Goal: Task Accomplishment & Management: Use online tool/utility

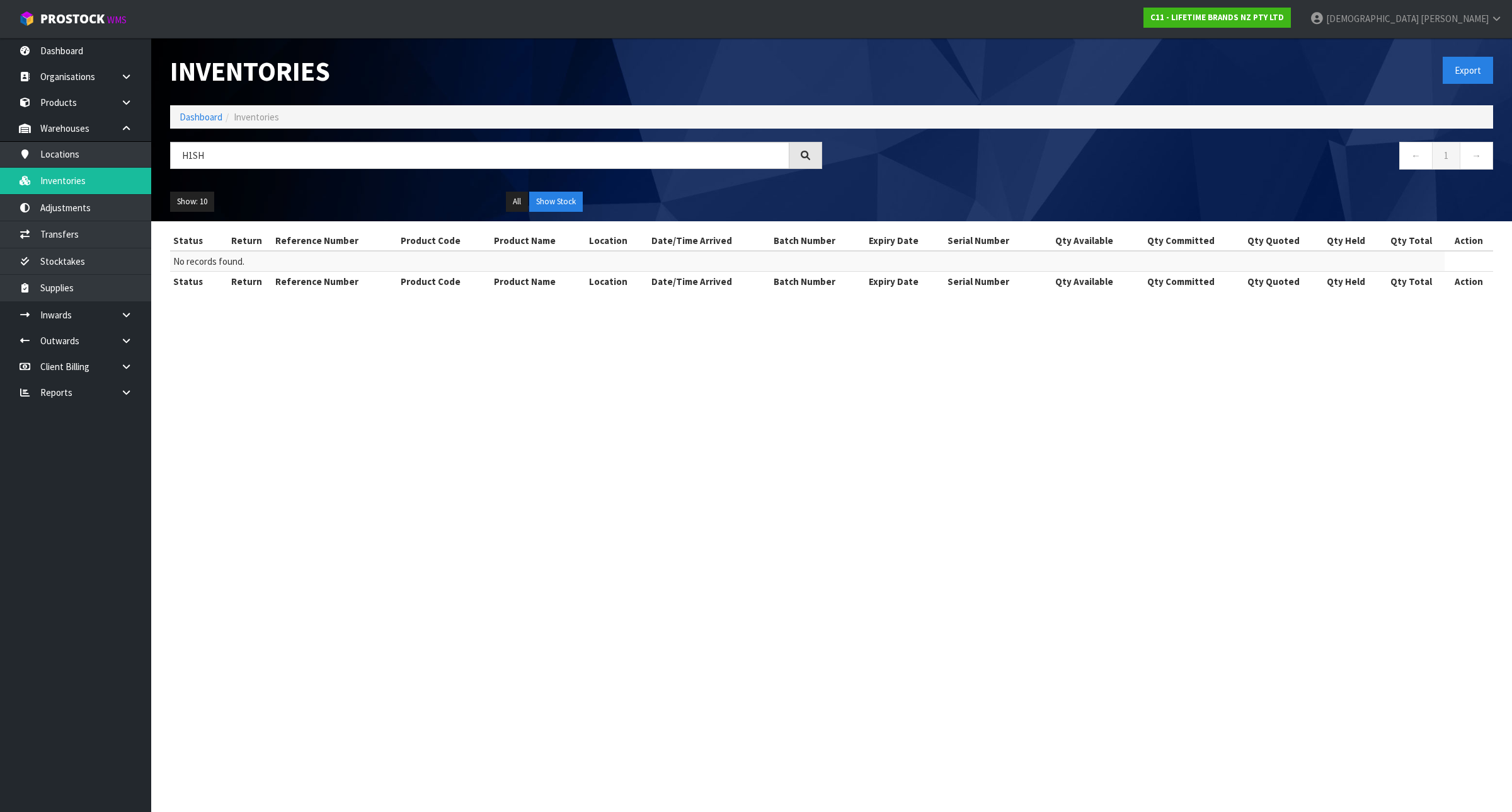
type input "H1SH"
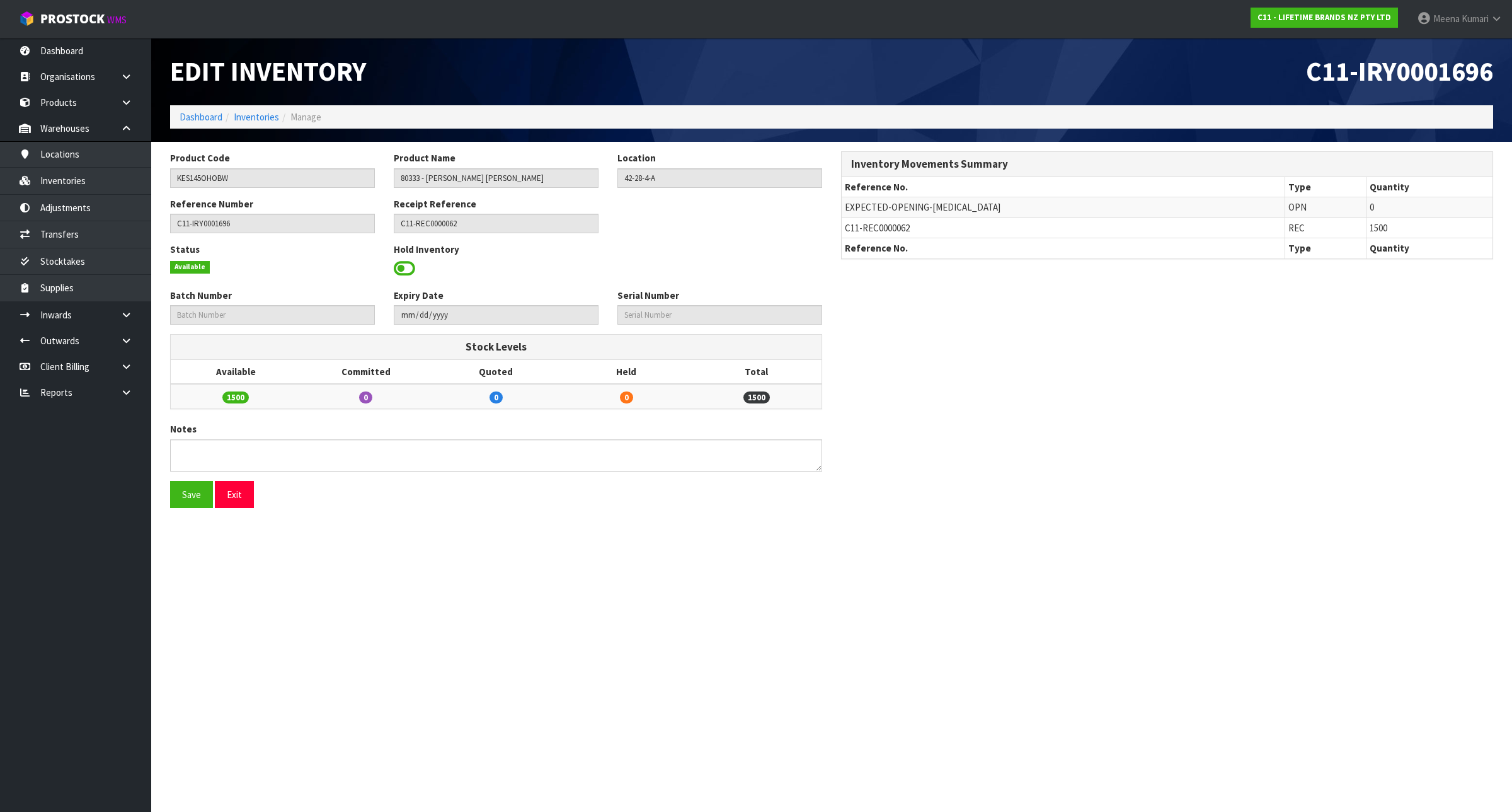
drag, startPoint x: 0, startPoint y: 0, endPoint x: 206, endPoint y: 109, distance: 233.1
click at [206, 110] on li "Dashboard" at bounding box center [201, 117] width 43 height 14
click at [196, 118] on link "Dashboard" at bounding box center [201, 116] width 43 height 12
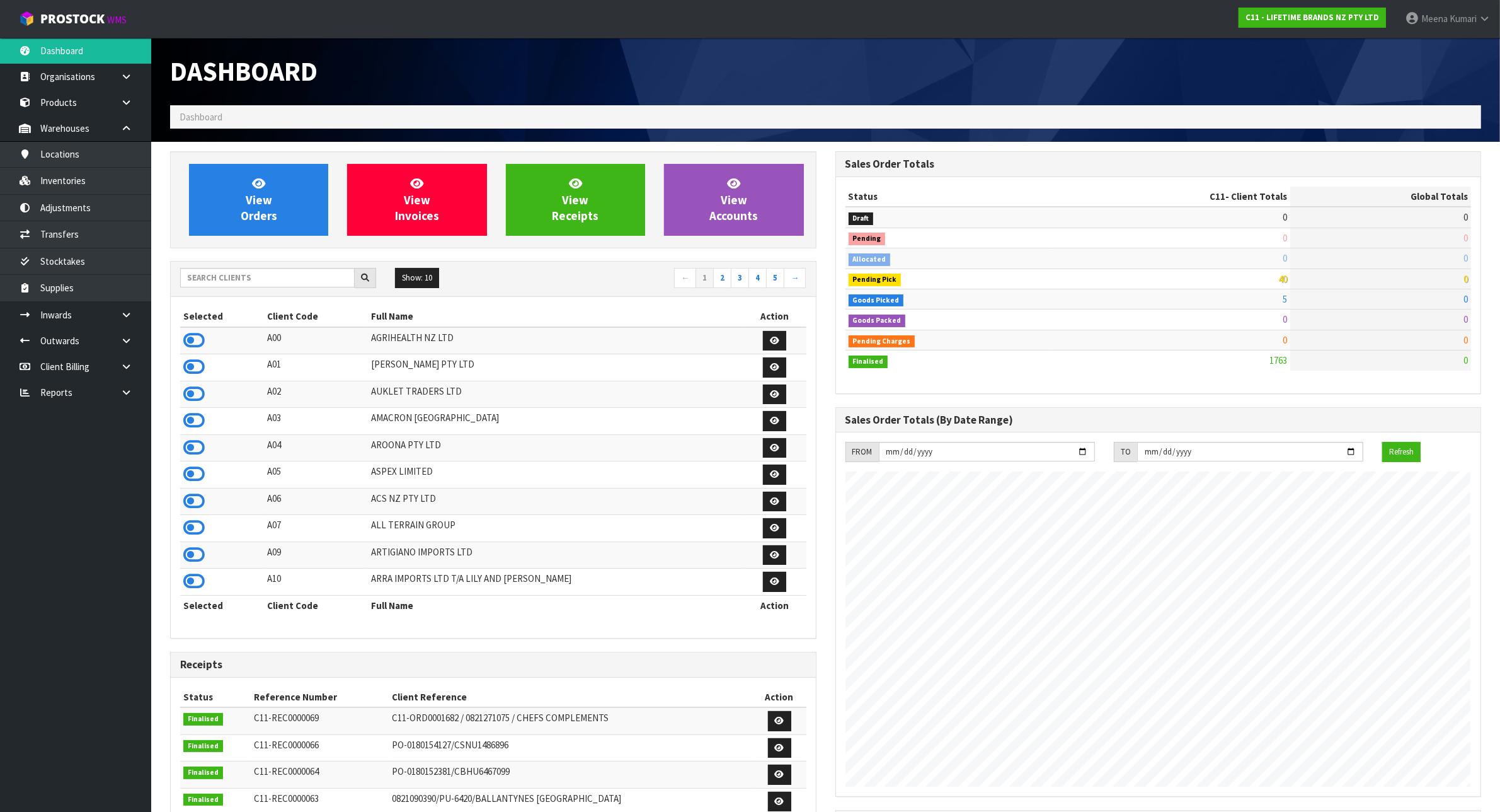
scroll to position [959, 664]
click at [255, 273] on input "text" at bounding box center [267, 278] width 175 height 20
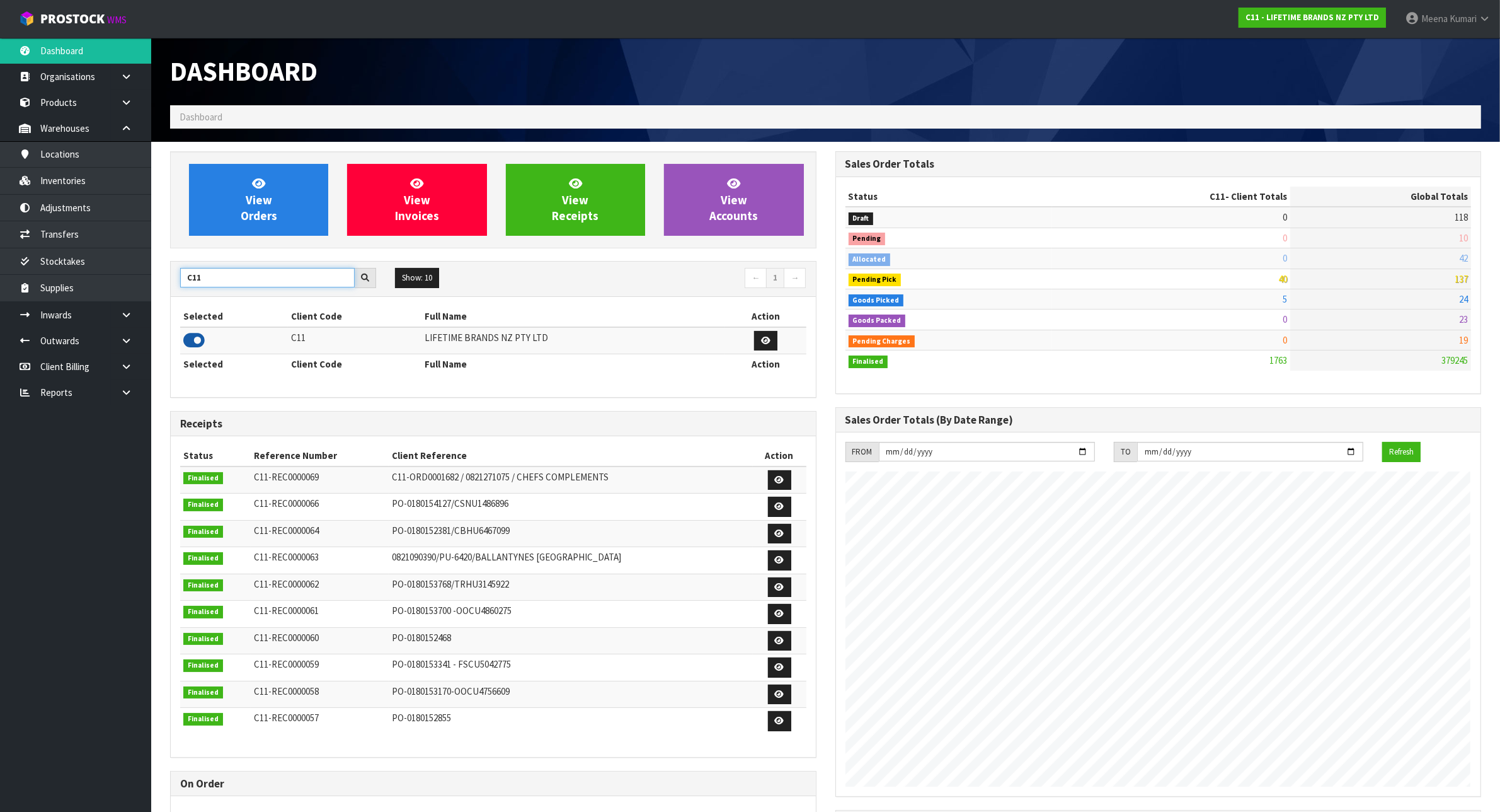
type input "C11"
click at [196, 337] on icon at bounding box center [194, 340] width 21 height 19
click at [115, 190] on link "Inventories" at bounding box center [75, 181] width 151 height 25
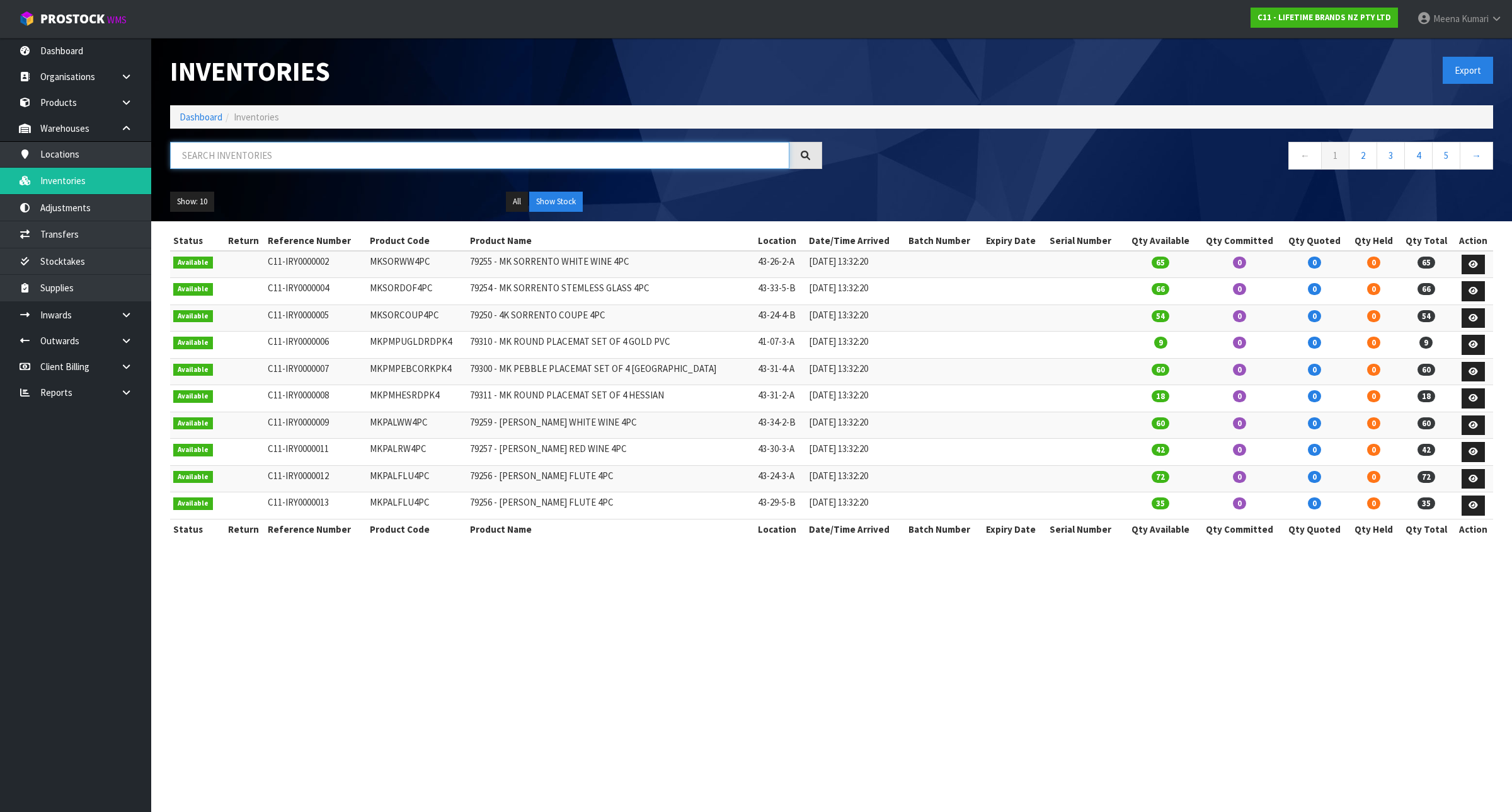
click at [221, 160] on input "text" at bounding box center [480, 155] width 619 height 27
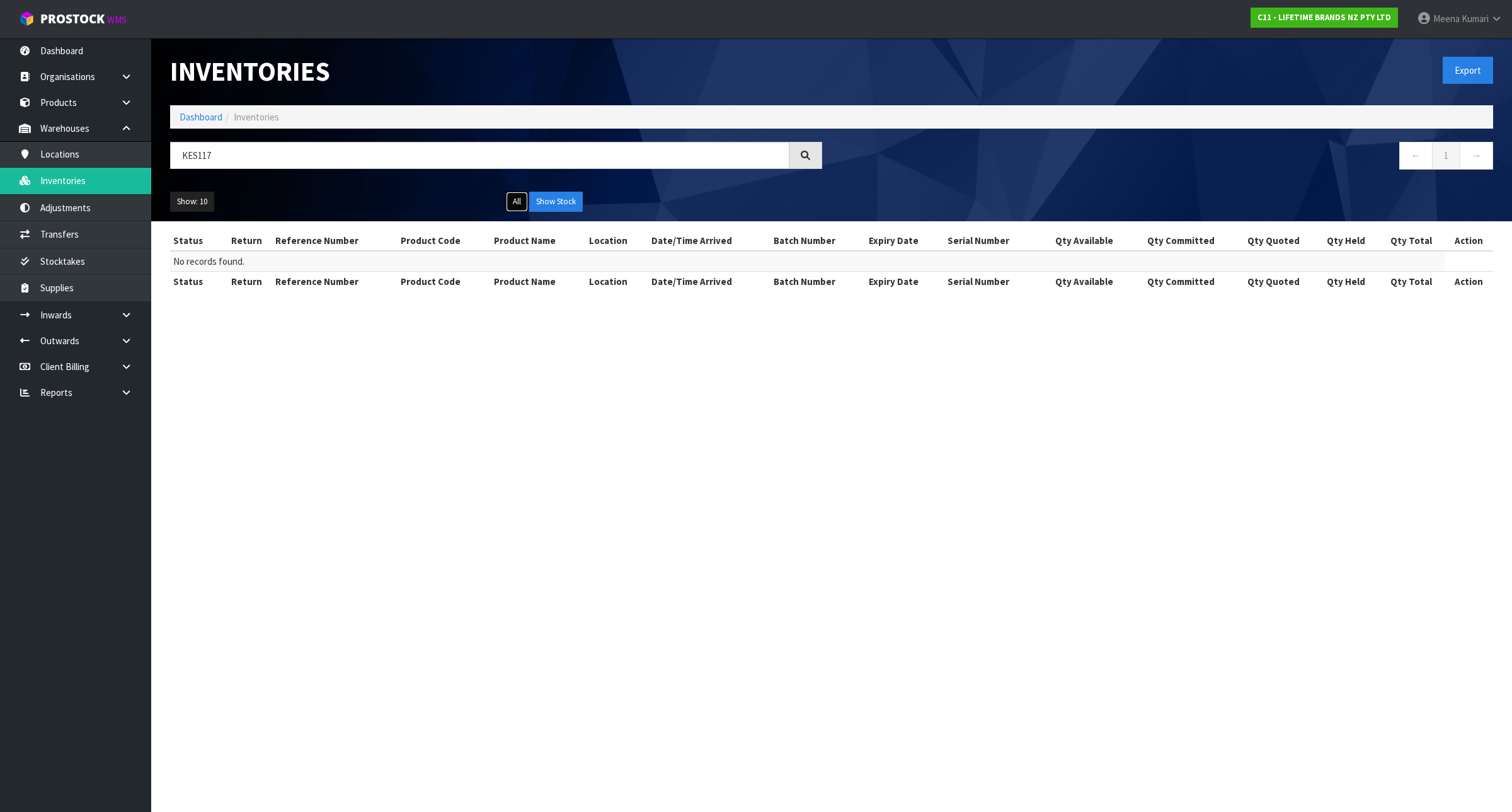
click at [509, 198] on button "All" at bounding box center [517, 201] width 22 height 21
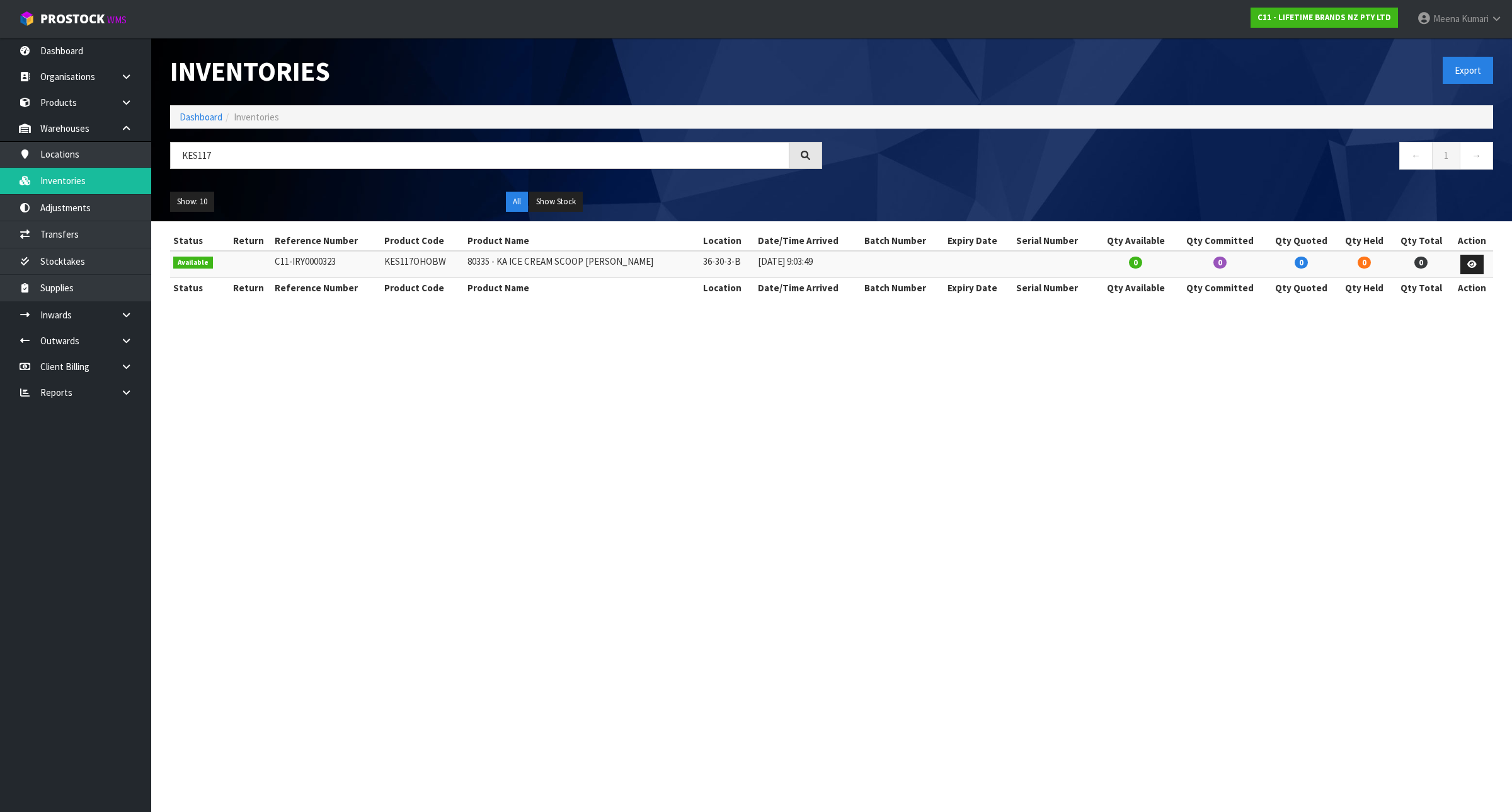
click at [399, 260] on td "KES117OHOBW" at bounding box center [422, 265] width 83 height 27
copy td "KES117OHOBW"
click at [311, 164] on input "KES117" at bounding box center [480, 155] width 619 height 27
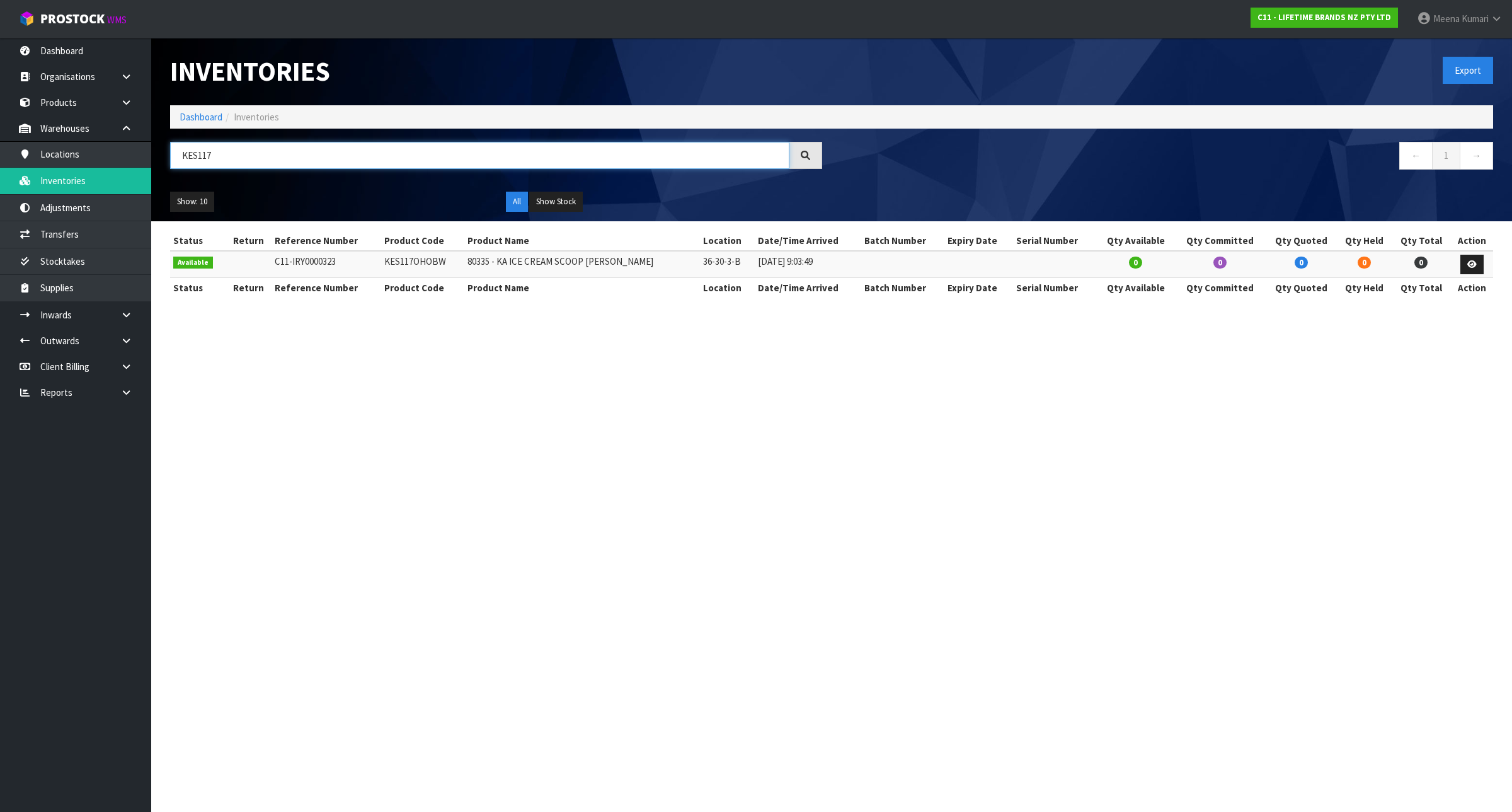
paste input "OHOBW"
type input "KES117OHOBW"
click at [570, 199] on button "Show Stock" at bounding box center [556, 201] width 54 height 21
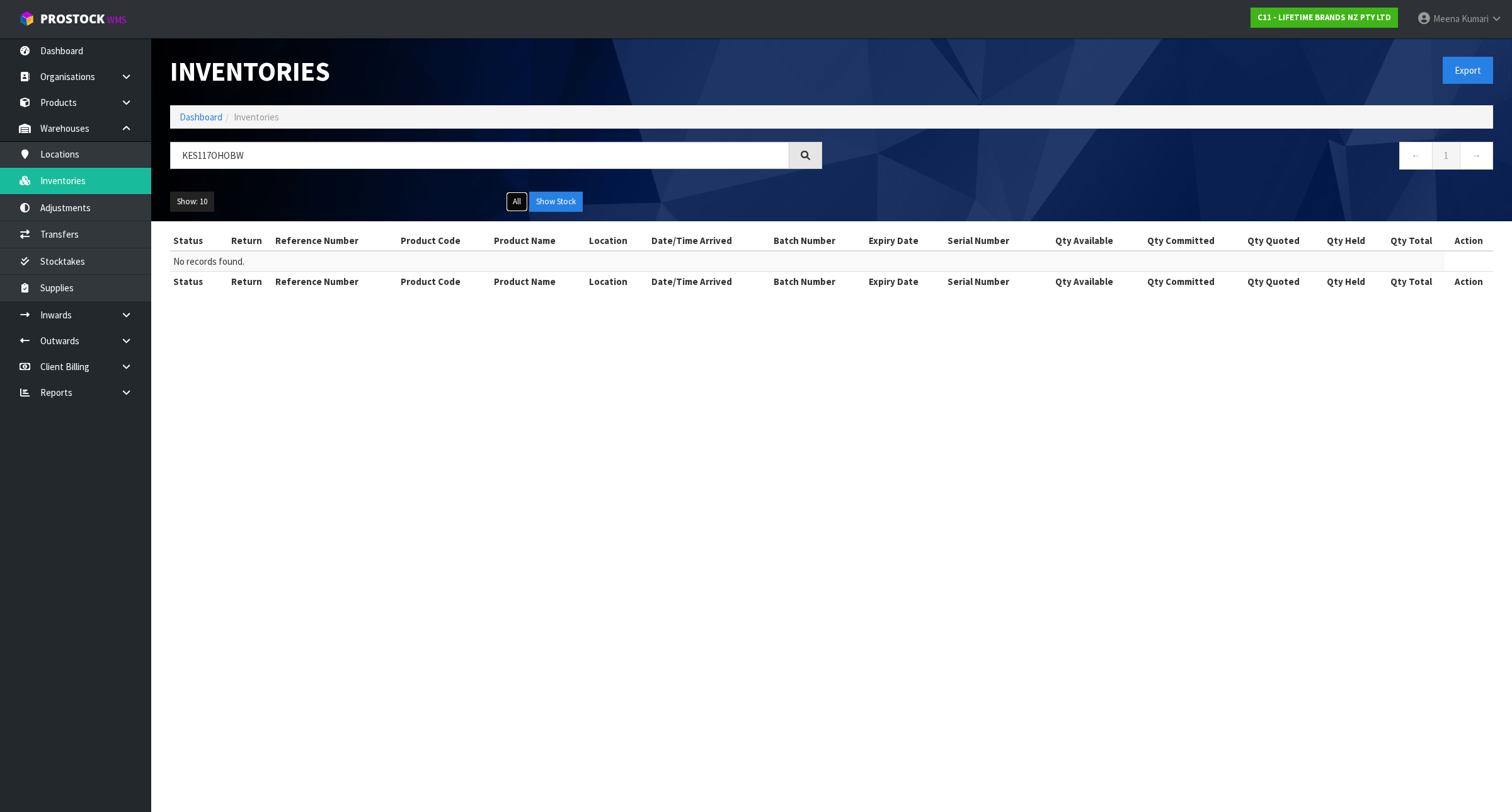
click at [514, 197] on button "All" at bounding box center [517, 201] width 22 height 21
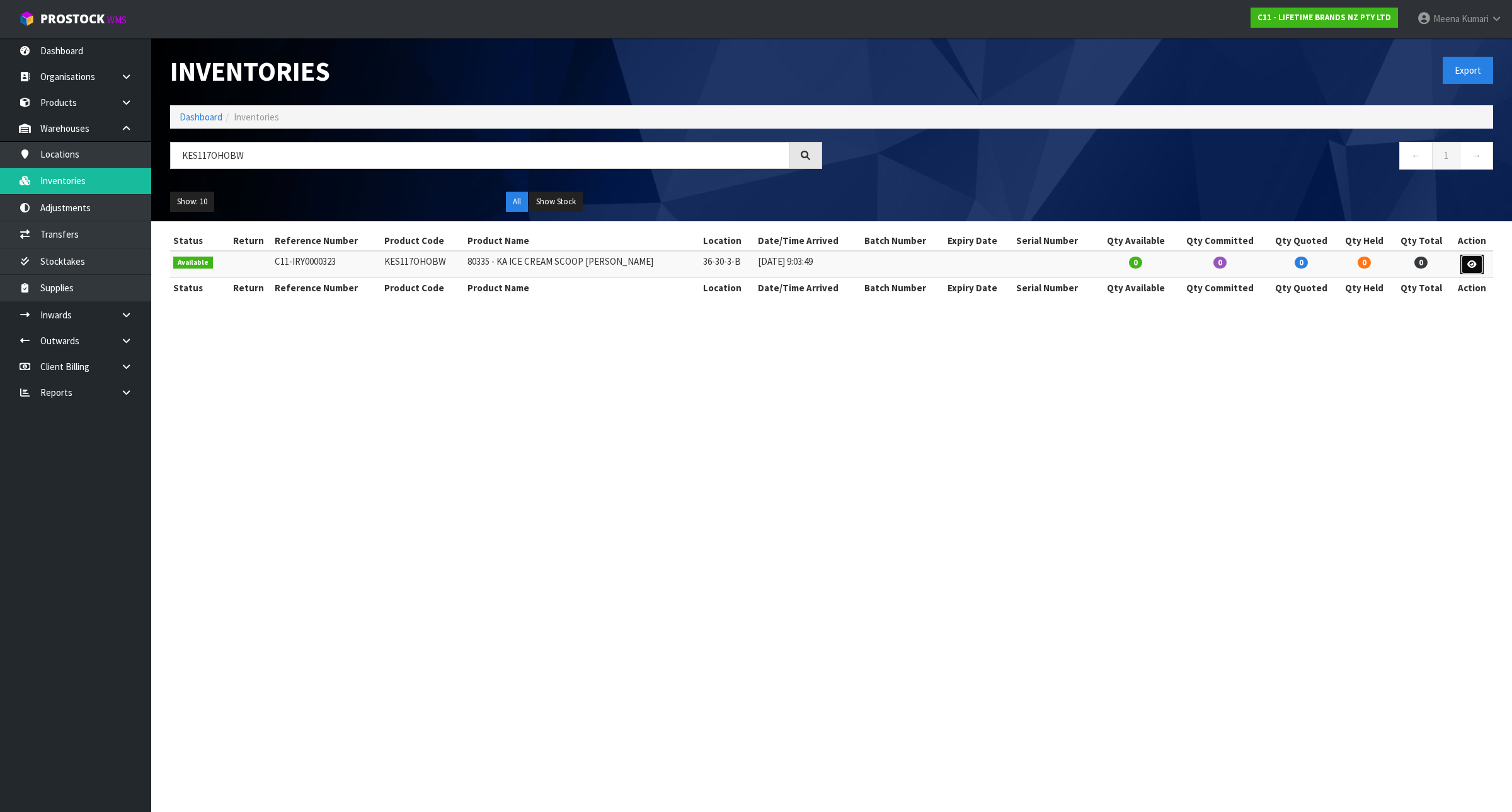
click at [1471, 264] on icon at bounding box center [1472, 264] width 10 height 8
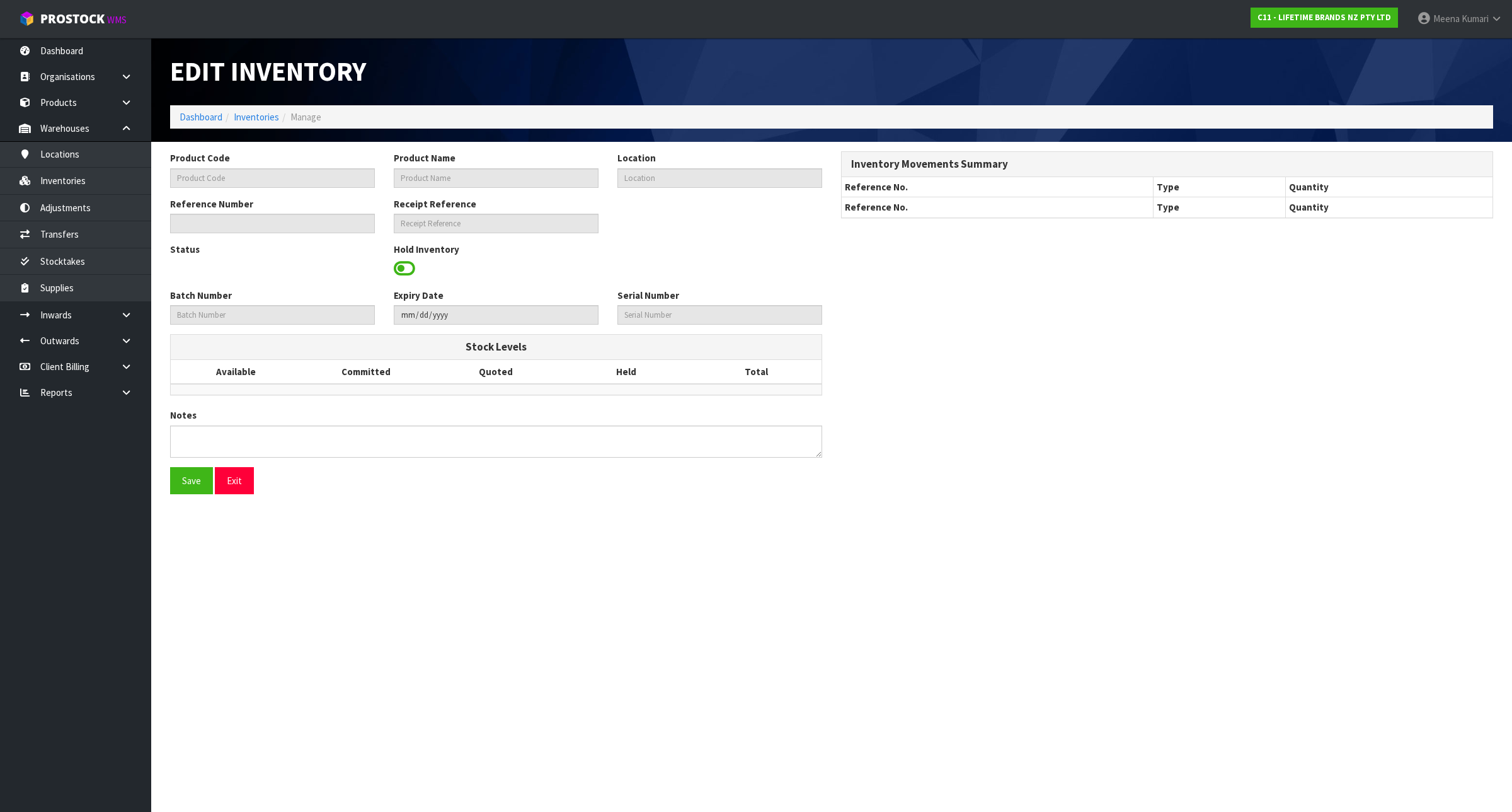
type input "KES117OHOBW"
type input "80335 - KA ICE CREAM SCOOP BLACK WM"
type input "36-30-3-B"
type input "C11-IRY0000323"
type input "C11-REC0000008"
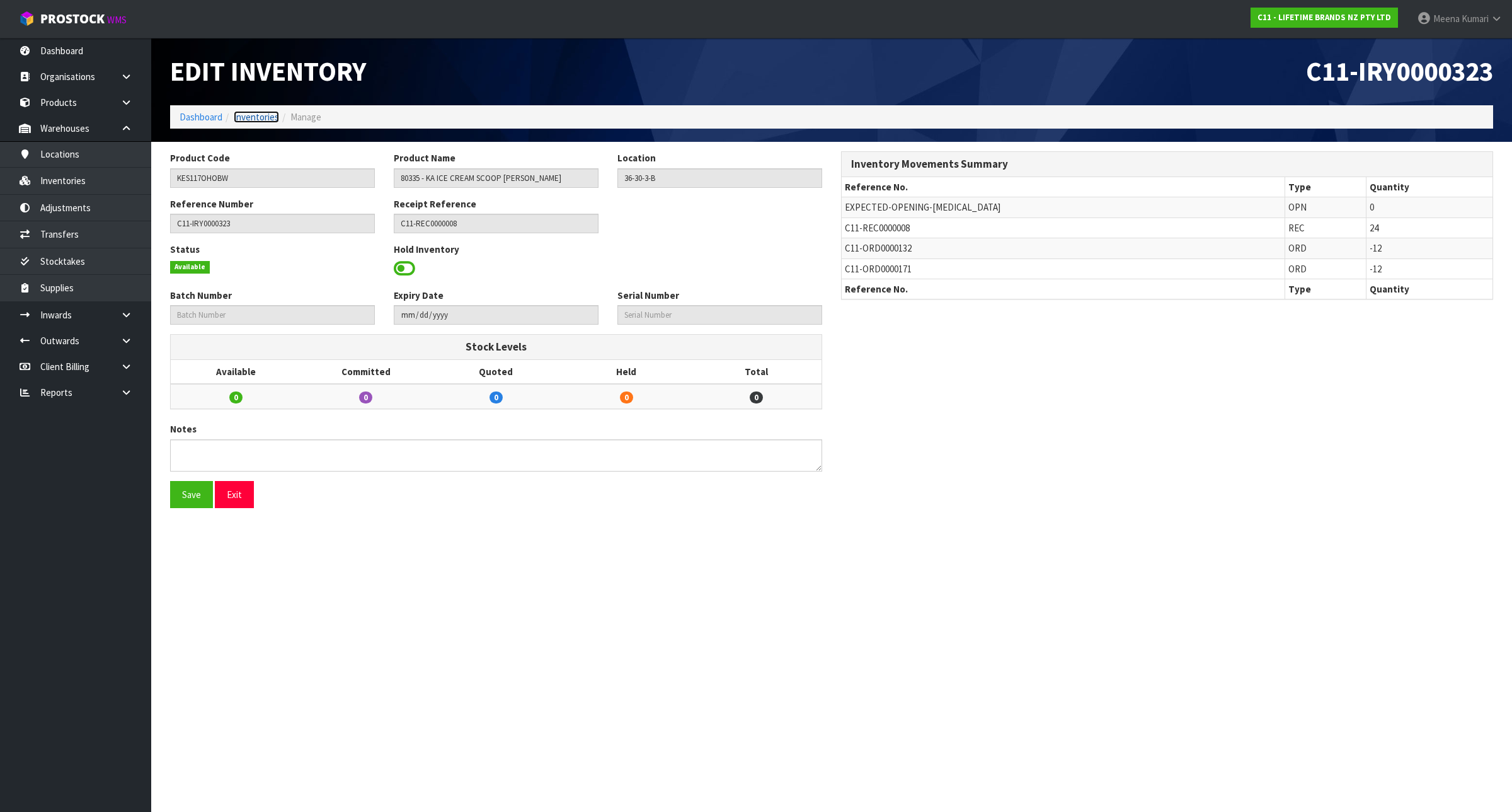
click at [275, 117] on link "Inventories" at bounding box center [256, 116] width 45 height 12
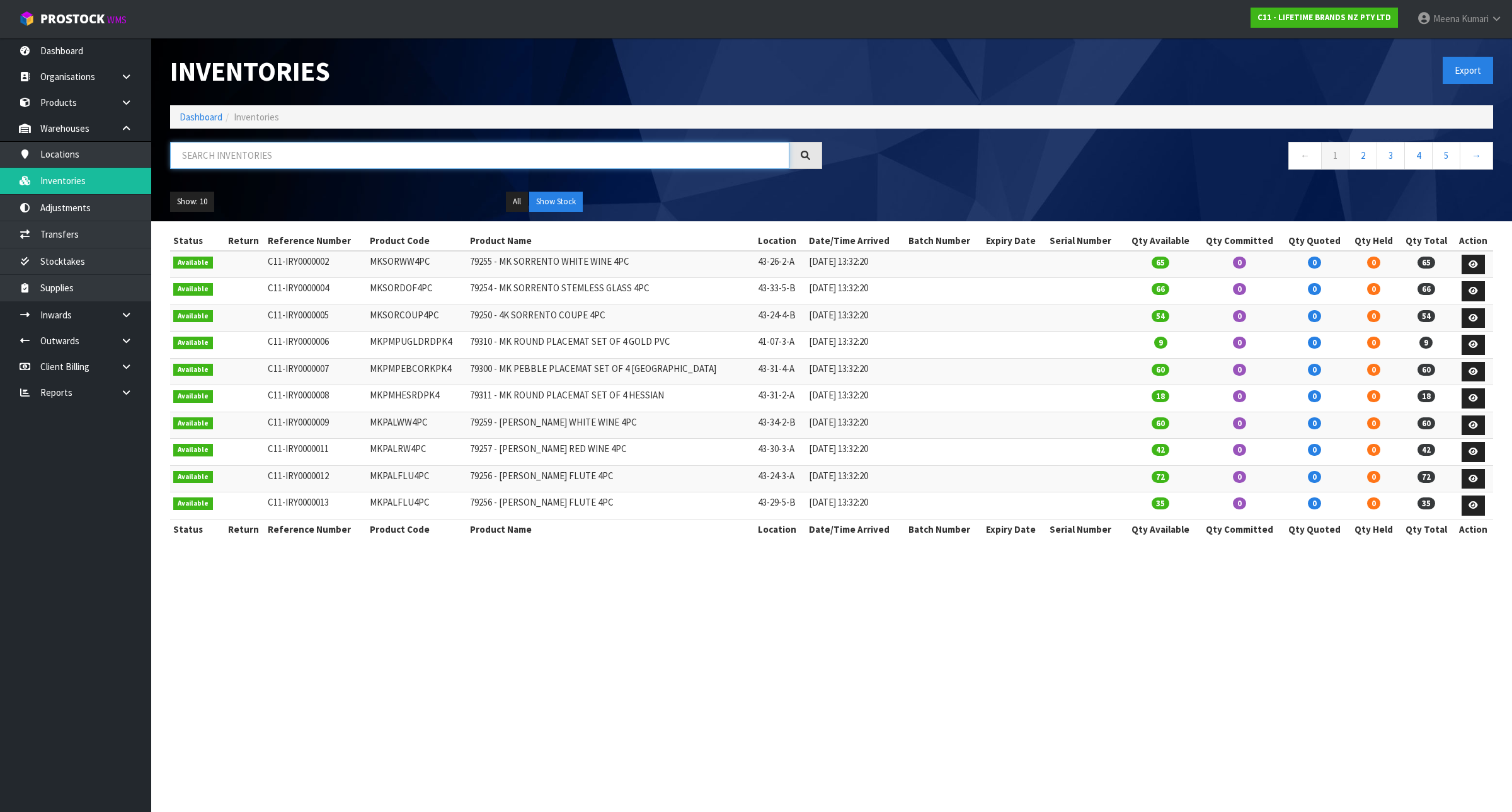
click at [293, 160] on input "text" at bounding box center [480, 155] width 619 height 27
type input ","
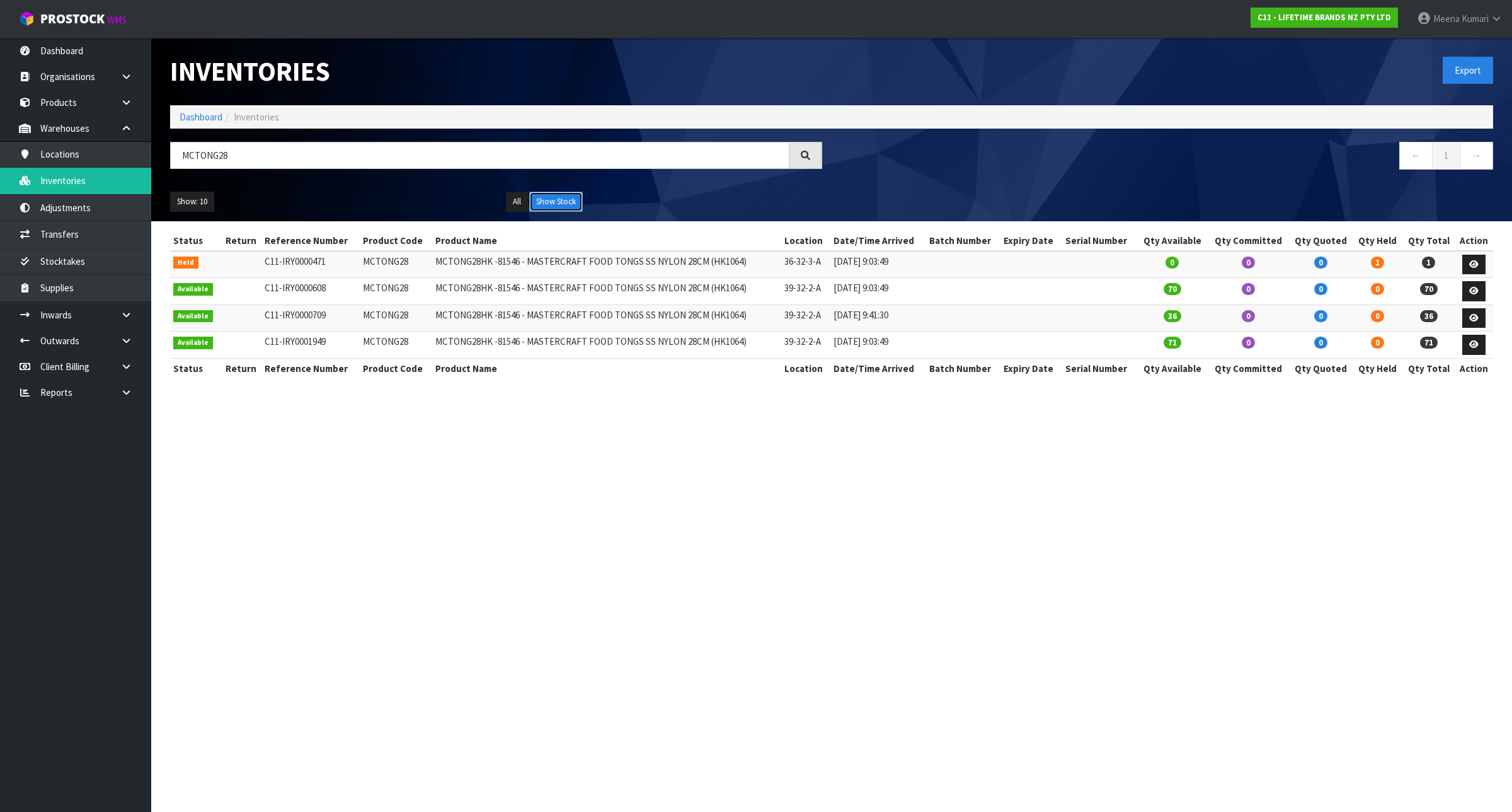
click at [581, 202] on button "Show Stock" at bounding box center [556, 201] width 54 height 21
click at [231, 156] on input "MCTONG28" at bounding box center [480, 155] width 619 height 27
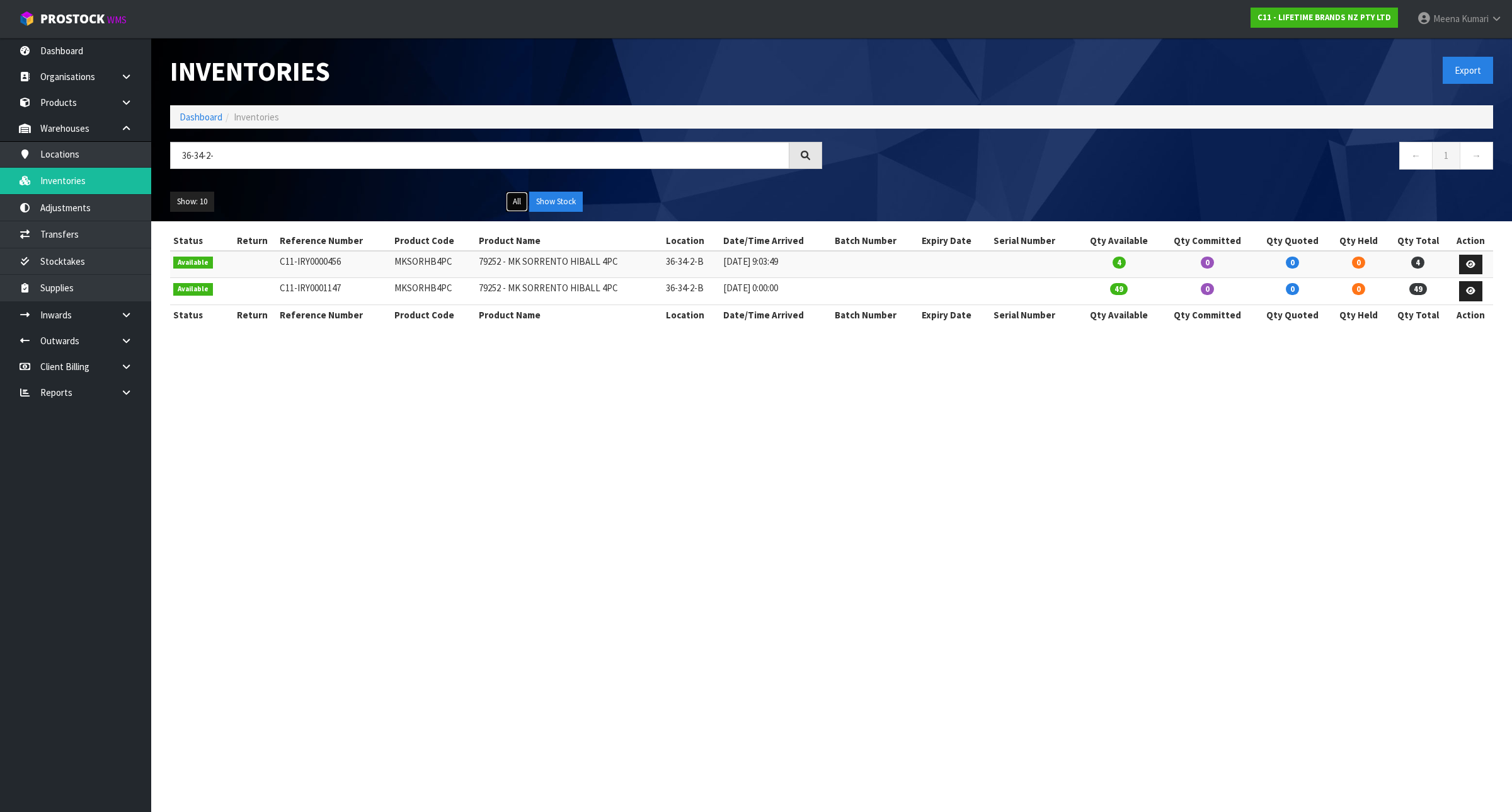
click at [518, 199] on button "All" at bounding box center [517, 201] width 22 height 21
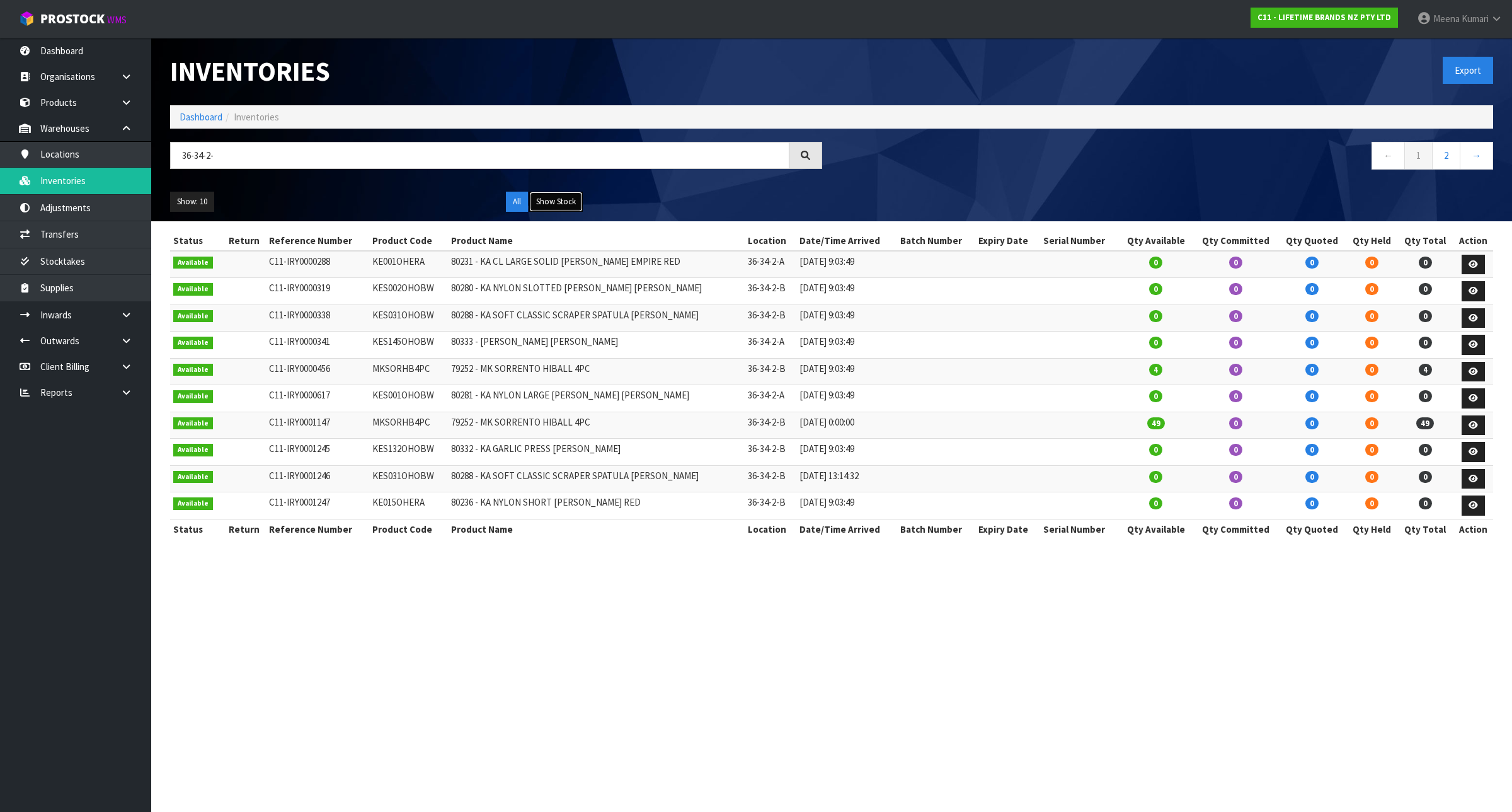
click at [562, 203] on button "Show Stock" at bounding box center [556, 201] width 54 height 21
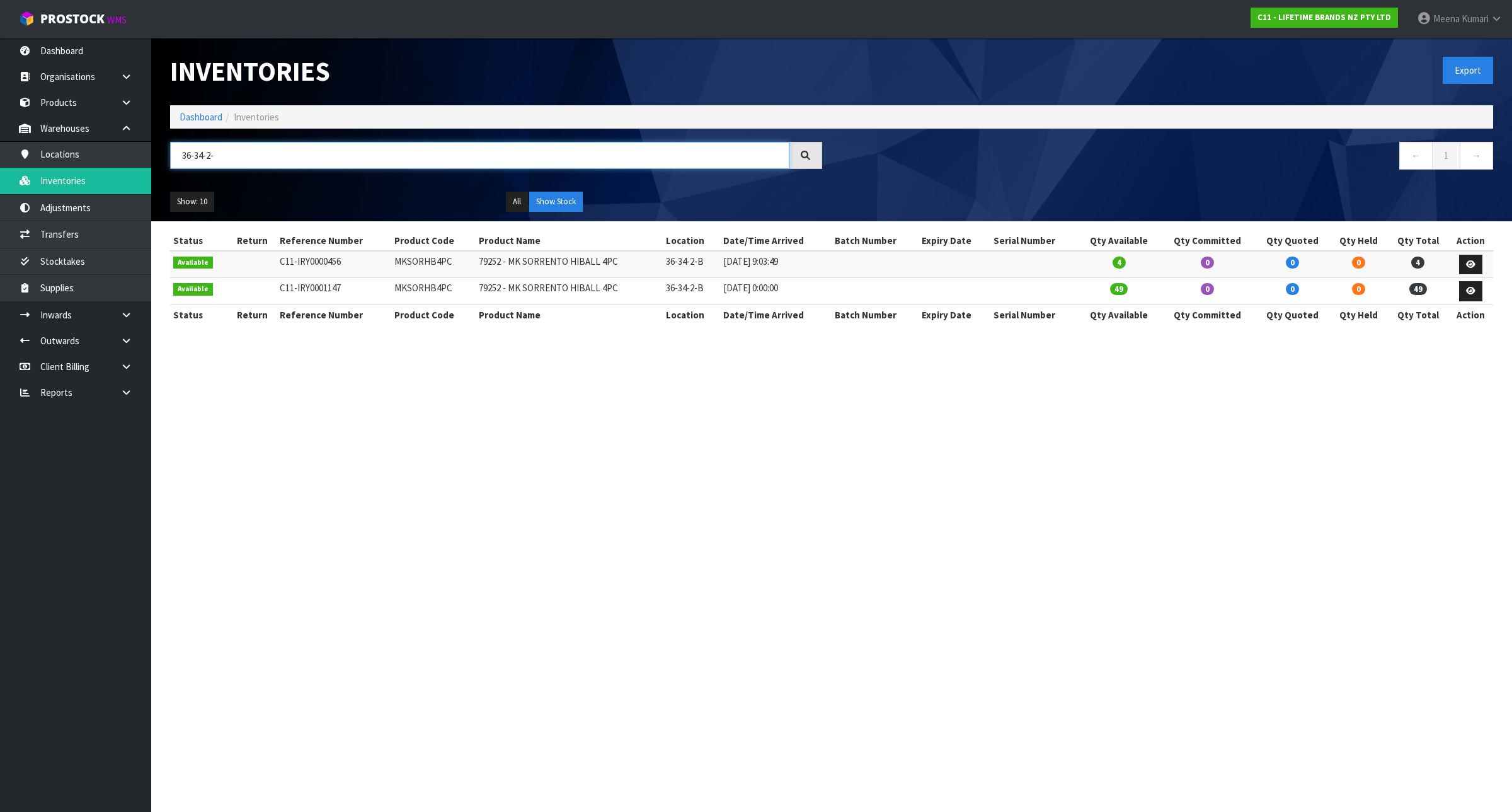
click at [416, 158] on input "36-34-2-" at bounding box center [480, 155] width 619 height 27
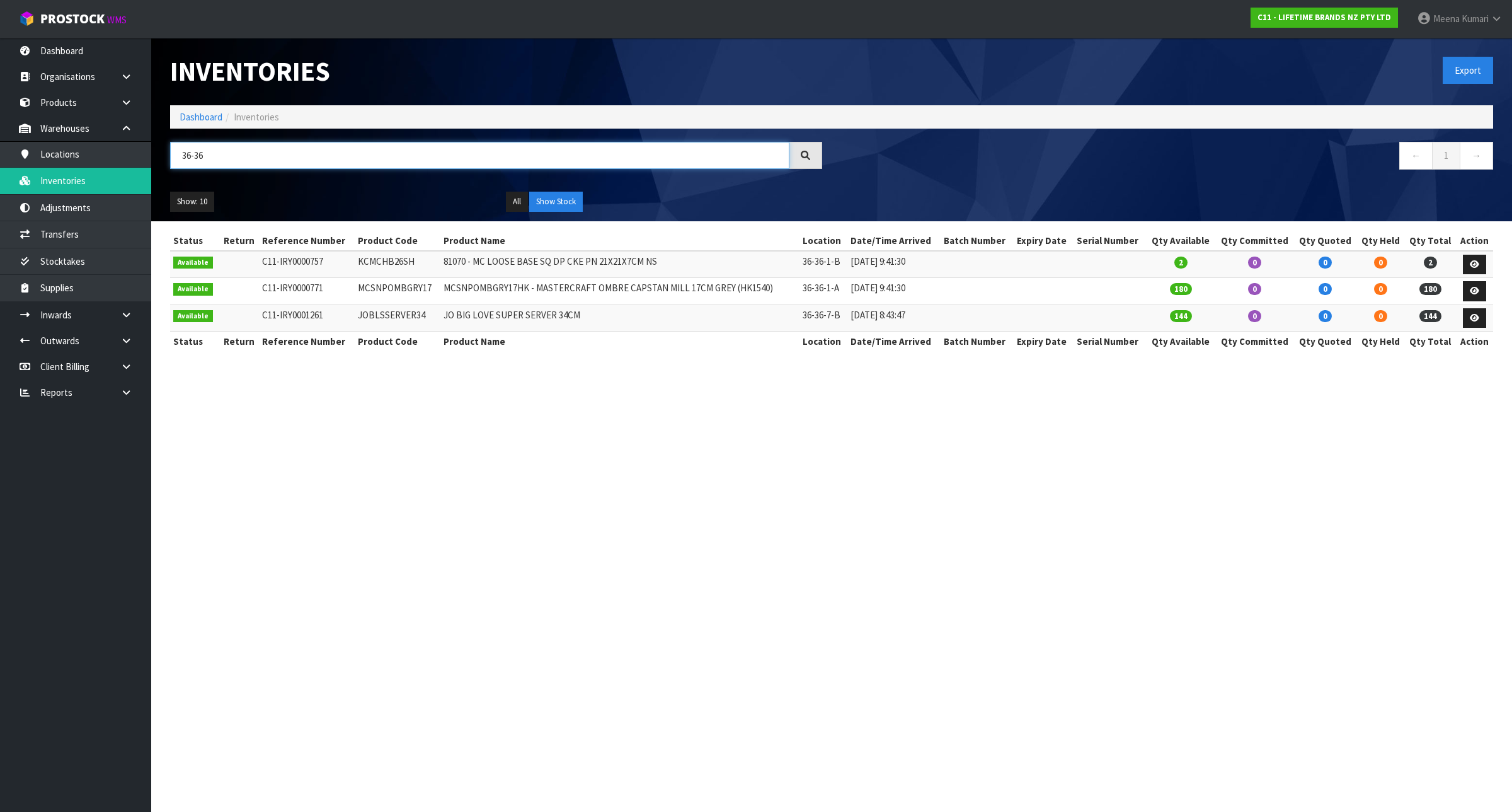
type input "36-36"
click at [552, 199] on button "Show Stock" at bounding box center [556, 201] width 54 height 21
click at [382, 286] on td "MCSNPOMBGRY17" at bounding box center [398, 291] width 86 height 27
copy td "MCSNPOMBGRY17"
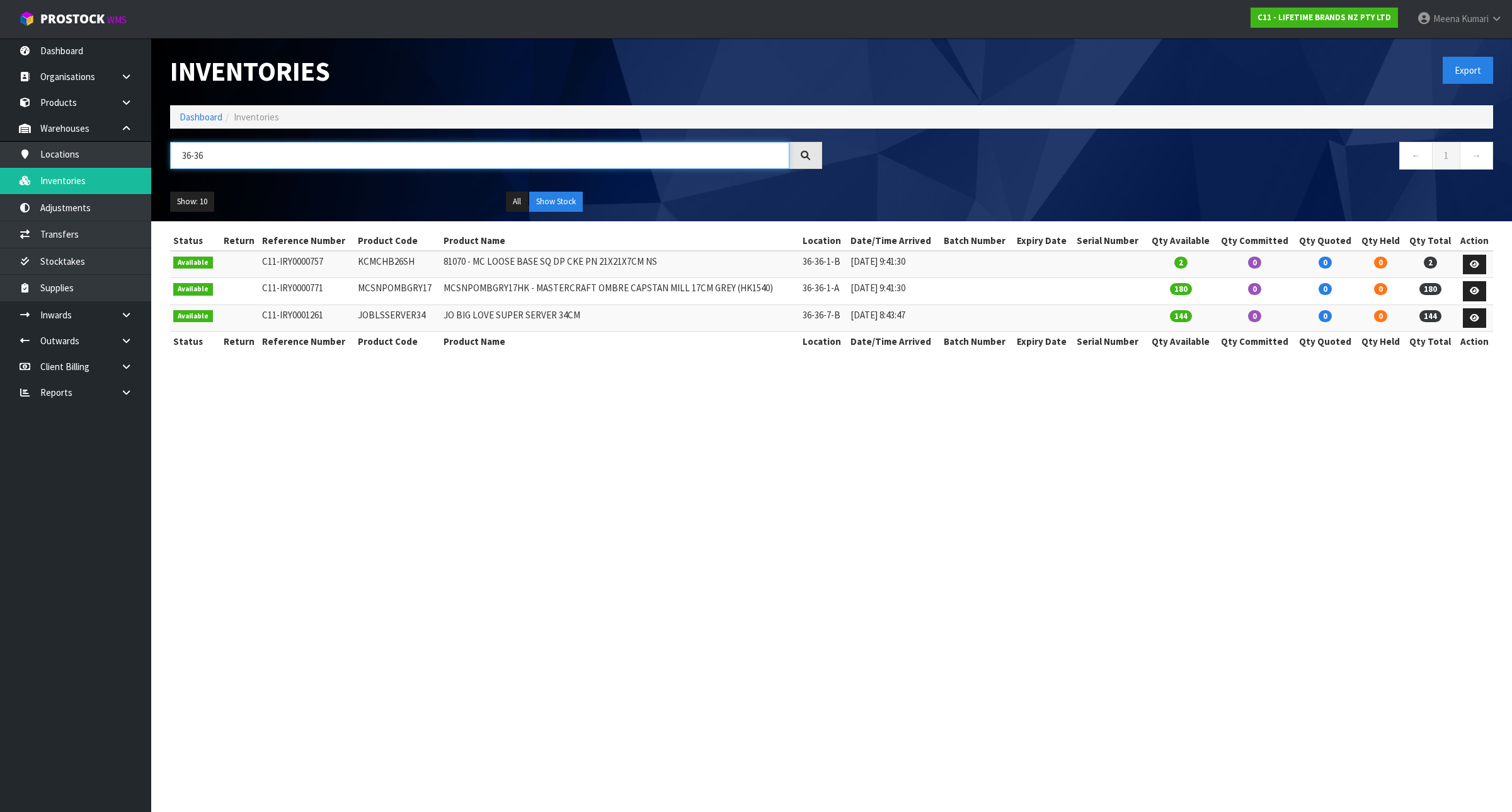
click at [254, 151] on input "36-36" at bounding box center [480, 155] width 619 height 27
paste input "JOBLPLAT27PK4"
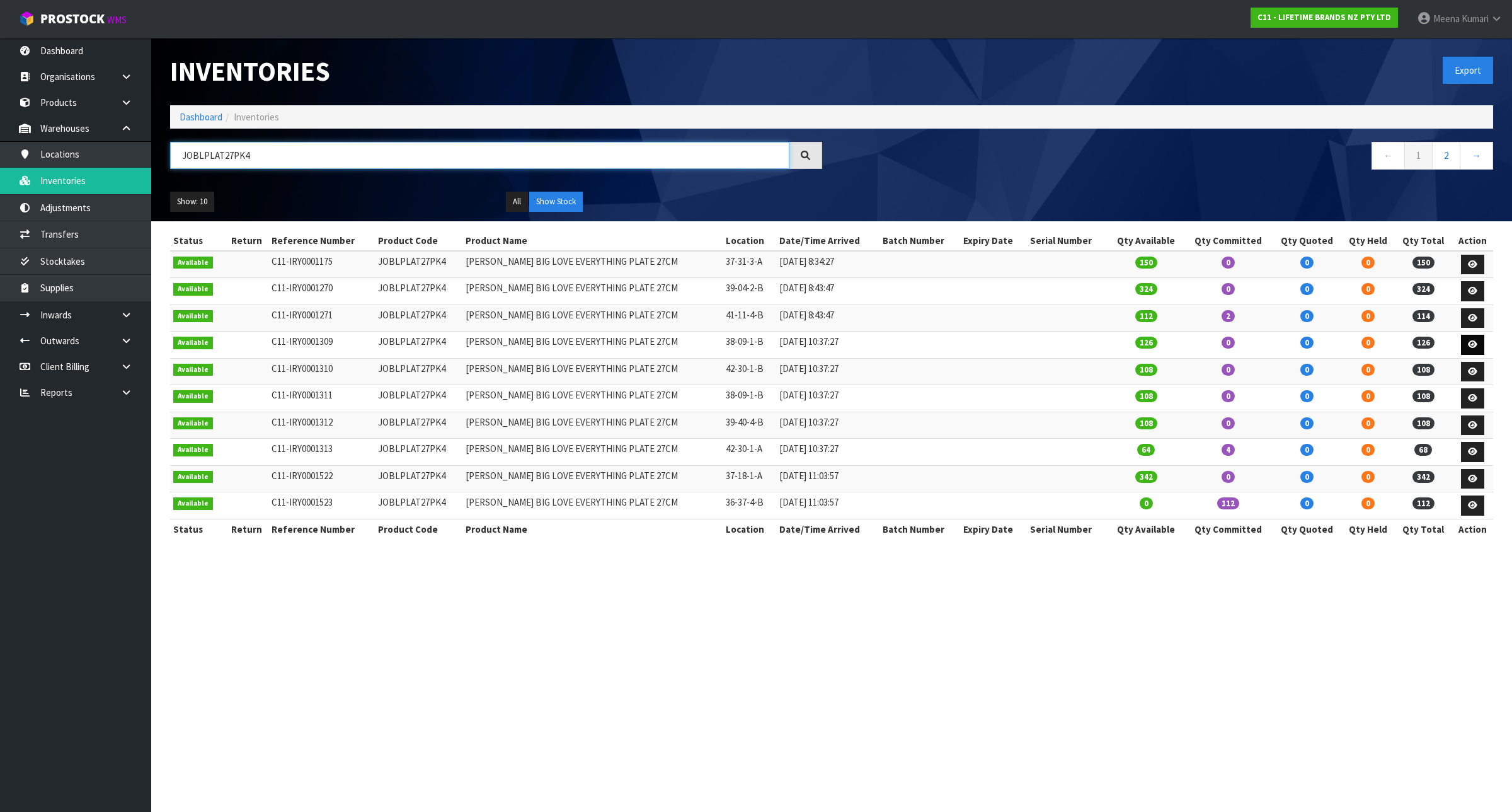
type input "JOBLPLAT27PK4"
click at [1468, 343] on icon at bounding box center [1473, 344] width 10 height 8
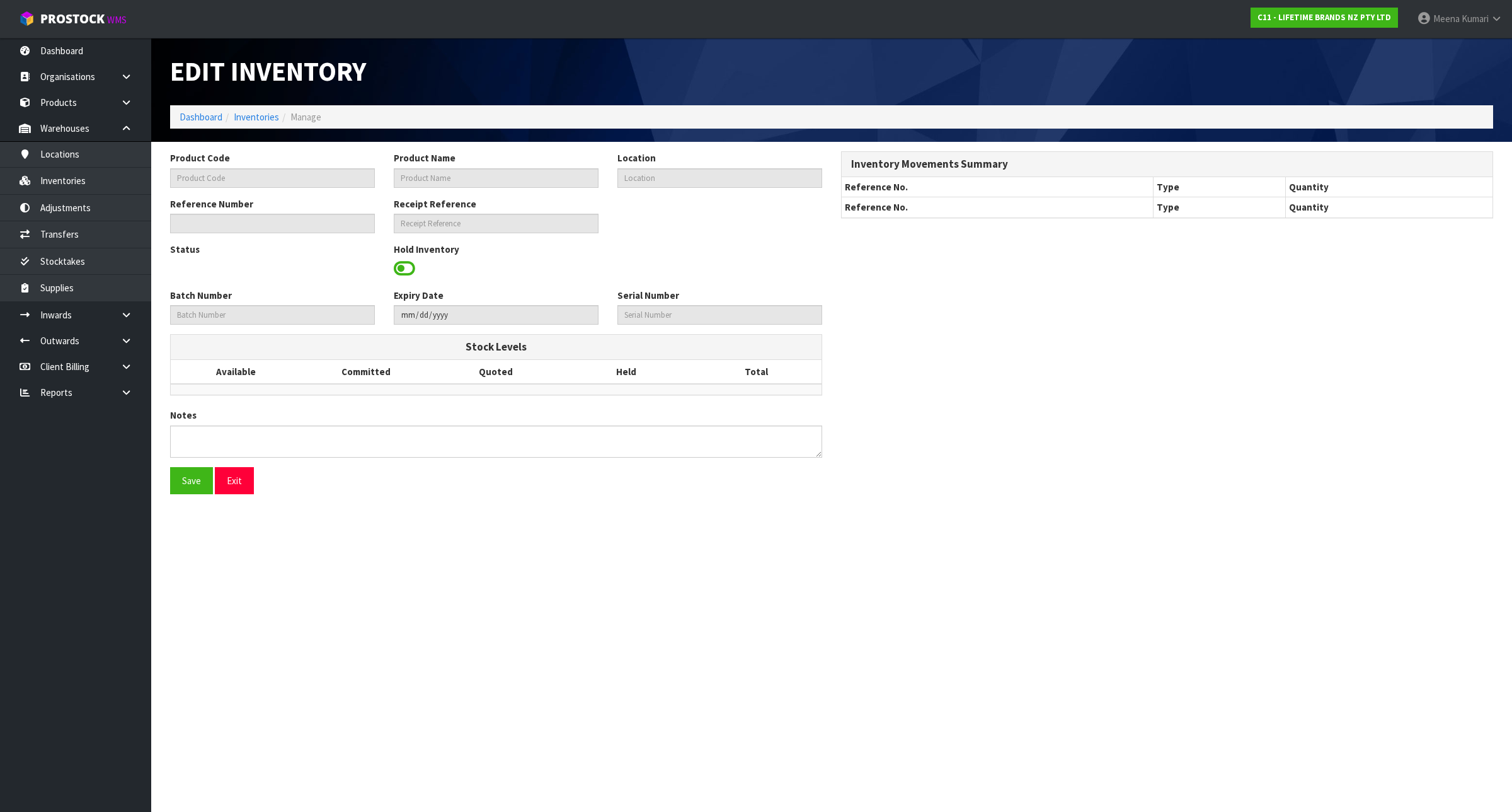
type input "JOBLPLAT27PK4"
type input "JO BIG LOVE EVERYTHING PLATE 27CM"
type input "38-09-1-B"
type input "C11-IRY0001309"
type input "C11-REC0000039"
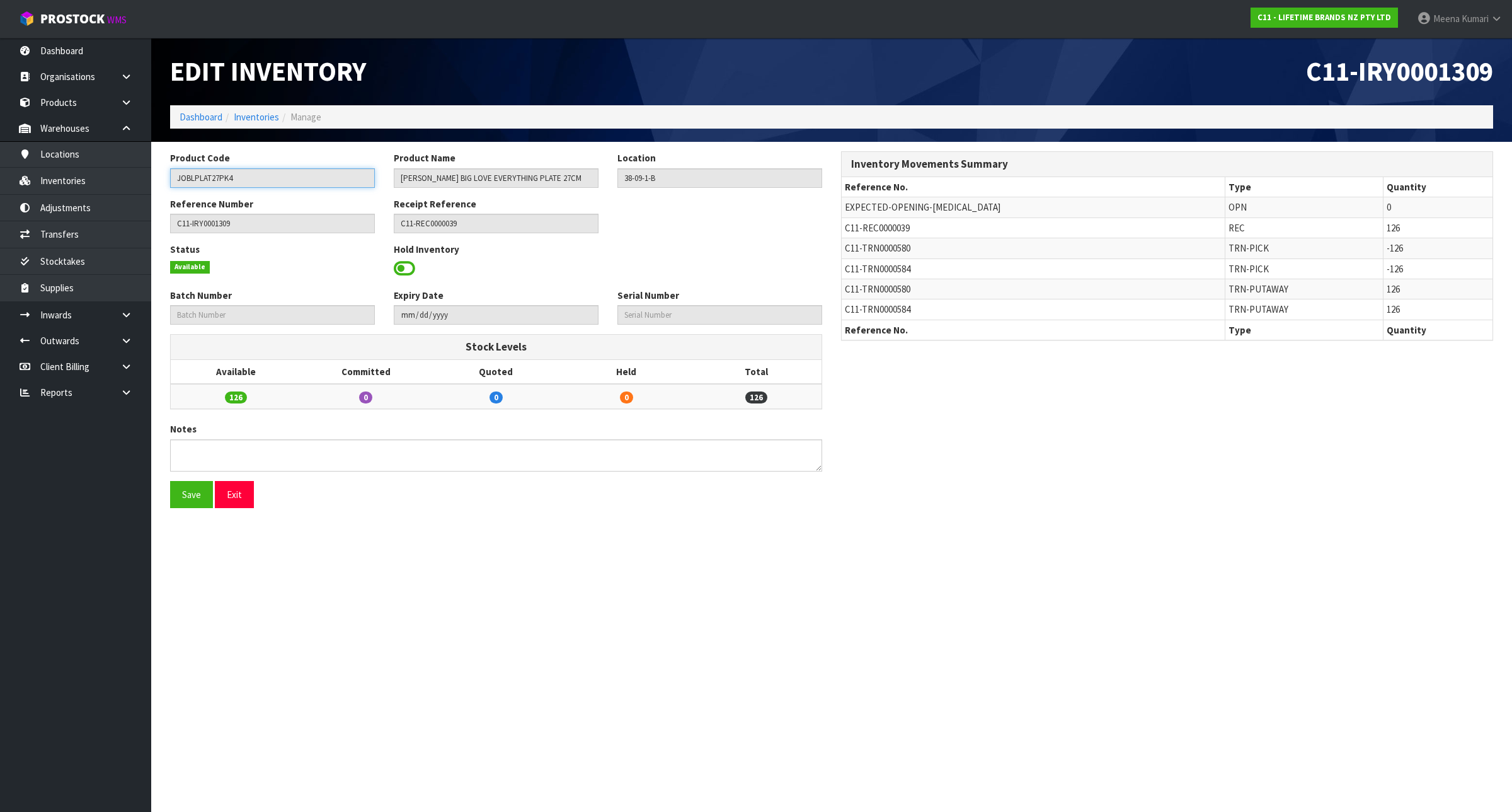
click at [245, 177] on input "JOBLPLAT27PK4" at bounding box center [273, 178] width 205 height 20
click at [258, 115] on link "Inventories" at bounding box center [256, 116] width 45 height 12
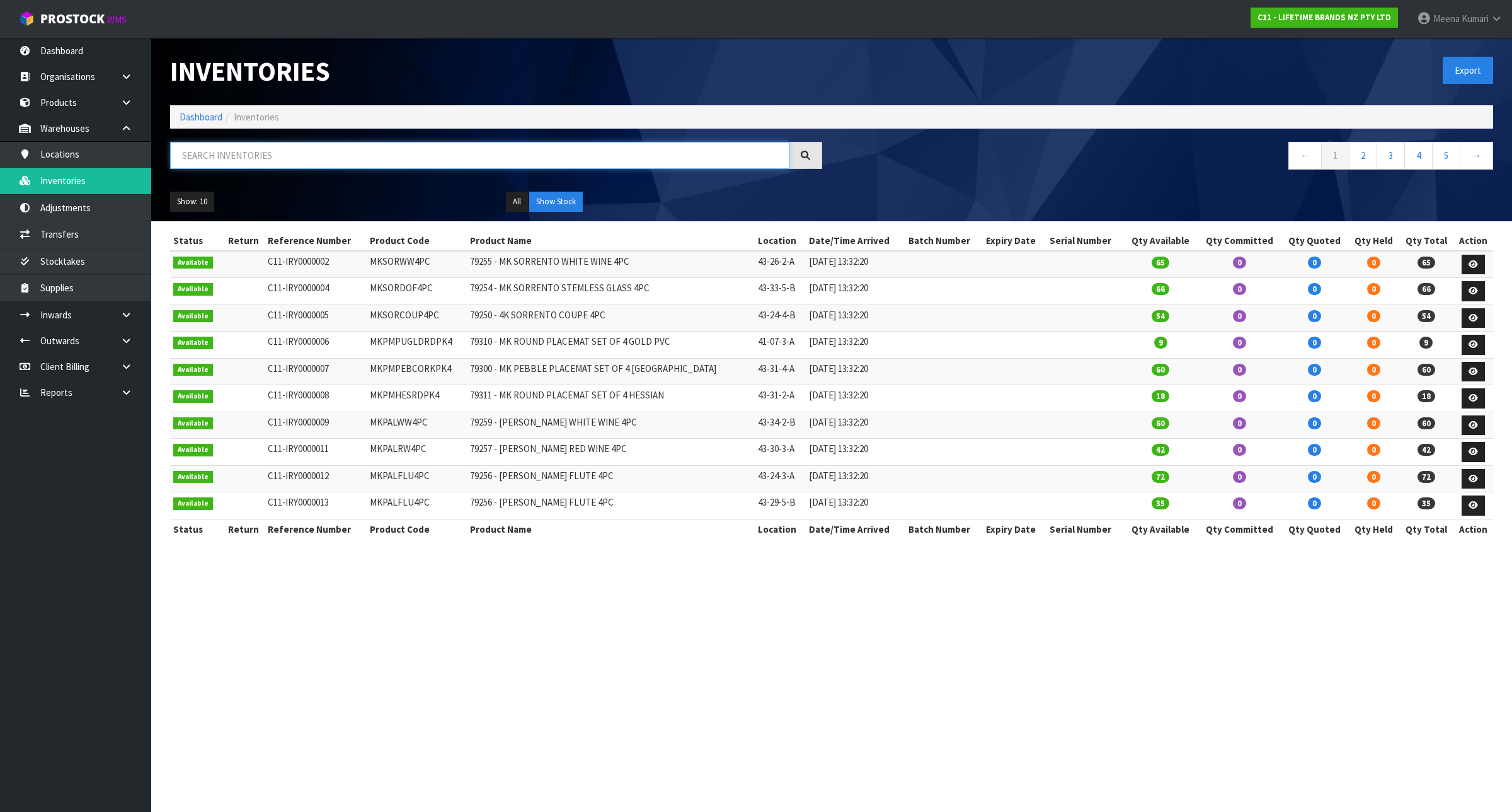
click at [267, 157] on input "text" at bounding box center [480, 155] width 619 height 27
paste input "JOBLPLAT27PK4"
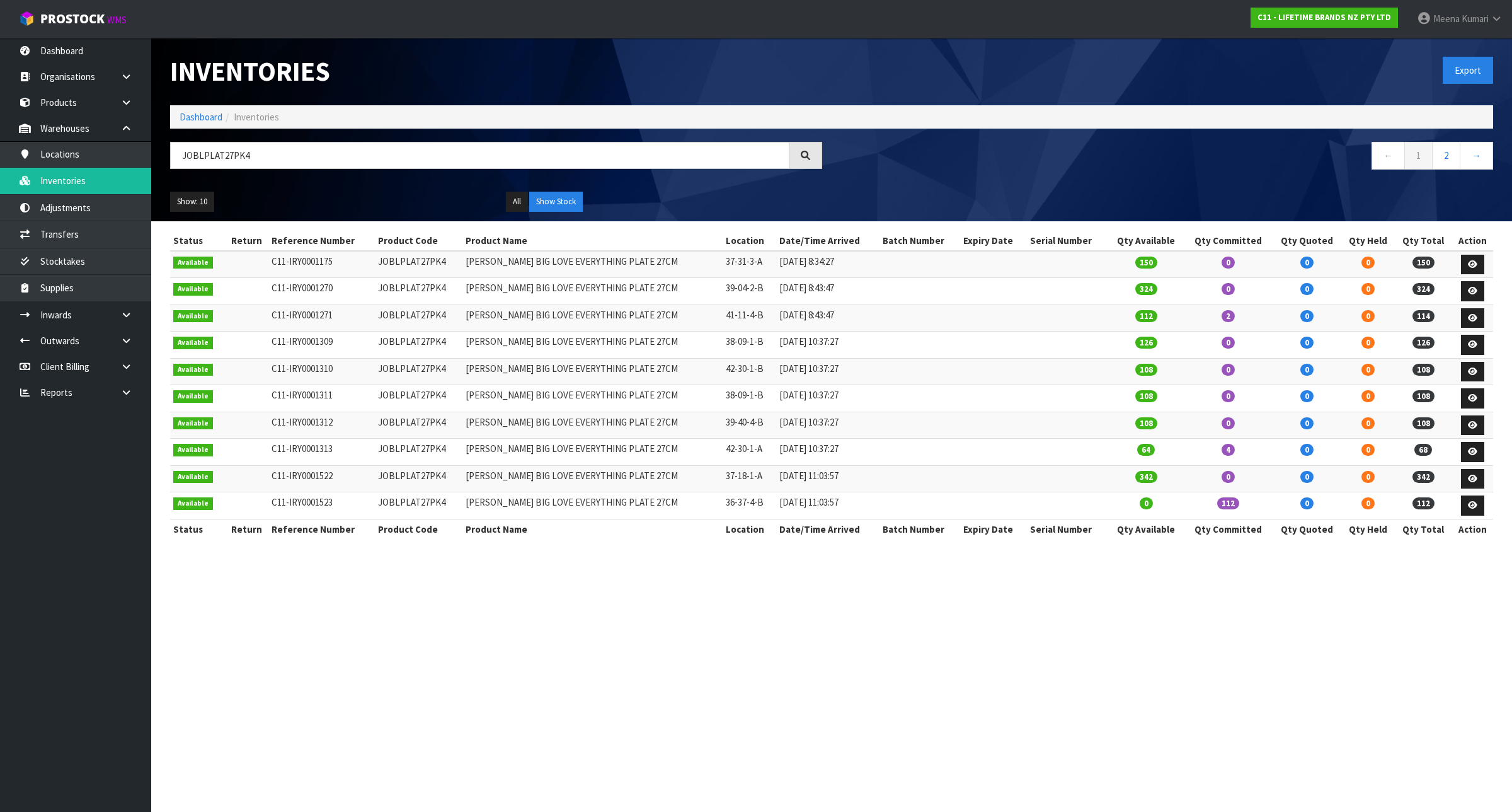
click at [723, 343] on td "38-09-1-B" at bounding box center [749, 345] width 53 height 27
copy tr "38-09-1-B"
click at [306, 157] on input "JOBLPLAT27PK4" at bounding box center [480, 155] width 619 height 27
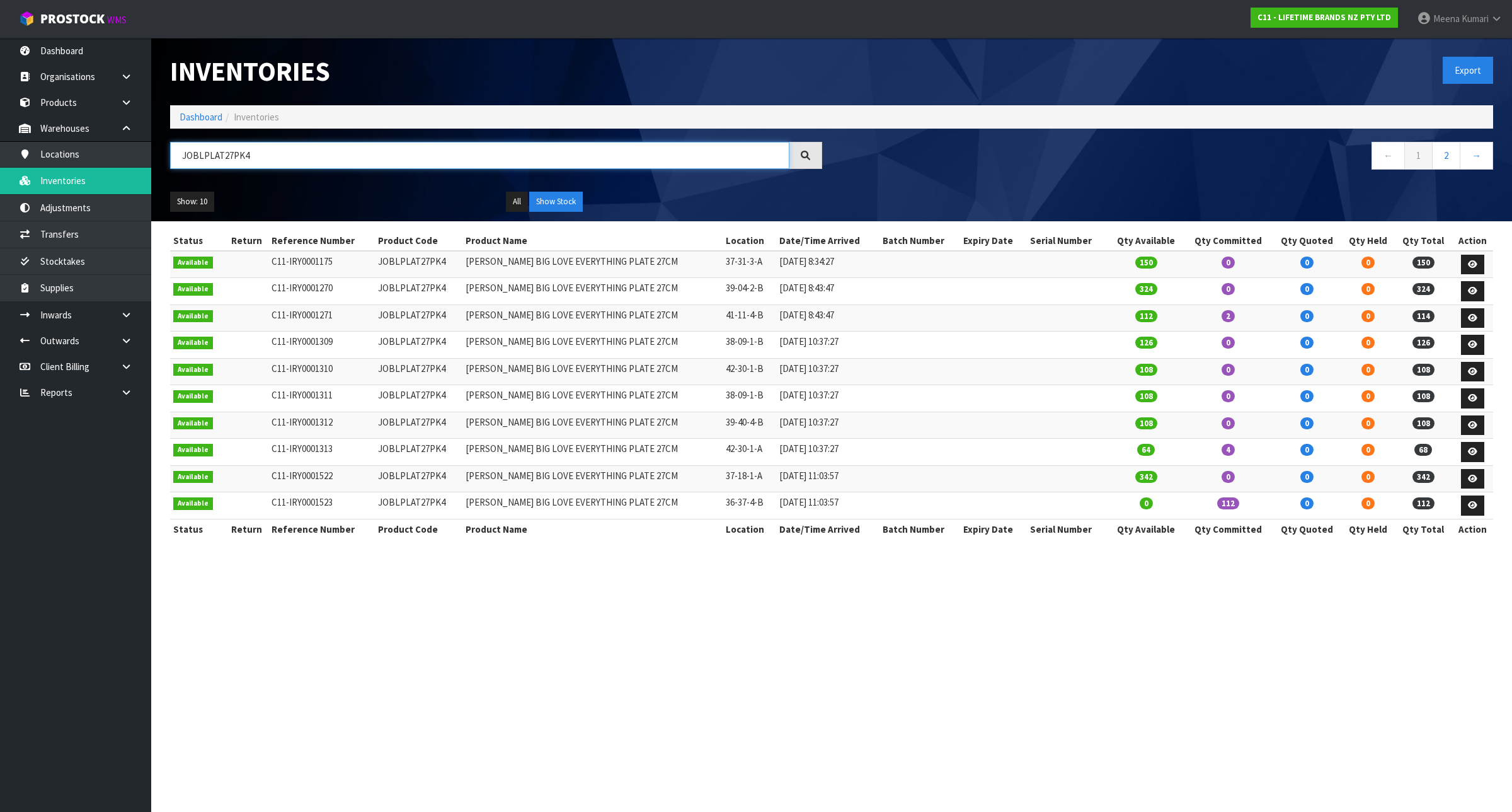
click at [306, 157] on input "JOBLPLAT27PK4" at bounding box center [480, 155] width 619 height 27
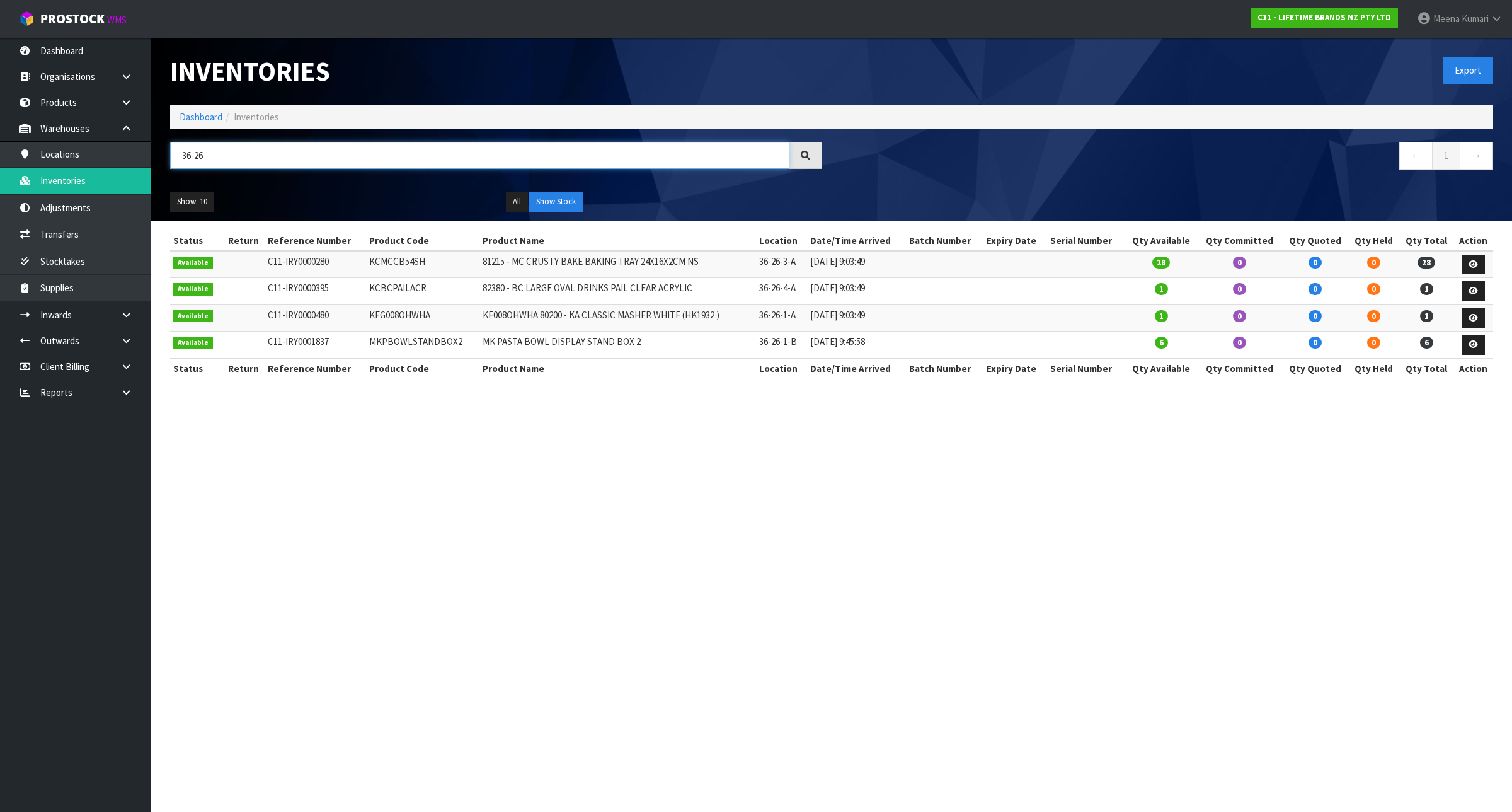
type input "36-26"
click at [399, 294] on td "KCBCPAILACR" at bounding box center [423, 291] width 113 height 27
click at [607, 494] on section "Inventories Export Dashboard Inventories 36-26 ← 1 → Show: 10 5 10 25 50 All Sh…" at bounding box center [756, 406] width 1512 height 812
click at [137, 396] on link at bounding box center [130, 392] width 40 height 25
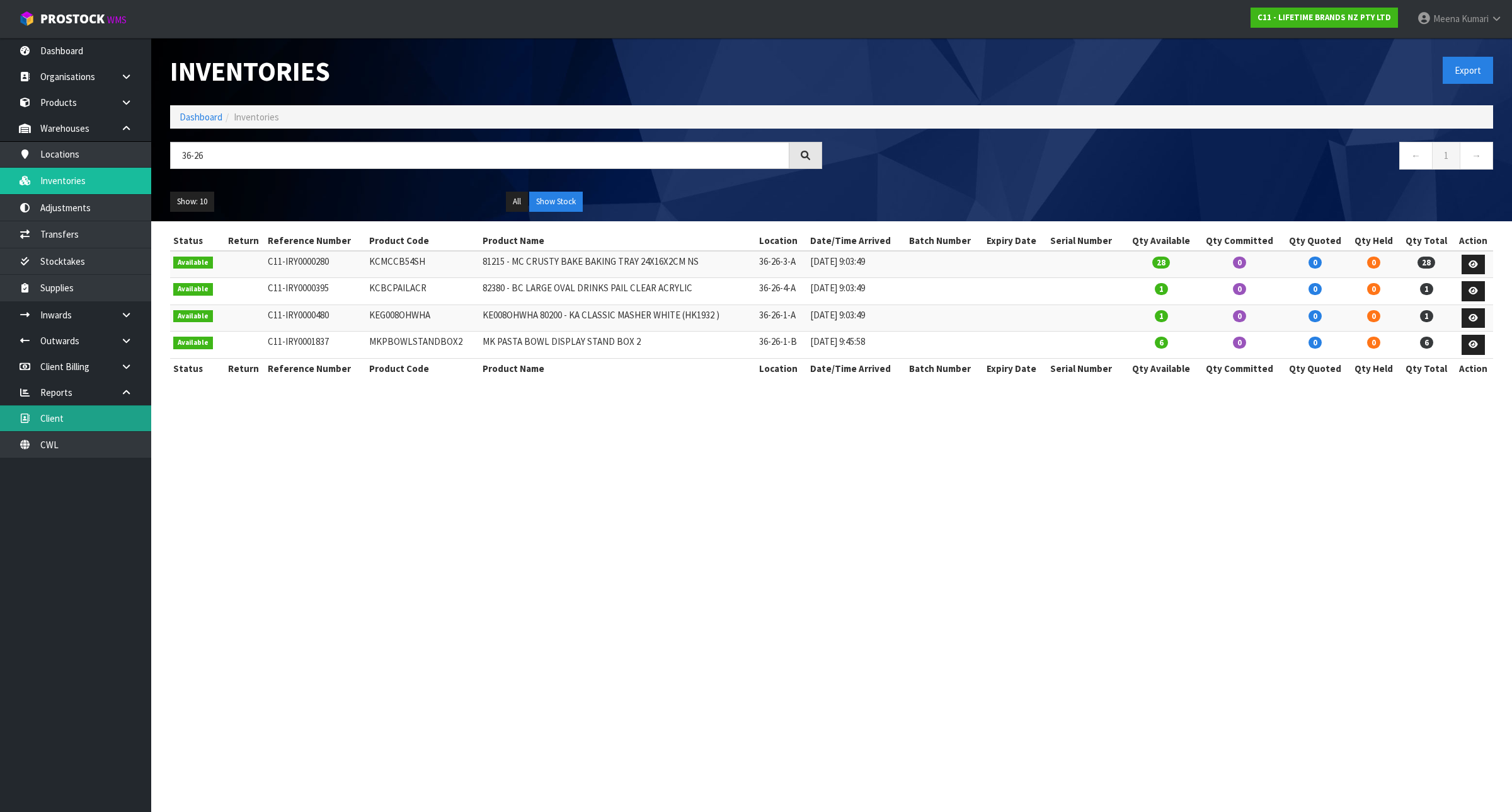
click at [130, 429] on link "Client" at bounding box center [75, 418] width 151 height 25
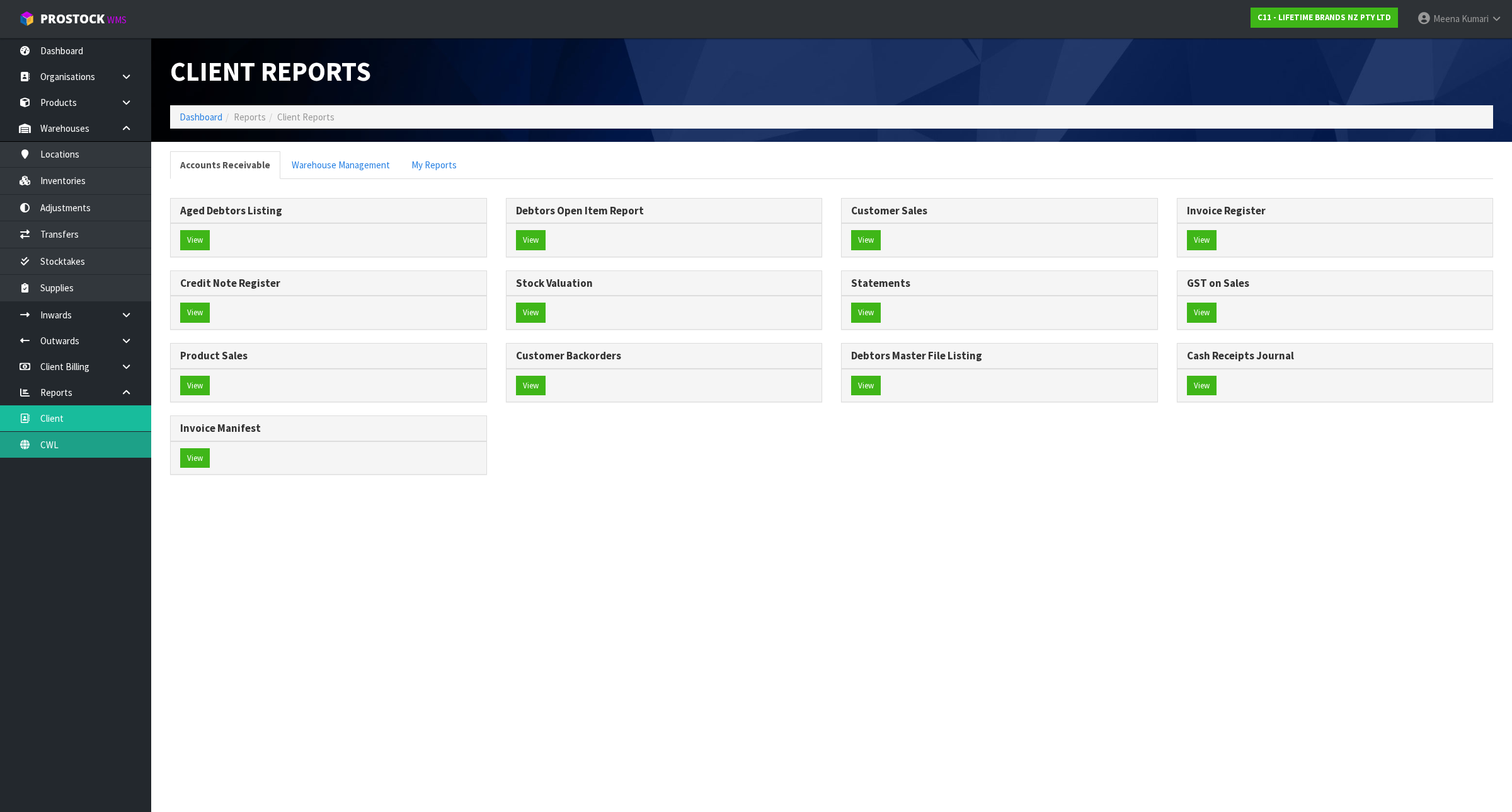
click at [103, 447] on link "CWL" at bounding box center [75, 445] width 151 height 25
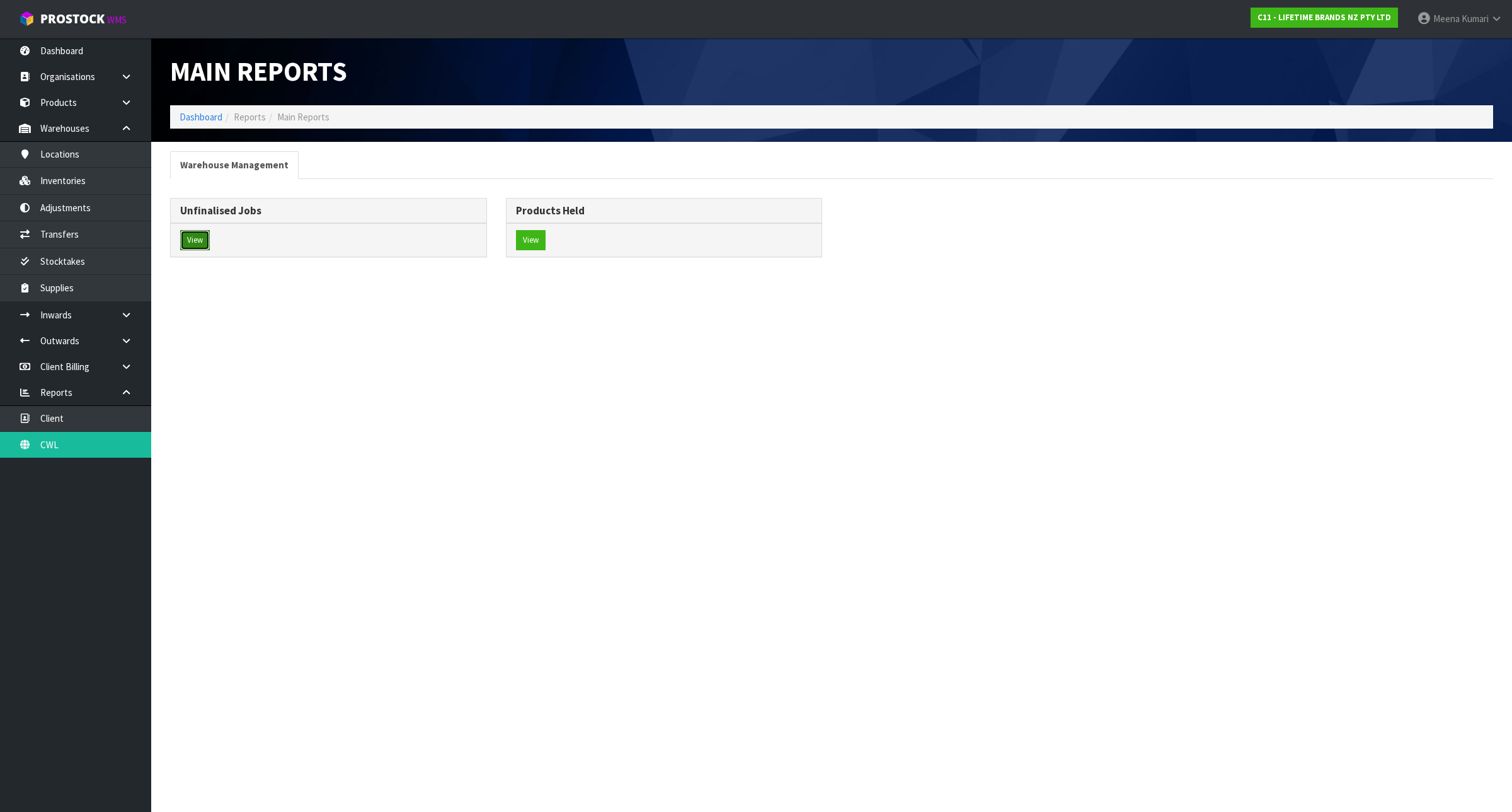
click at [196, 239] on button "View" at bounding box center [194, 239] width 29 height 21
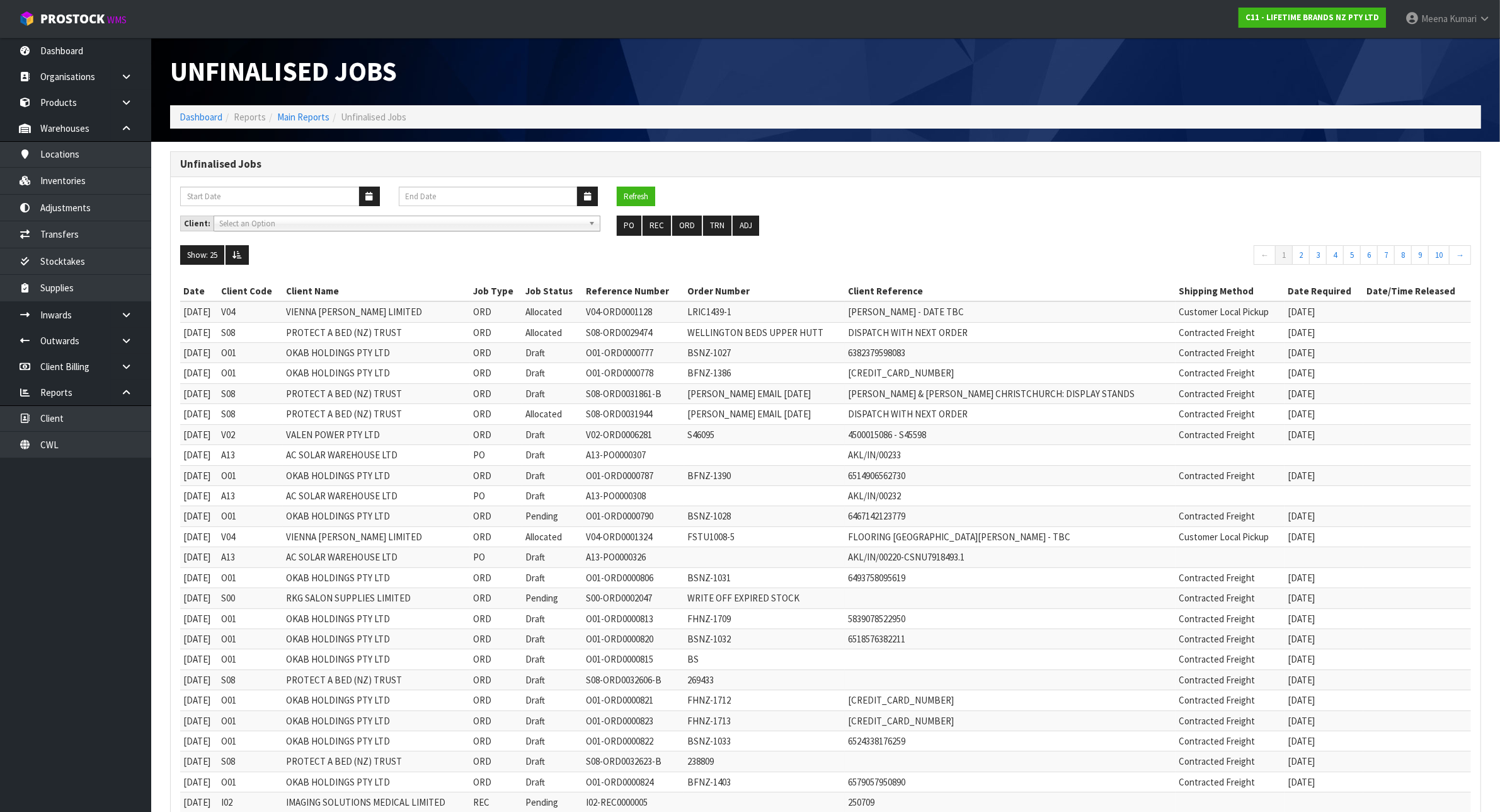
click at [338, 219] on span "Select an Option" at bounding box center [401, 223] width 364 height 15
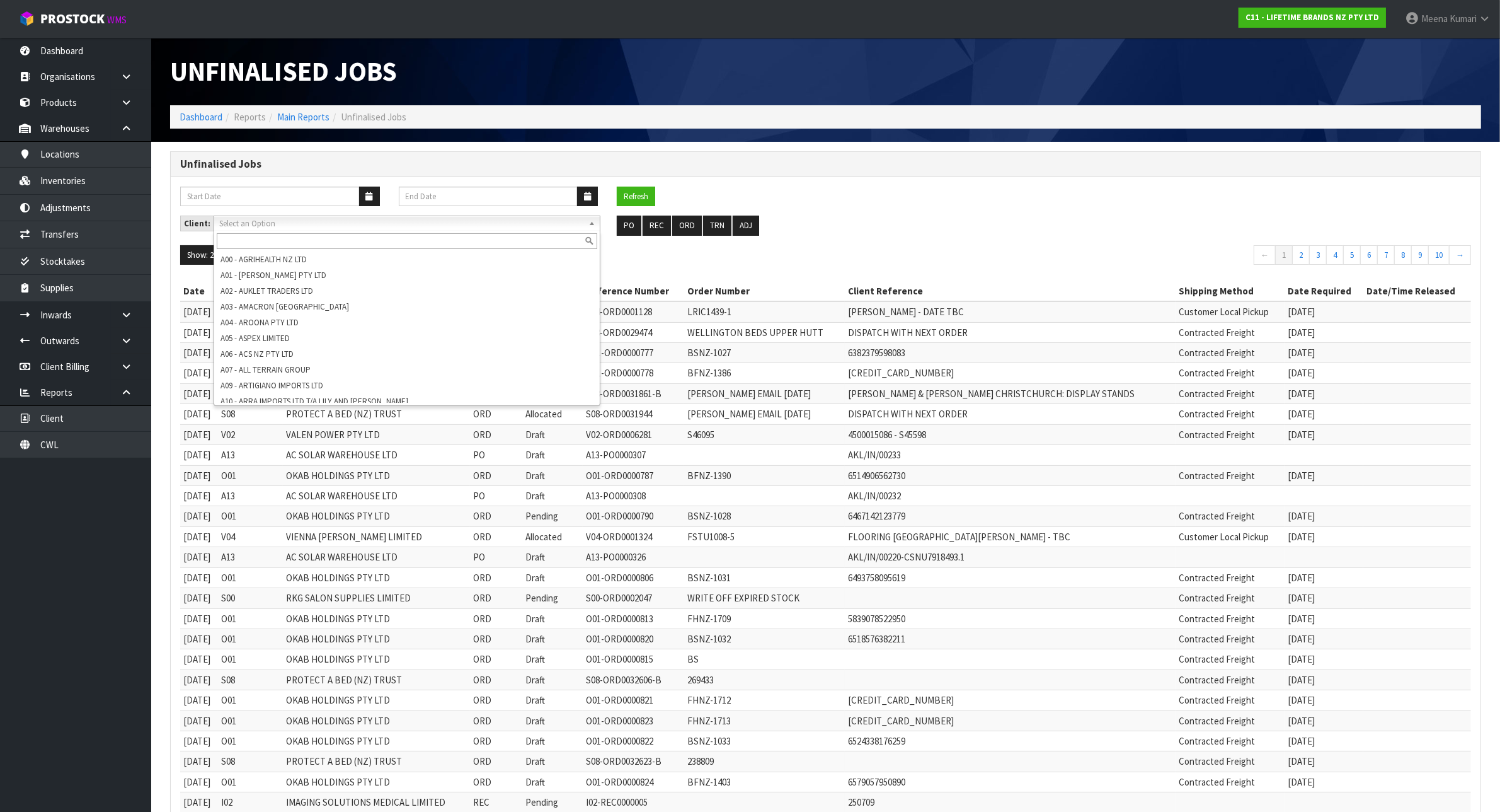
click at [692, 247] on ul "Show: 25 5 10 25 50 100 ALL" at bounding box center [497, 255] width 636 height 21
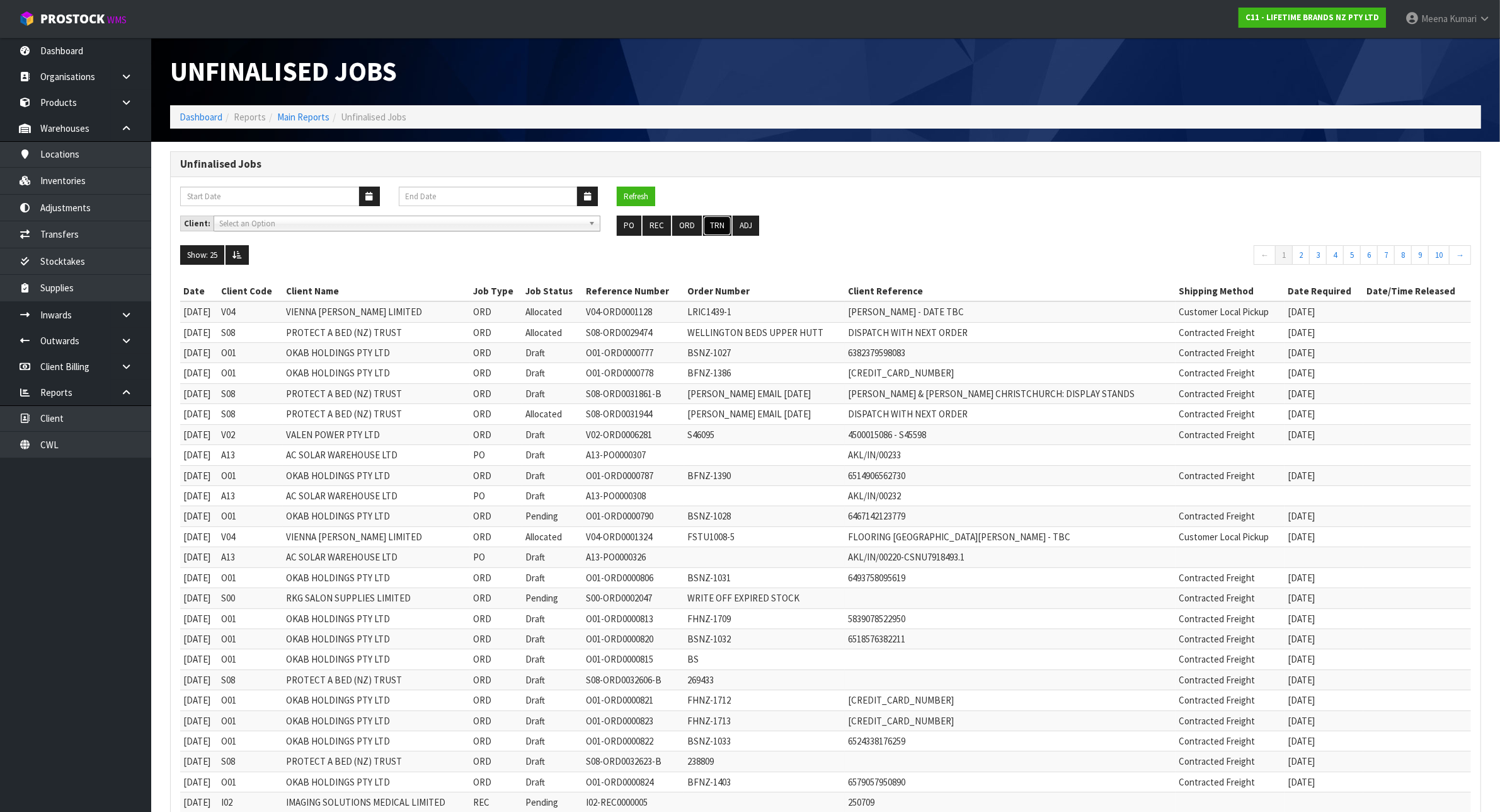
click at [716, 225] on button "TRN" at bounding box center [717, 226] width 28 height 21
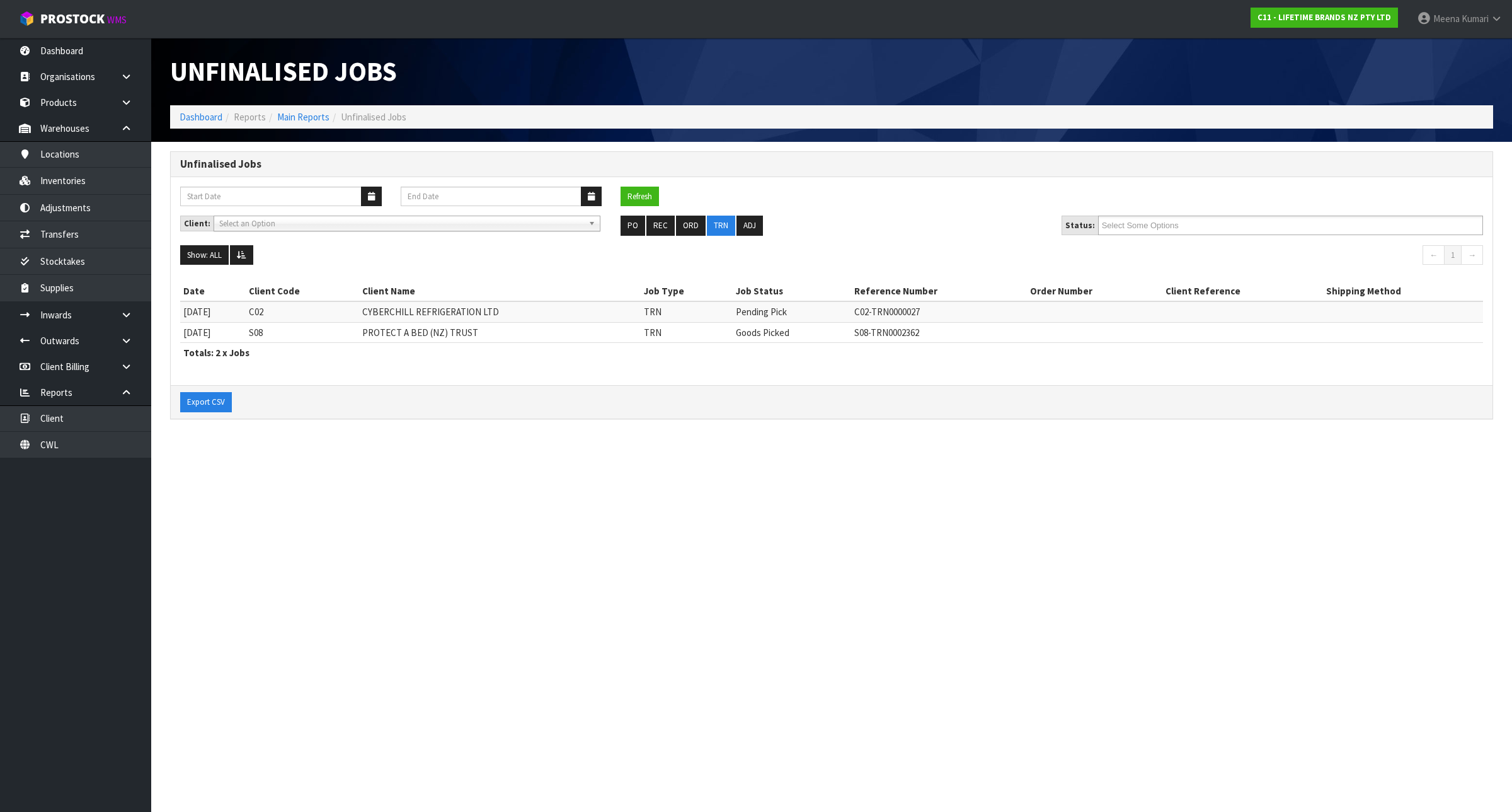
click at [936, 334] on td "S08-TRN0002362" at bounding box center [939, 332] width 177 height 21
copy td "TRN0002362"
click at [202, 113] on link "Dashboard" at bounding box center [201, 116] width 43 height 12
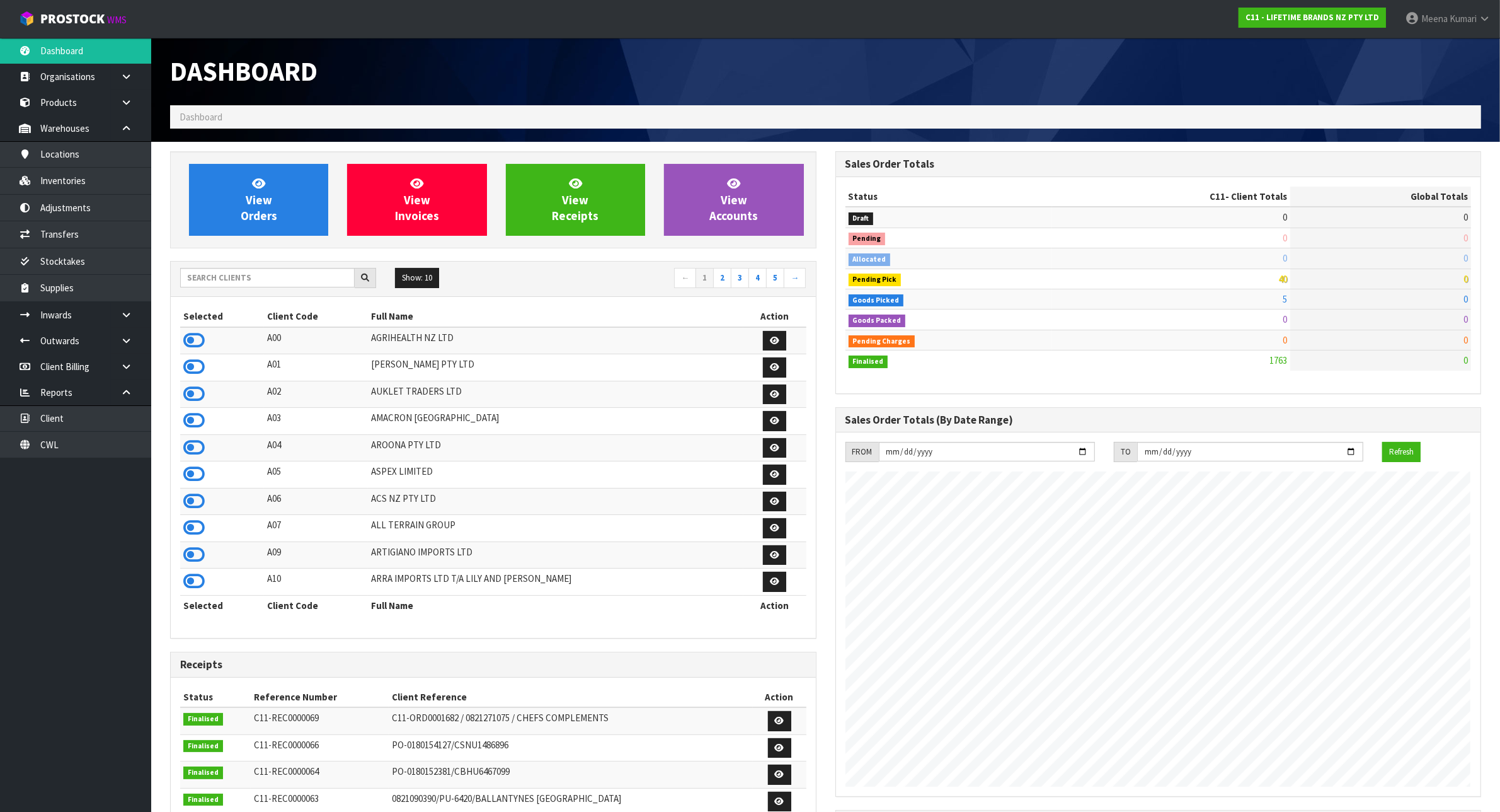
scroll to position [959, 664]
click at [307, 283] on input "text" at bounding box center [267, 278] width 175 height 20
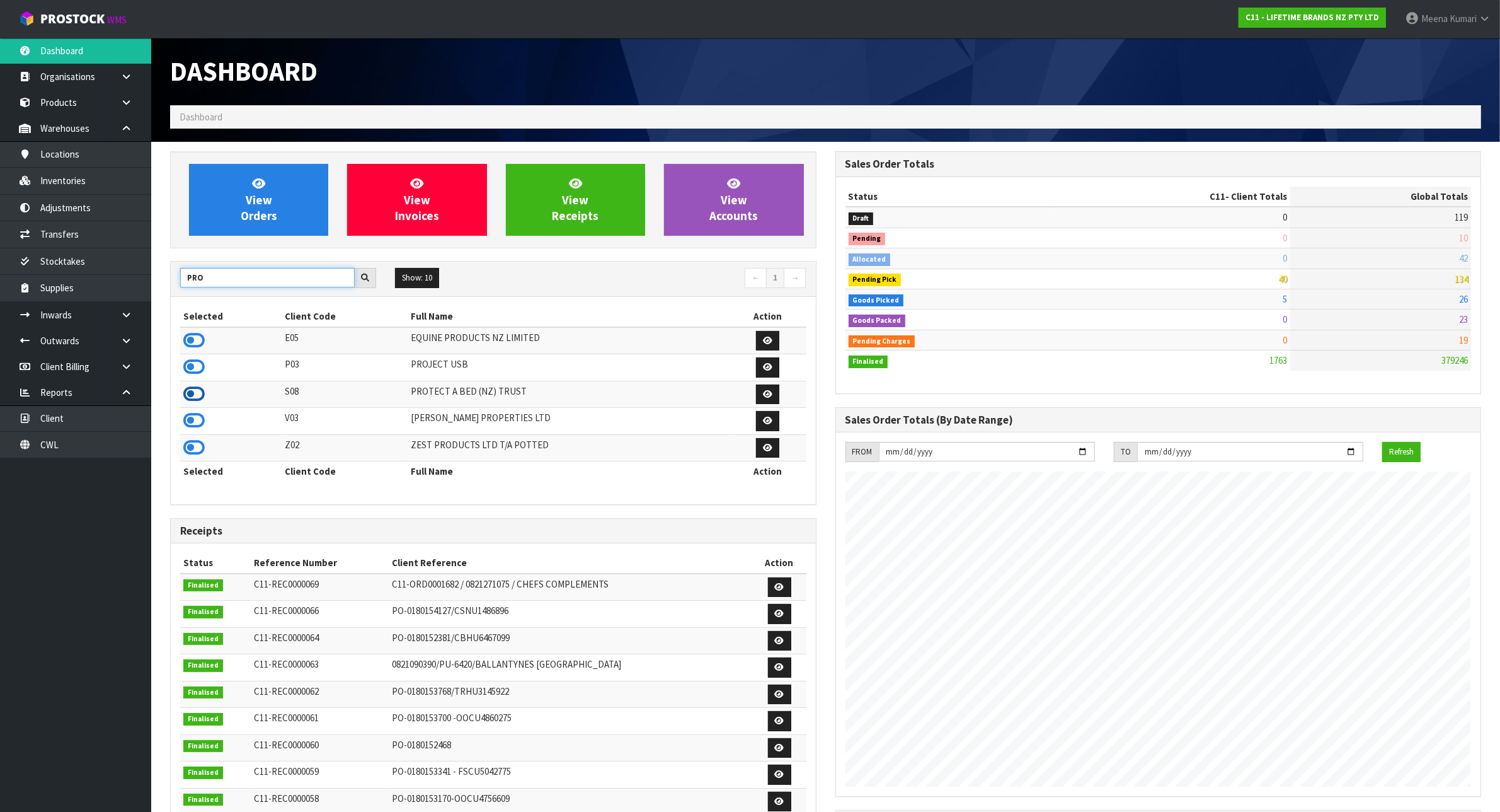
type input "PRO"
click at [196, 395] on icon at bounding box center [194, 393] width 21 height 19
click at [93, 184] on link "Inventories" at bounding box center [75, 181] width 151 height 25
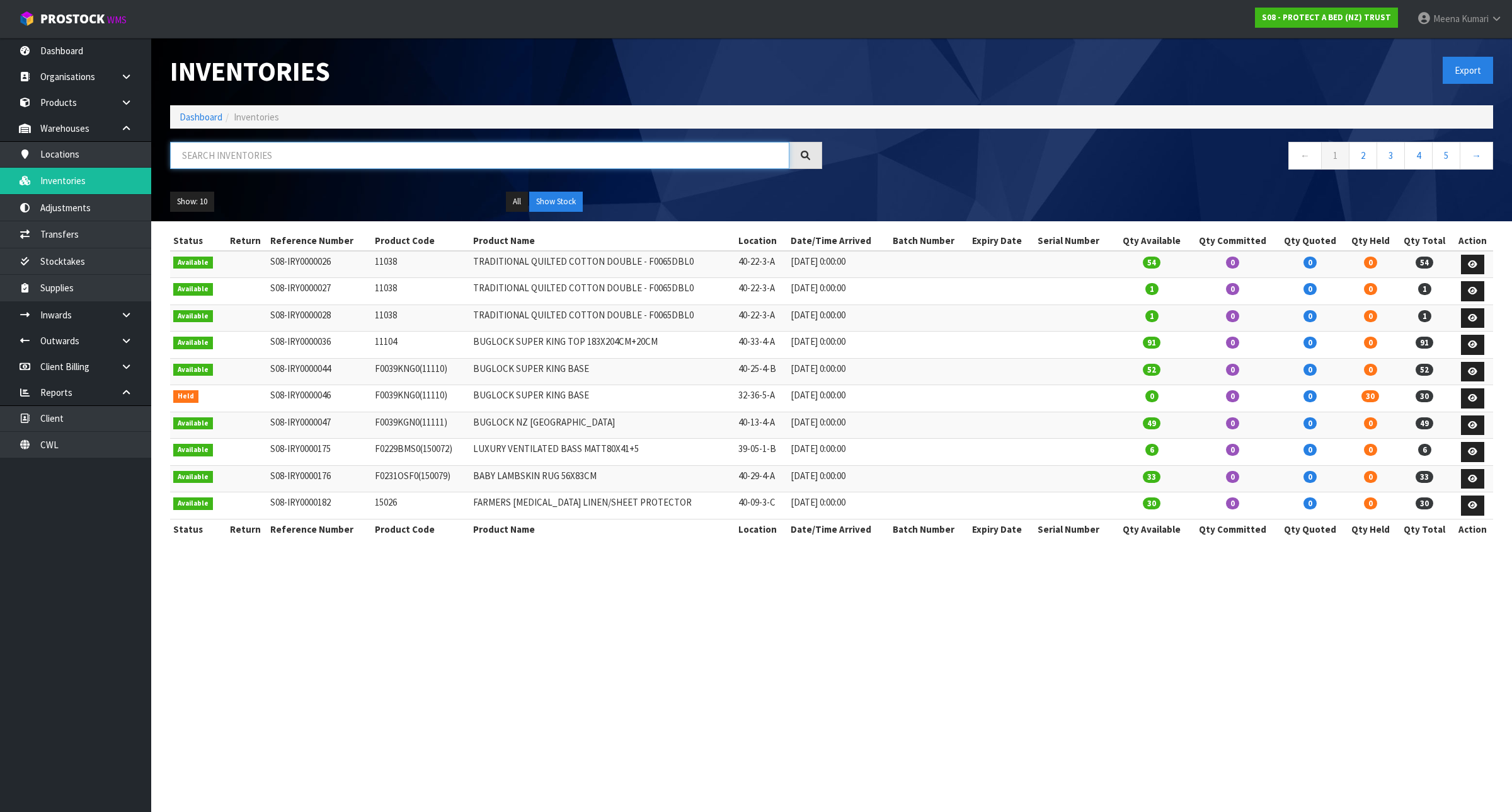
click at [332, 146] on input "text" at bounding box center [480, 155] width 619 height 27
paste input "TRN0002362"
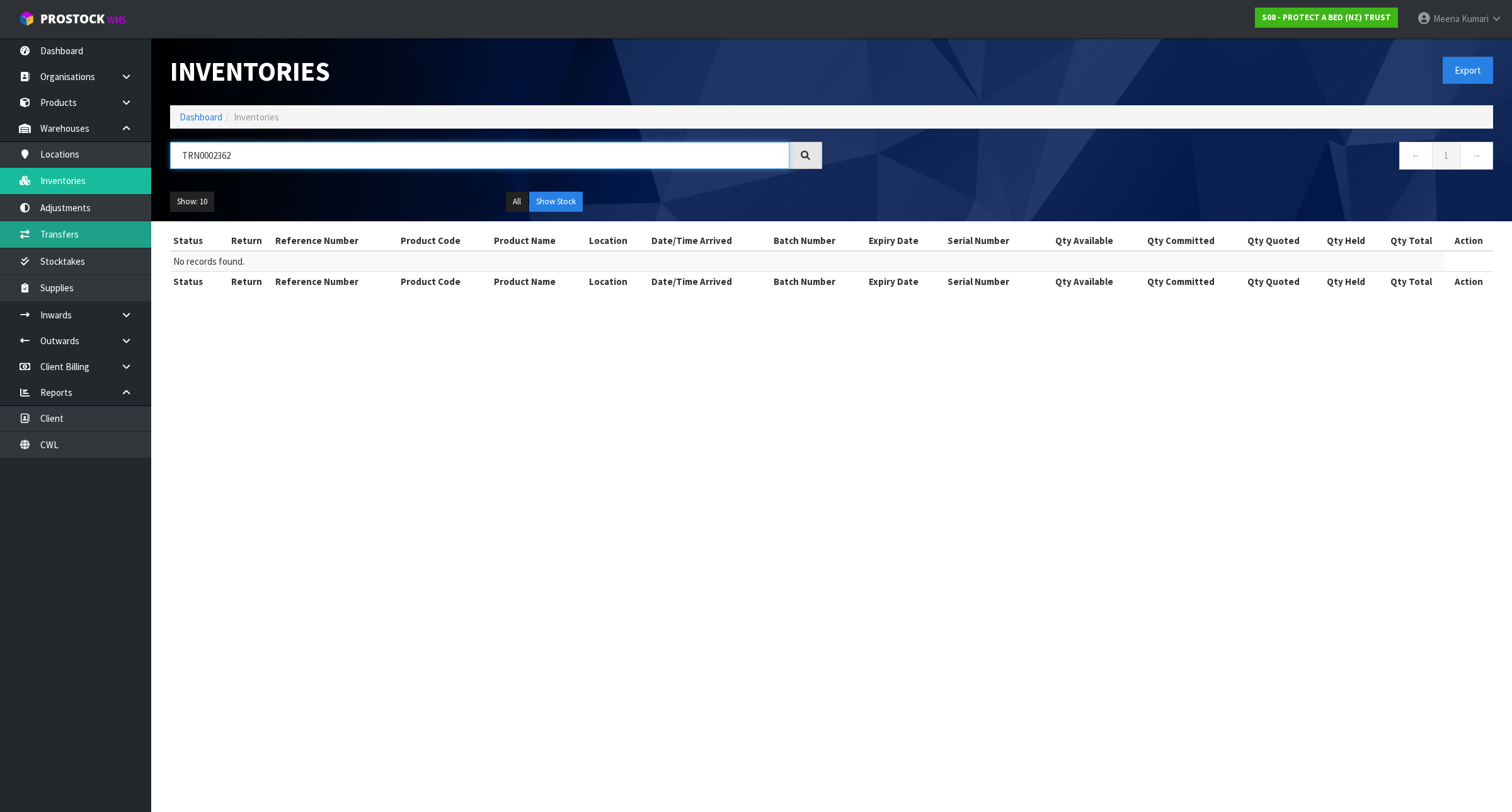
type input "TRN0002362"
click at [110, 235] on link "Transfers" at bounding box center [75, 234] width 151 height 25
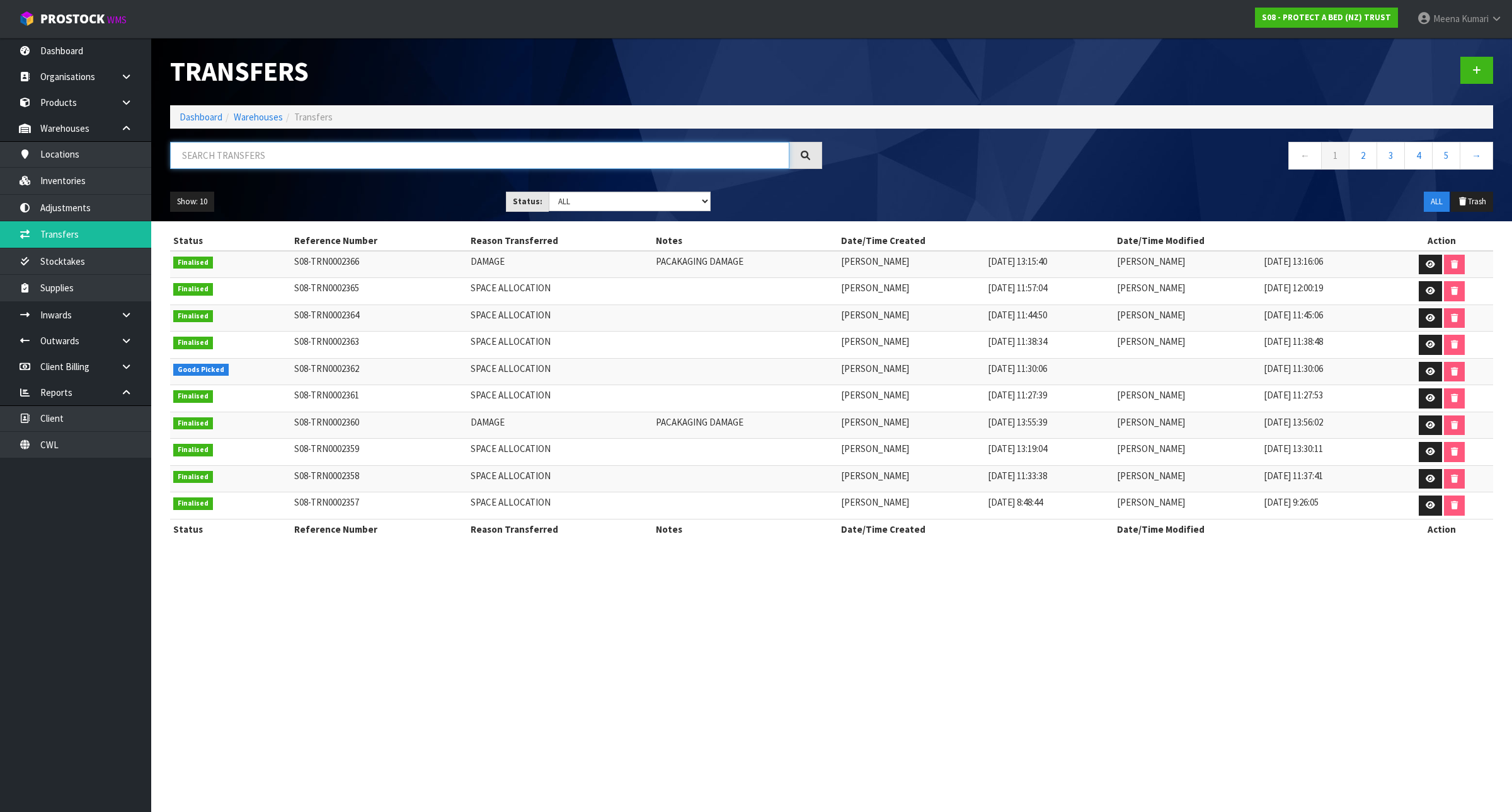
click at [219, 154] on input "text" at bounding box center [480, 155] width 619 height 27
paste input "TRN0002362"
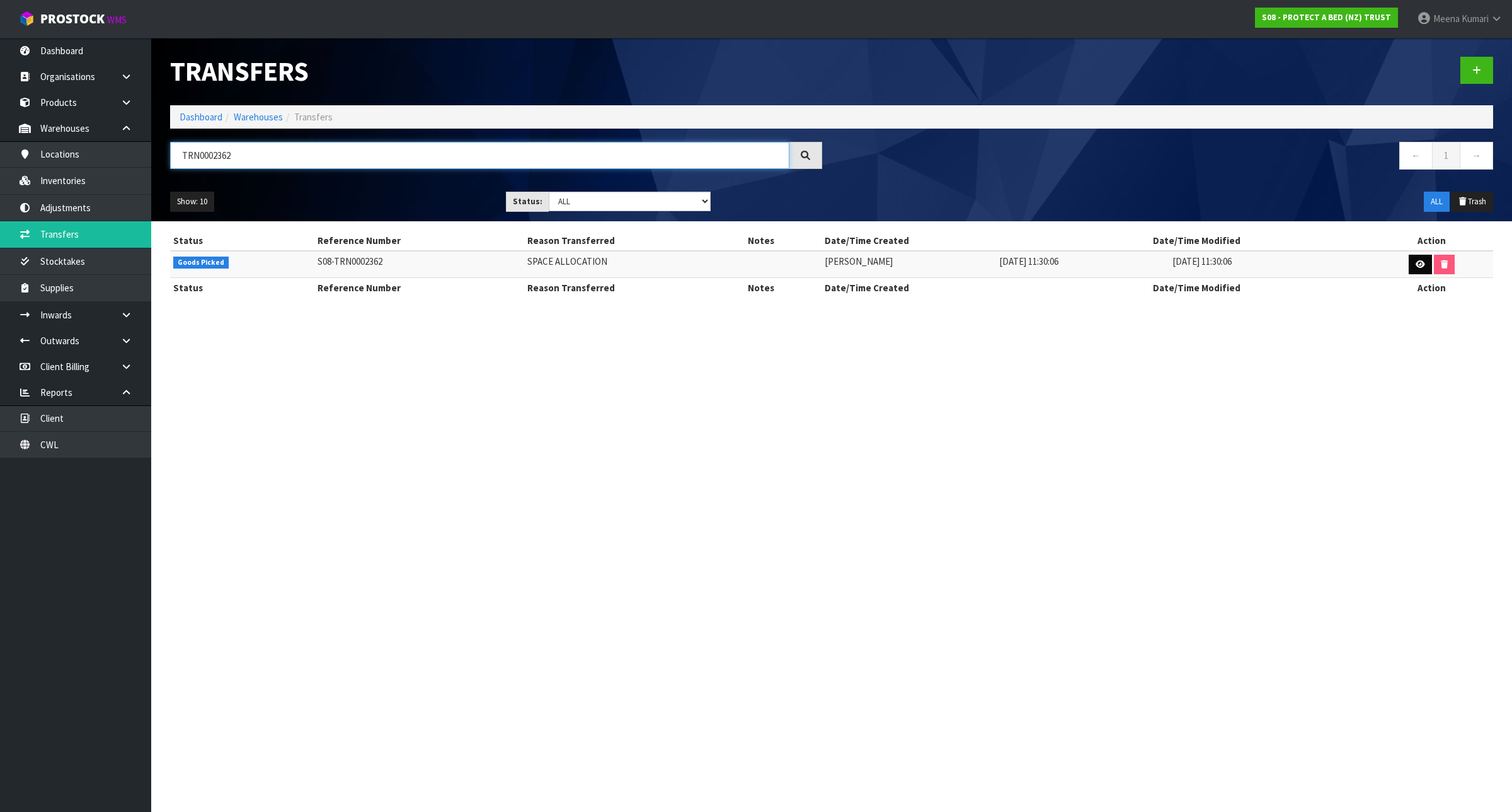
type input "TRN0002362"
click at [1415, 260] on icon at bounding box center [1420, 264] width 10 height 8
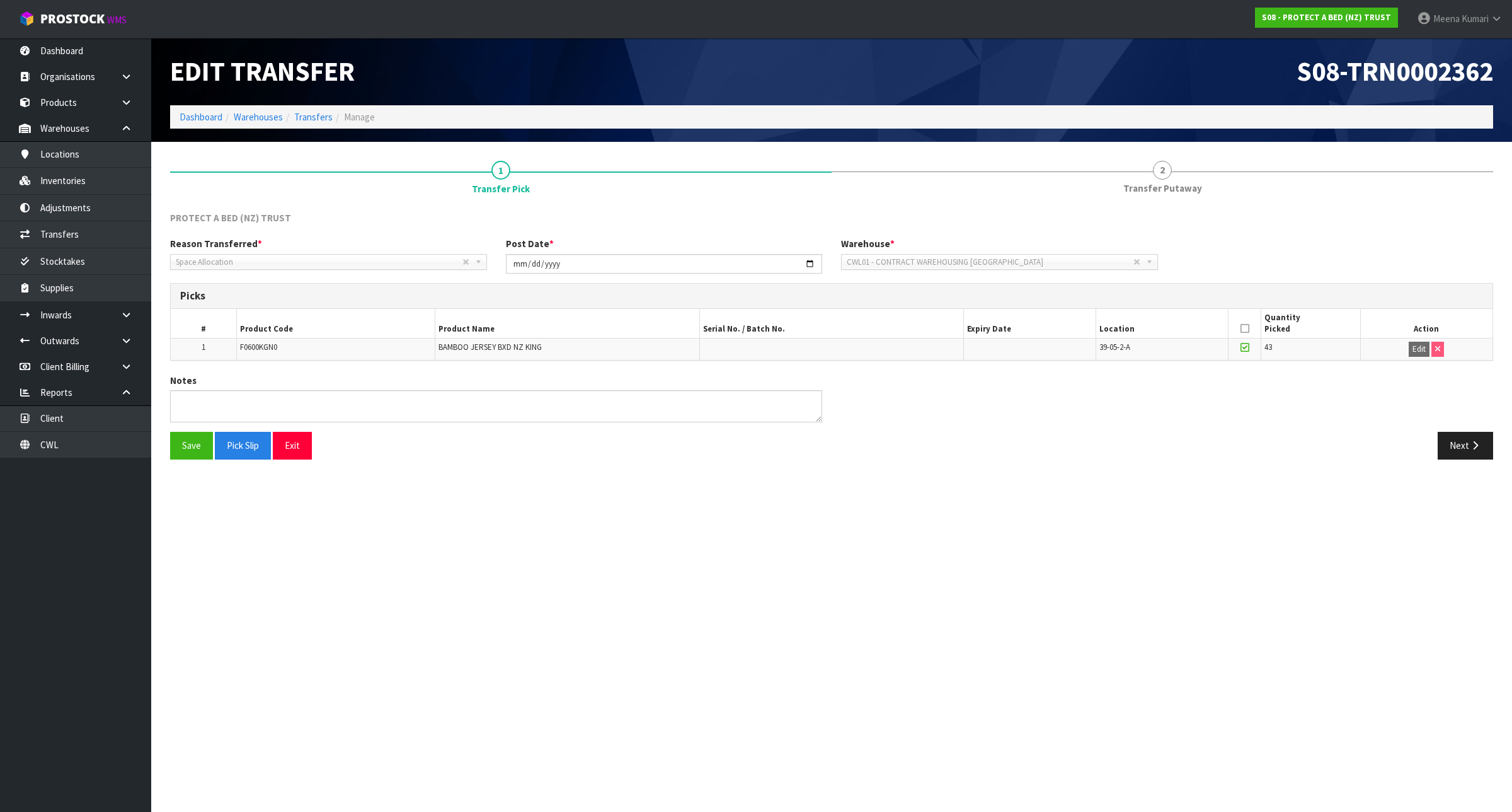
click at [1244, 328] on icon at bounding box center [1244, 328] width 9 height 1
click at [262, 350] on span "F0600KGN0" at bounding box center [259, 347] width 37 height 11
copy span "F0600KGN0"
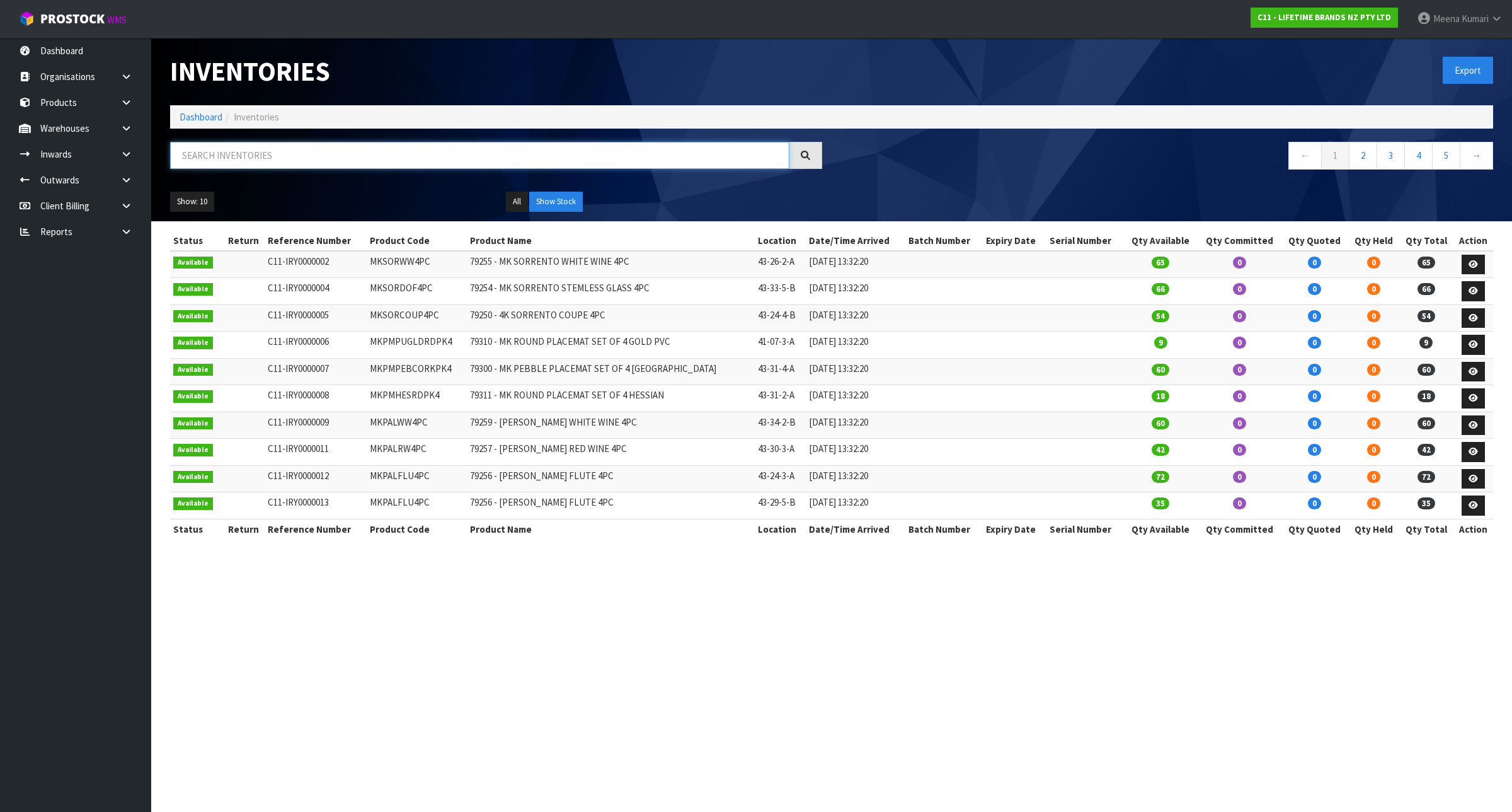
click at [238, 155] on input "text" at bounding box center [480, 155] width 619 height 27
paste input "MCSNPOMBGRY17"
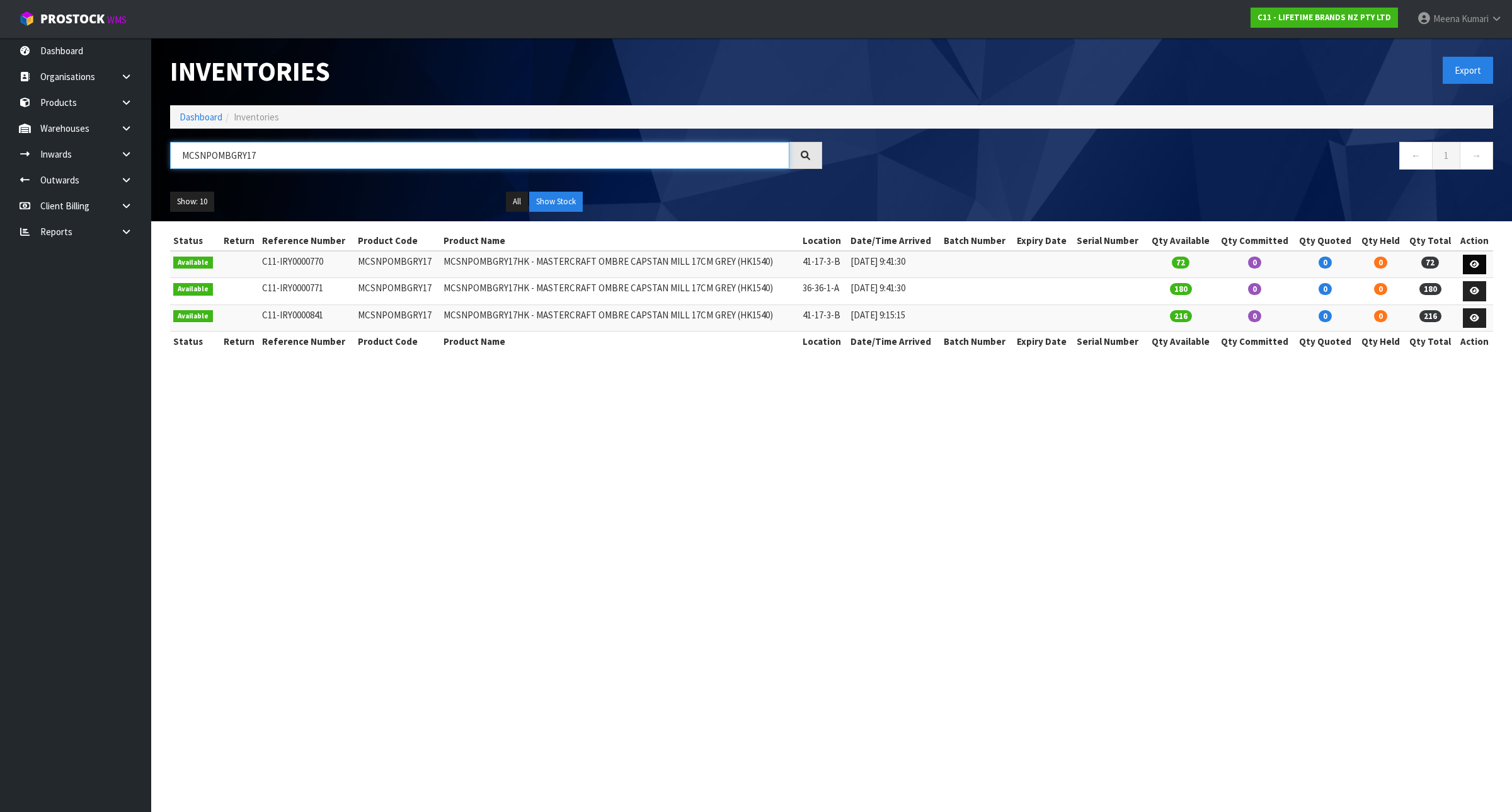
type input "MCSNPOMBGRY17"
click at [1479, 260] on link at bounding box center [1474, 265] width 23 height 21
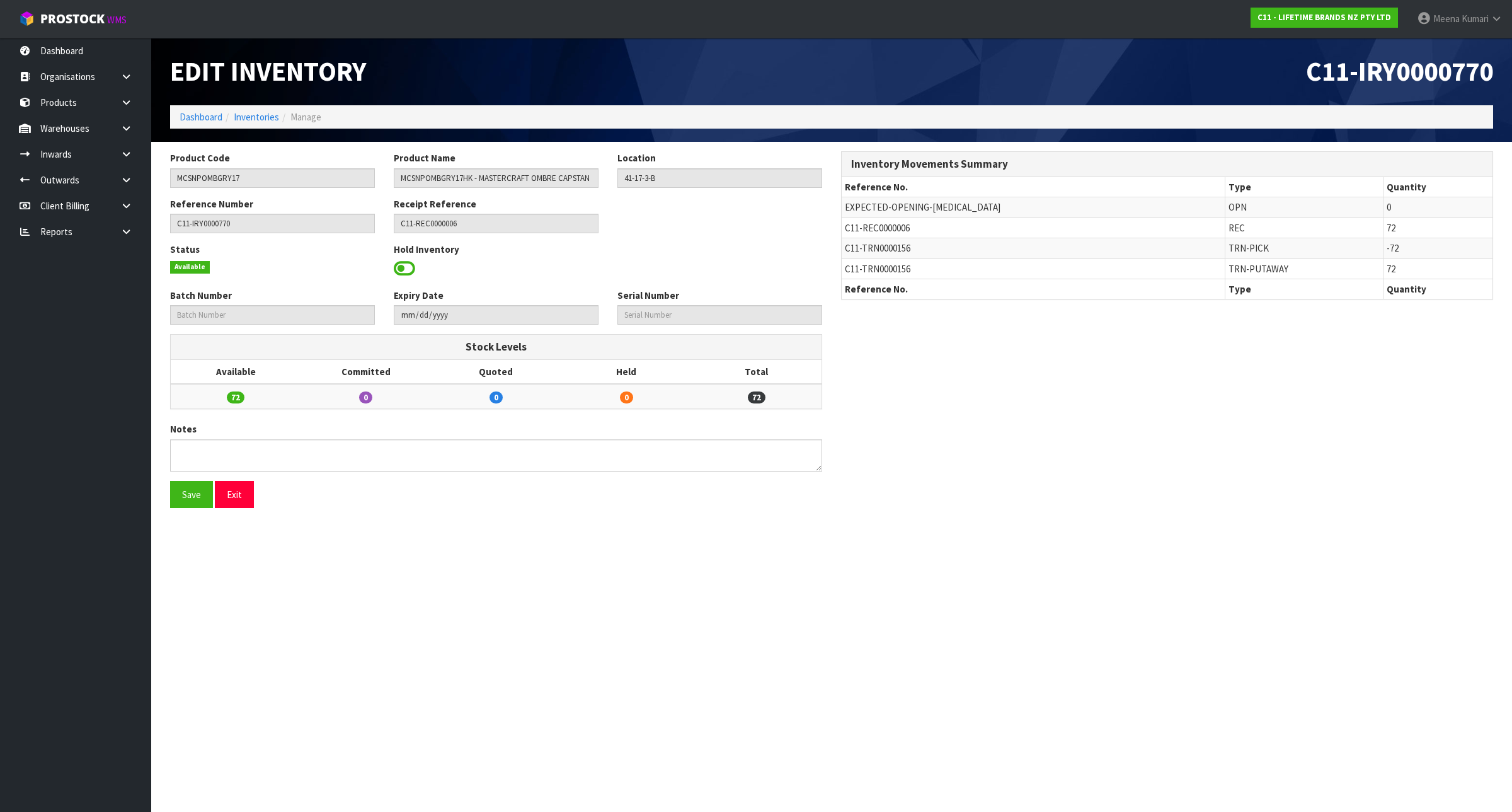
click at [886, 244] on span "C11-TRN0000156" at bounding box center [877, 248] width 65 height 12
copy span "TRN0000156"
click at [129, 129] on icon at bounding box center [126, 128] width 12 height 10
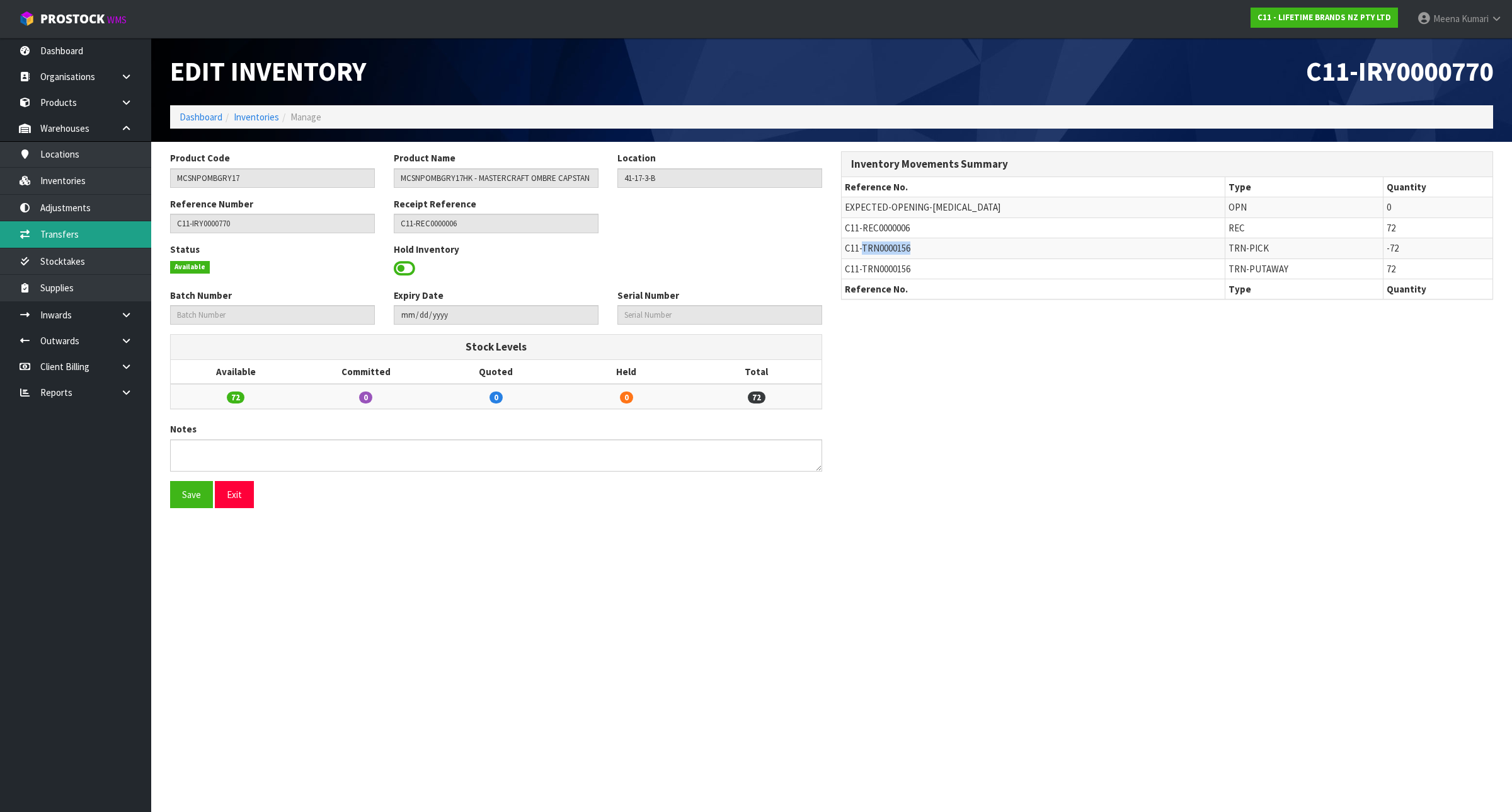
click at [95, 235] on link "Transfers" at bounding box center [75, 234] width 151 height 25
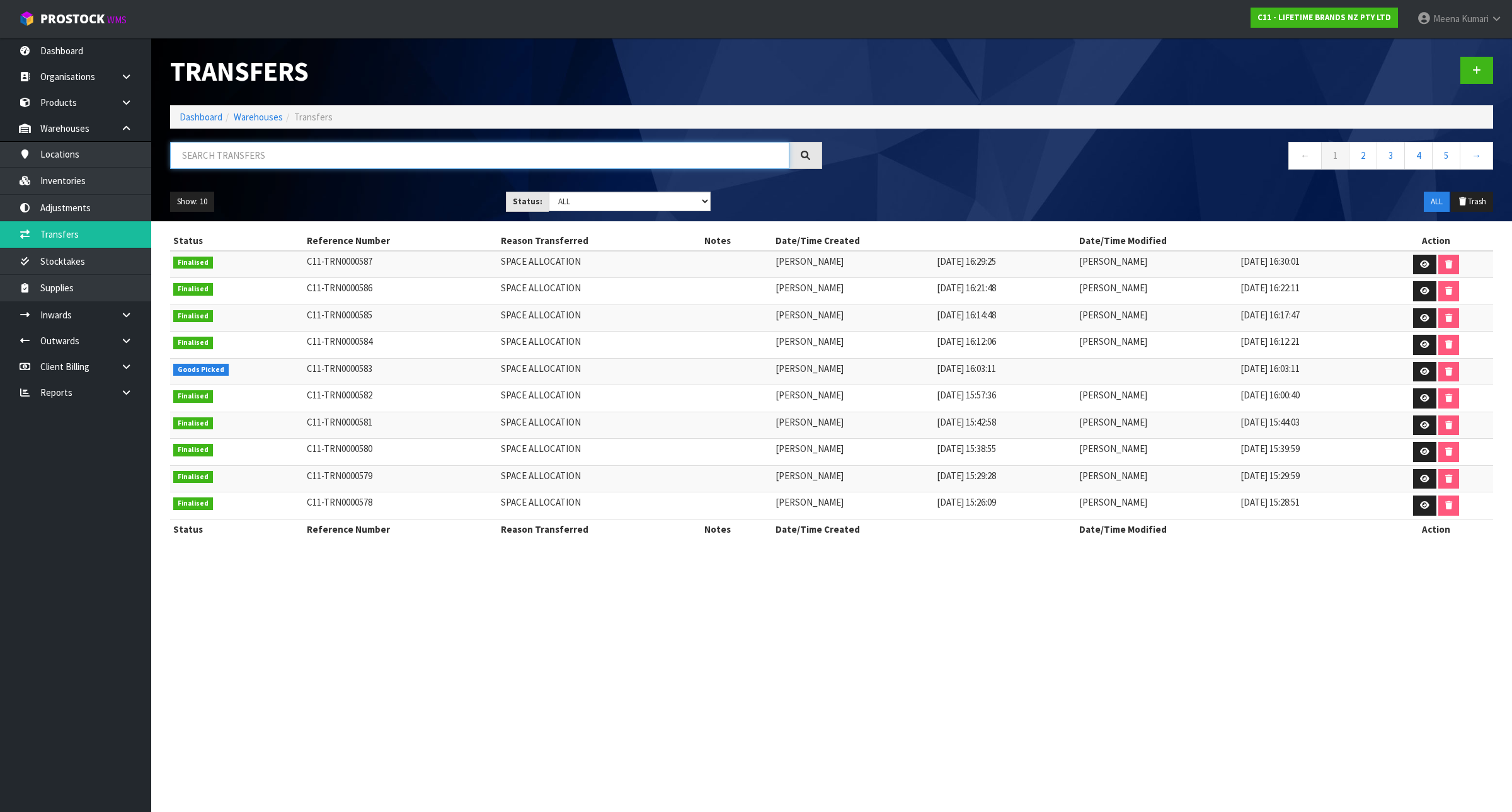
click at [244, 157] on input "text" at bounding box center [480, 155] width 619 height 27
paste input "TRN0000156"
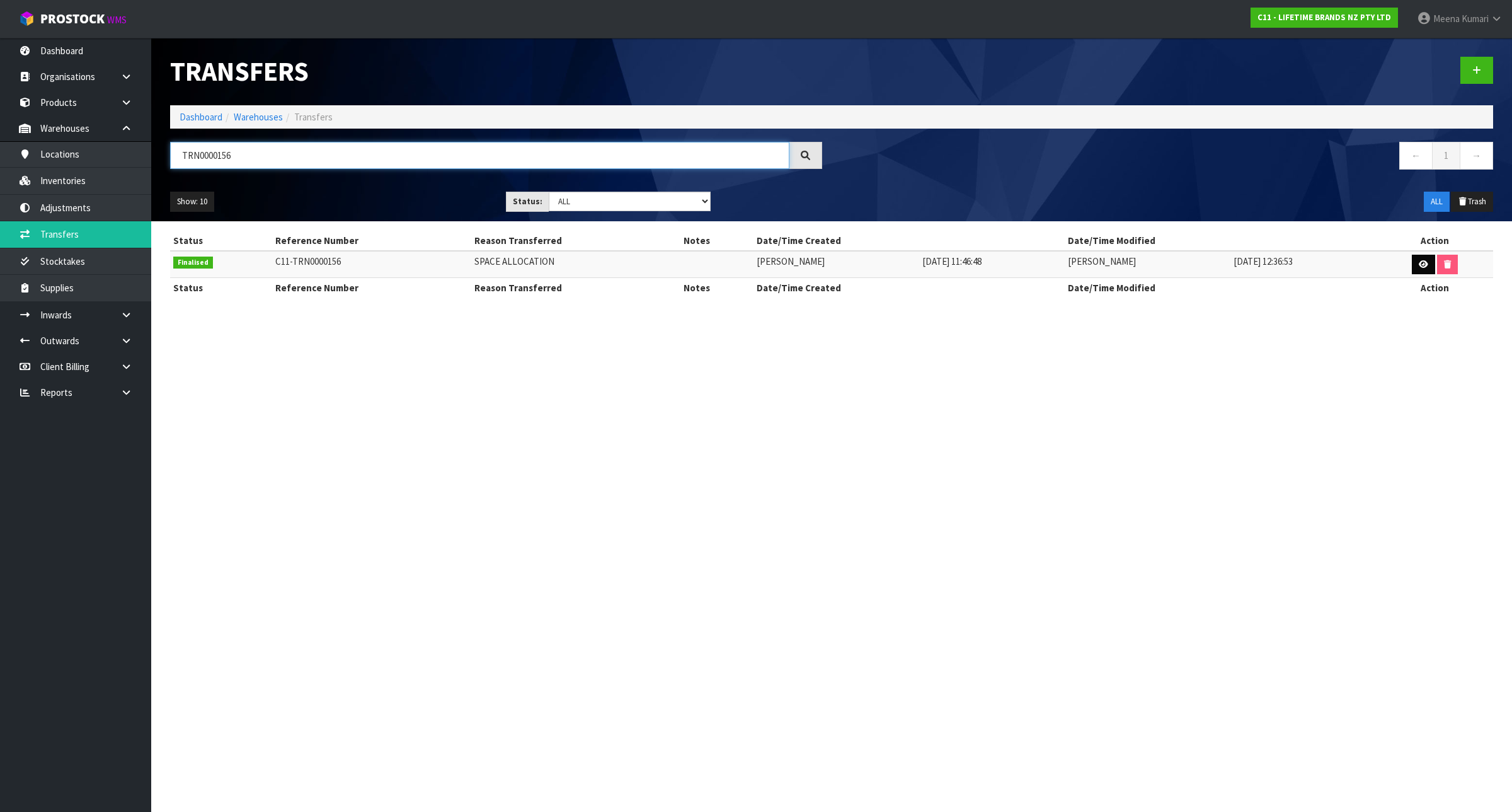
type input "TRN0000156"
click at [1428, 268] on link at bounding box center [1423, 265] width 23 height 21
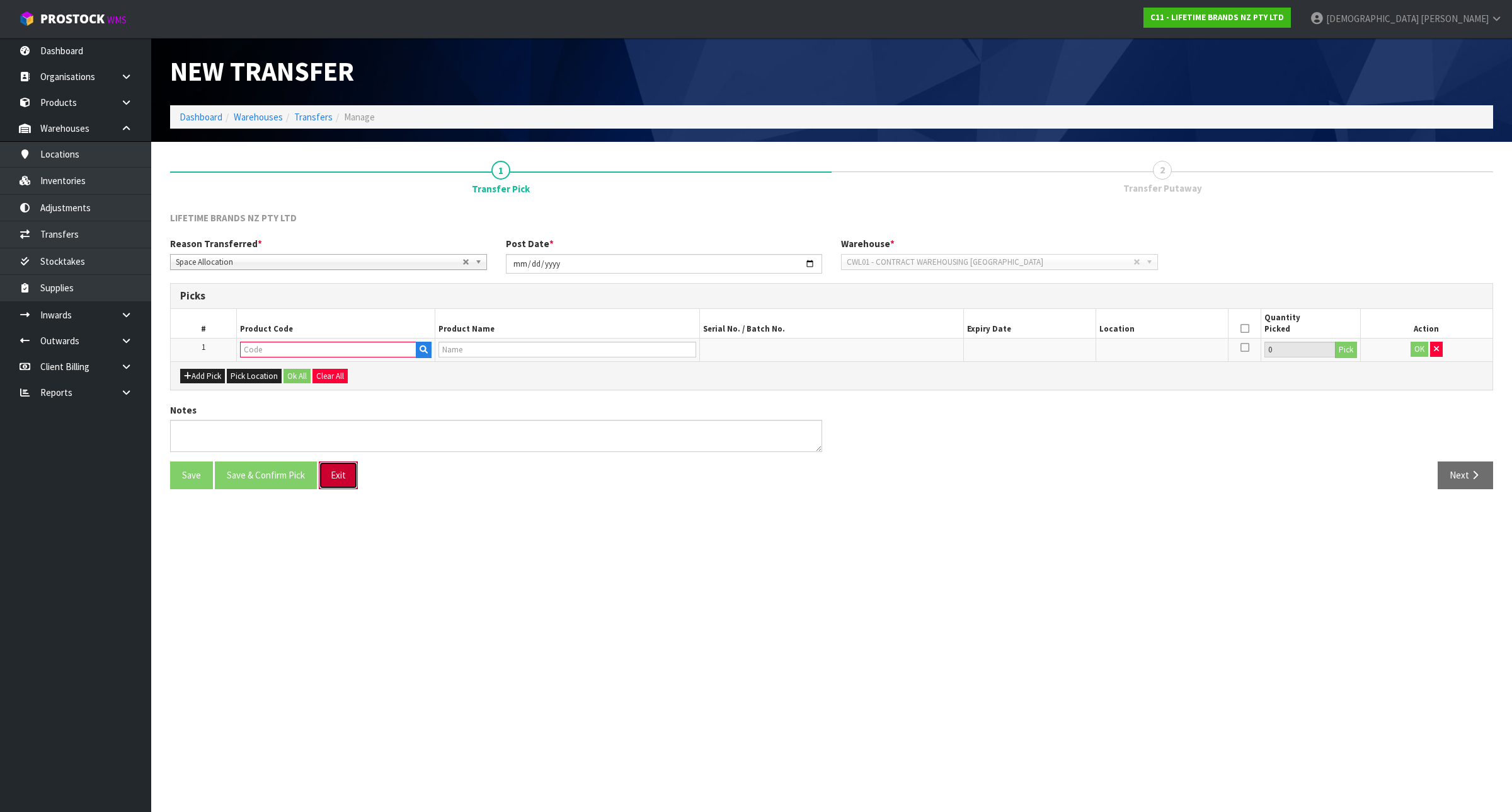
click at [342, 480] on button "Exit" at bounding box center [338, 475] width 39 height 27
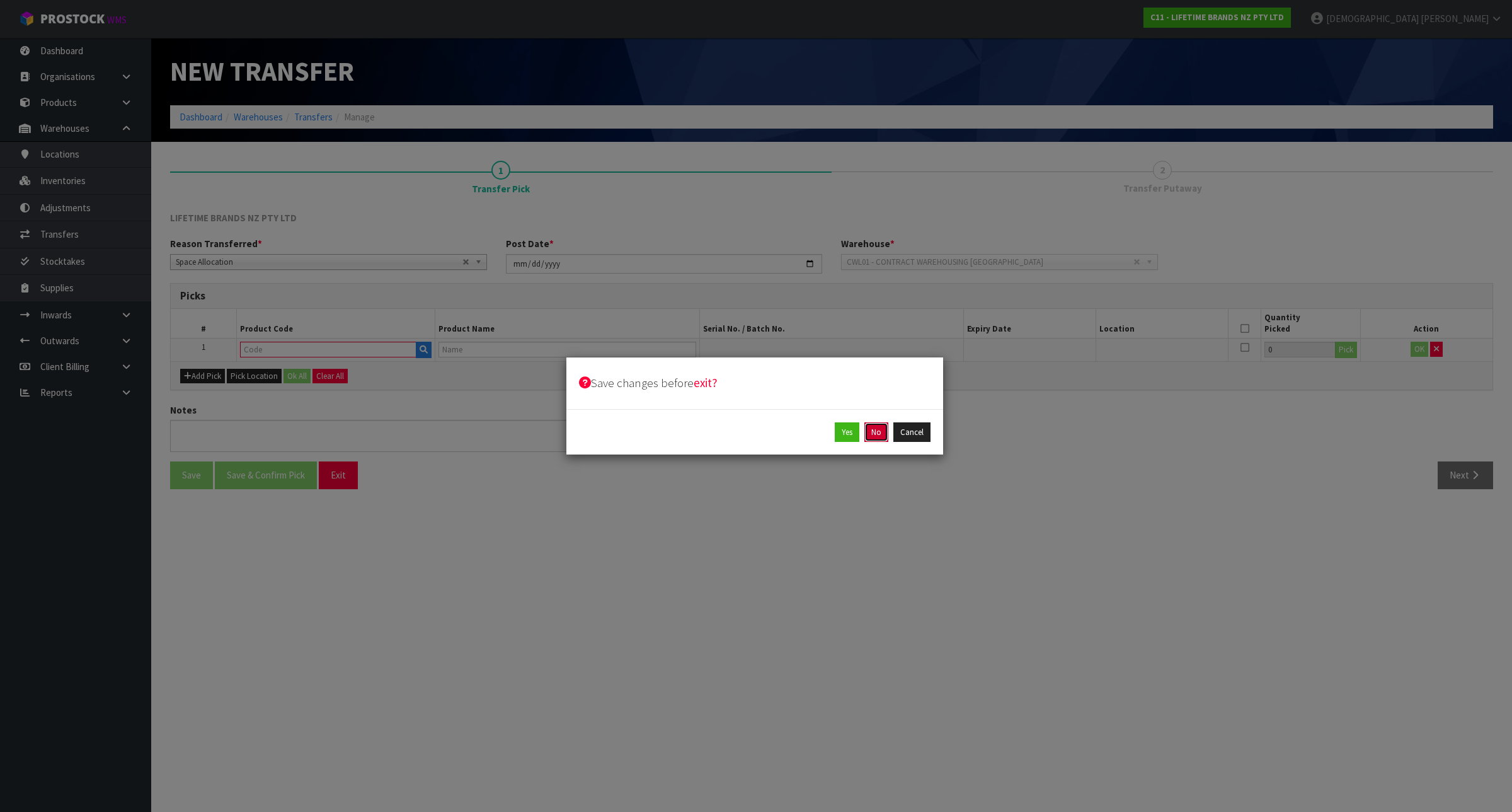
click at [876, 430] on button "No" at bounding box center [876, 432] width 24 height 21
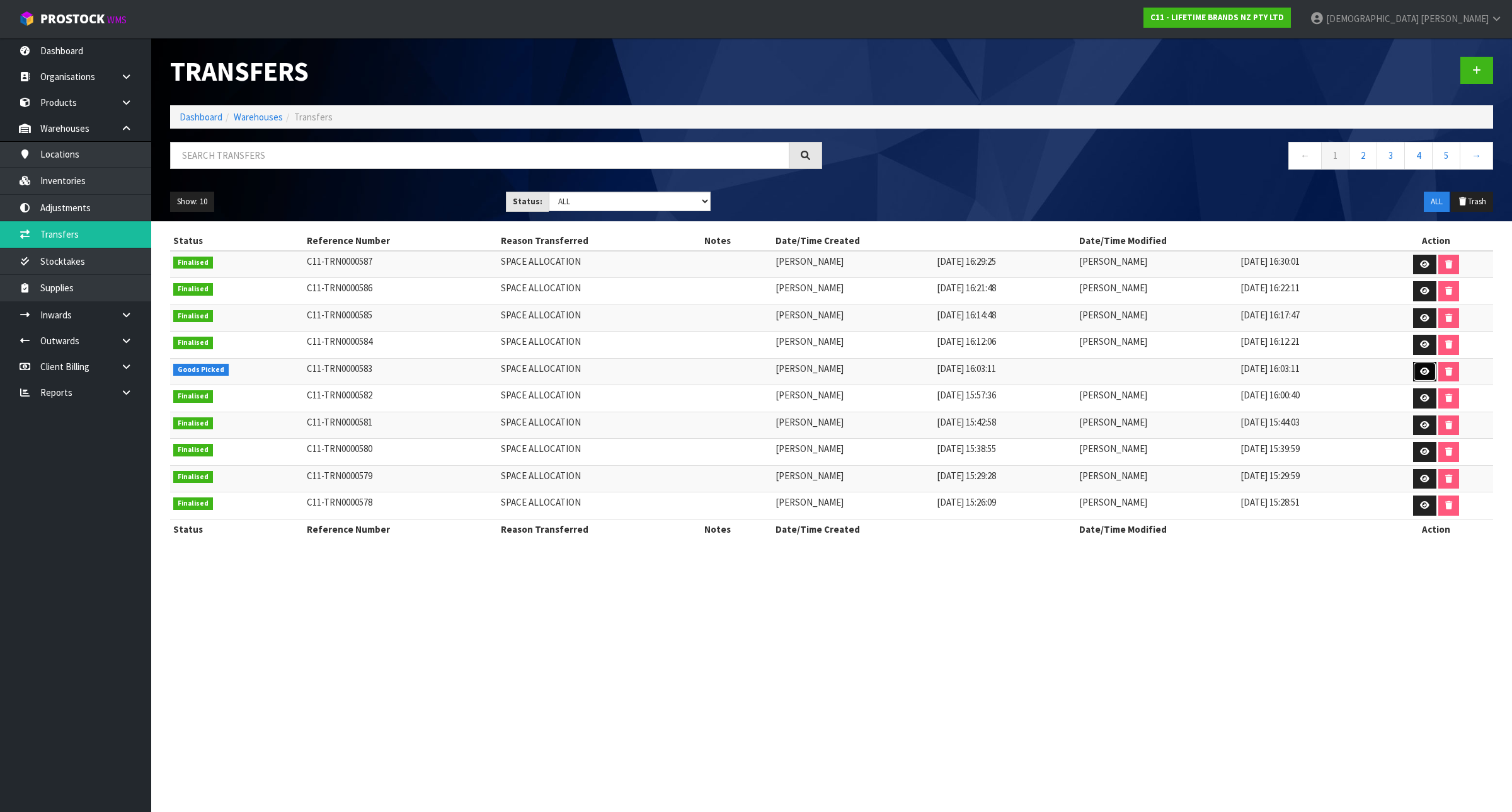
click at [1421, 373] on icon at bounding box center [1425, 371] width 10 height 8
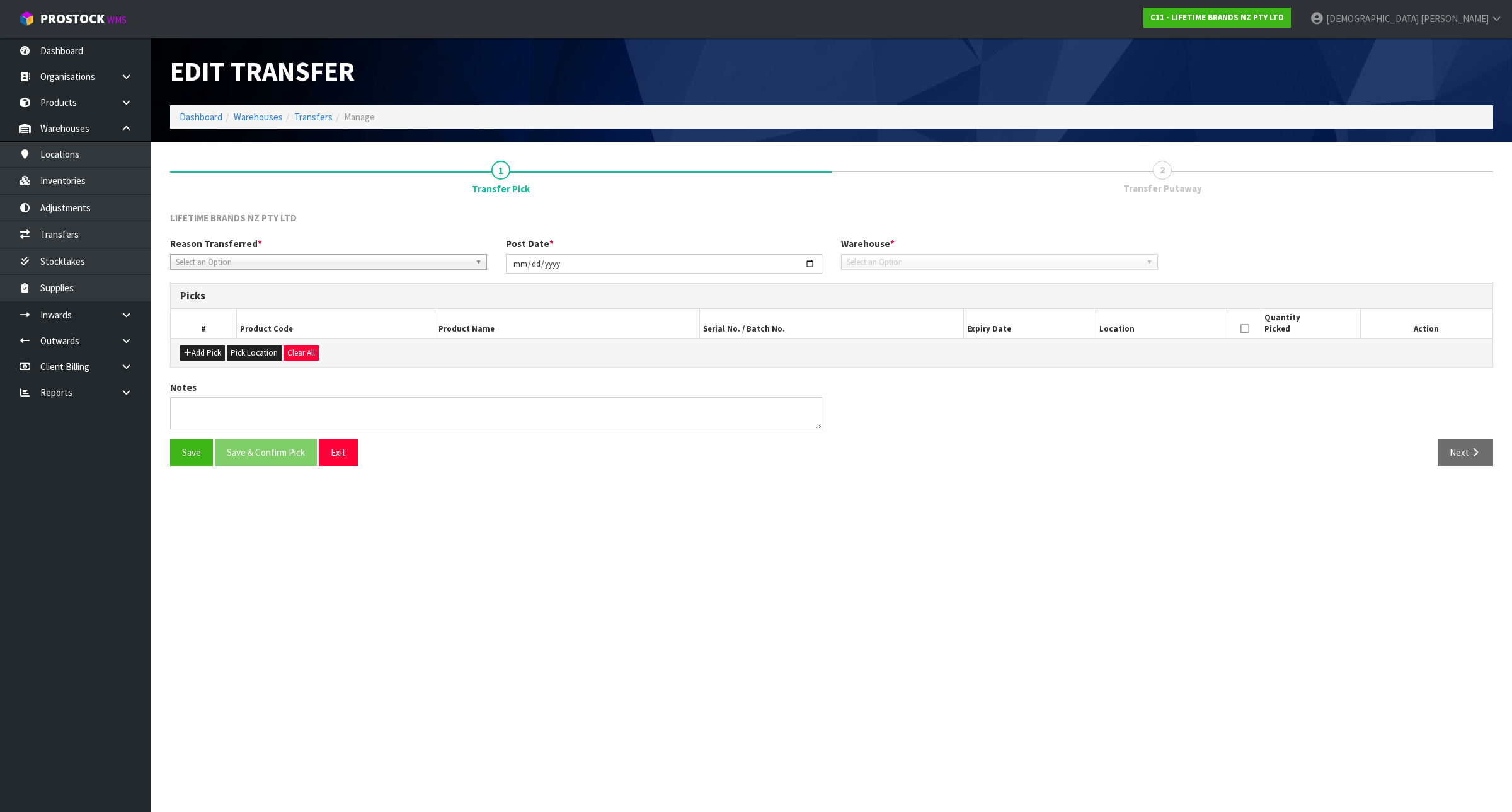
type input "[DATE]"
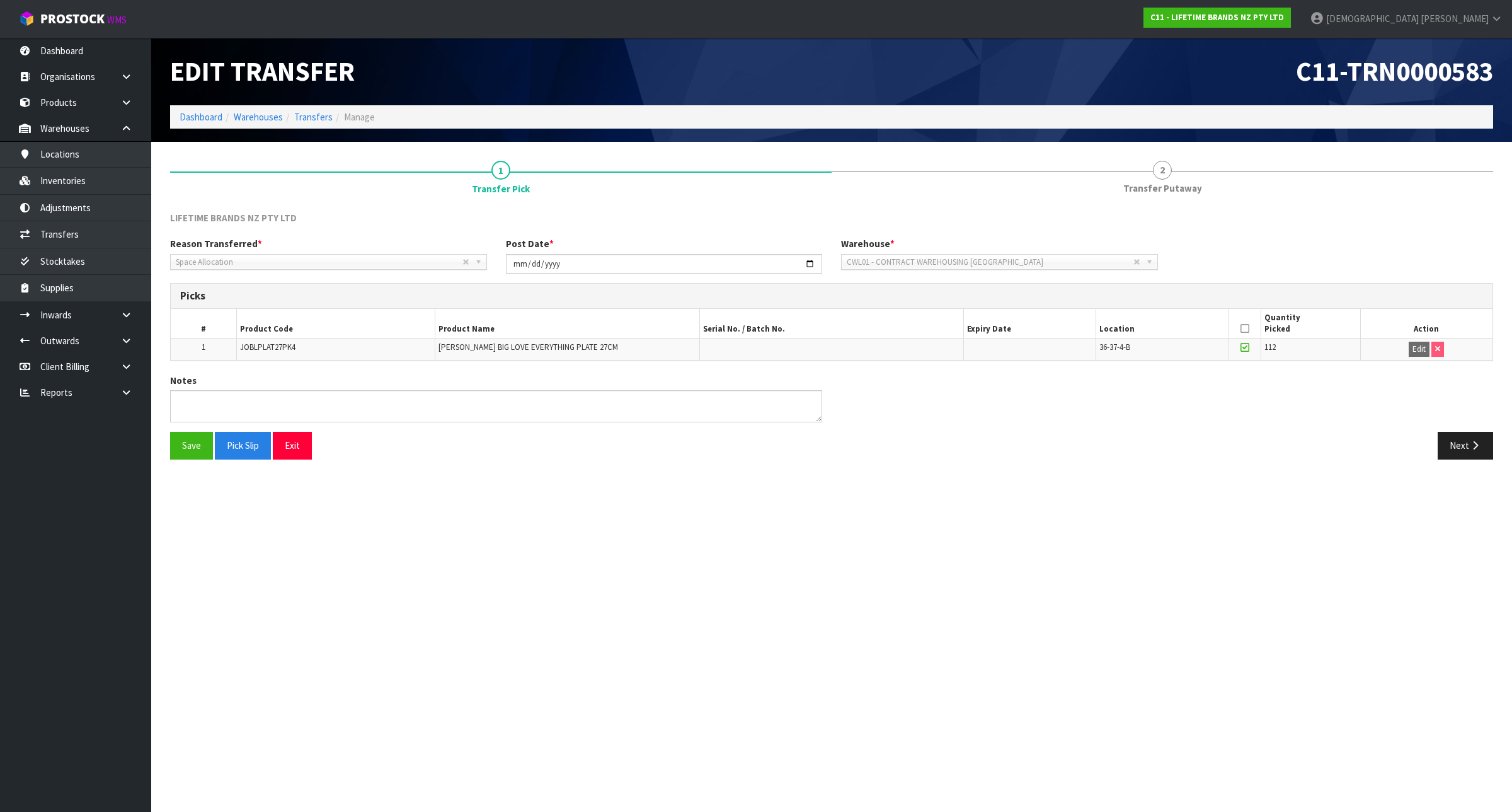
click at [1242, 328] on icon at bounding box center [1244, 328] width 9 height 1
click at [1455, 439] on button "Next" at bounding box center [1465, 446] width 56 height 27
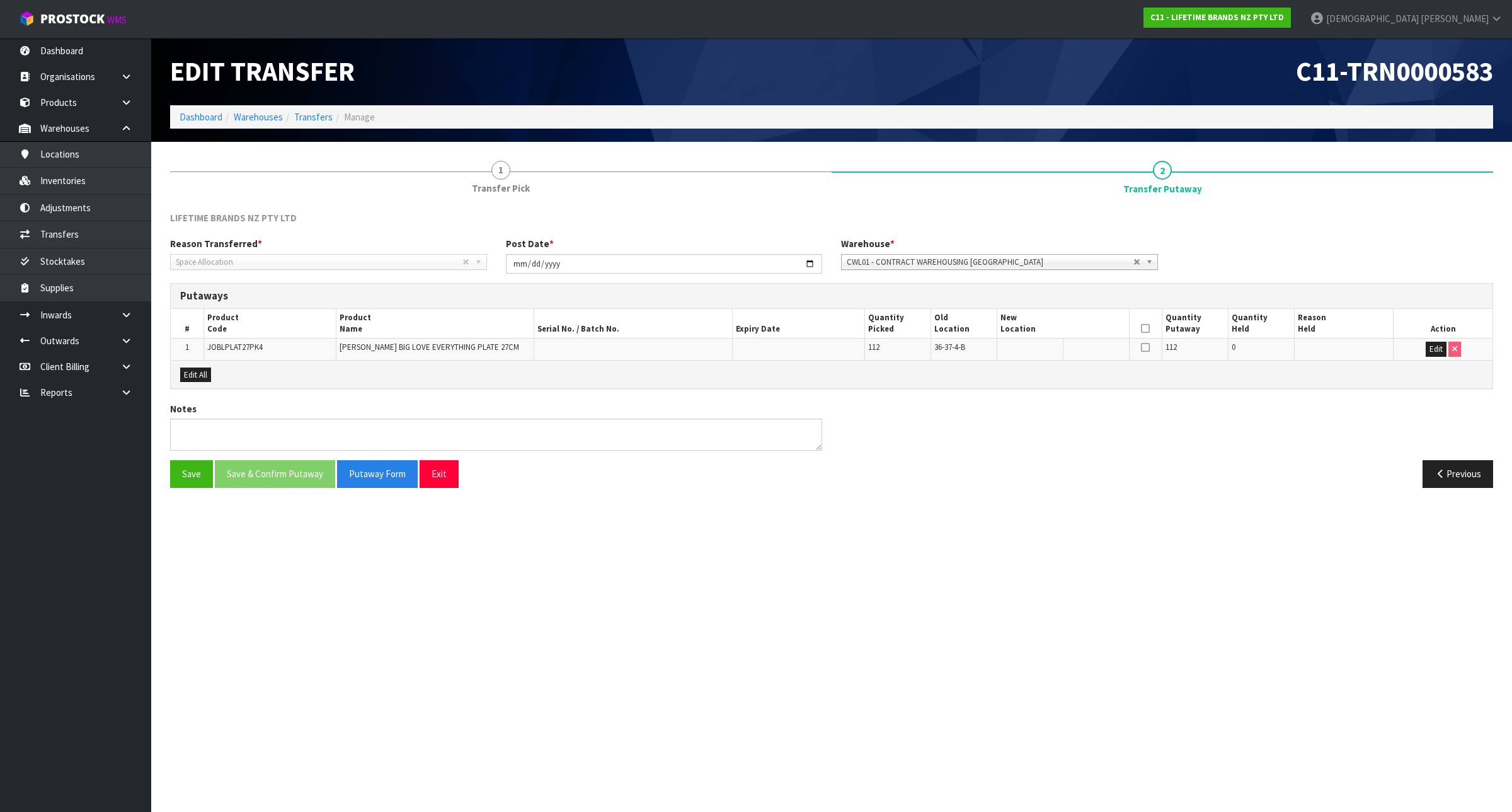
click at [223, 352] on td "JOBLPLAT27PK4" at bounding box center [269, 349] width 132 height 21
copy span "JOBLPLAT27PK4"
click at [1428, 345] on button "Edit" at bounding box center [1435, 349] width 21 height 15
click at [1073, 355] on input "text" at bounding box center [1055, 350] width 110 height 16
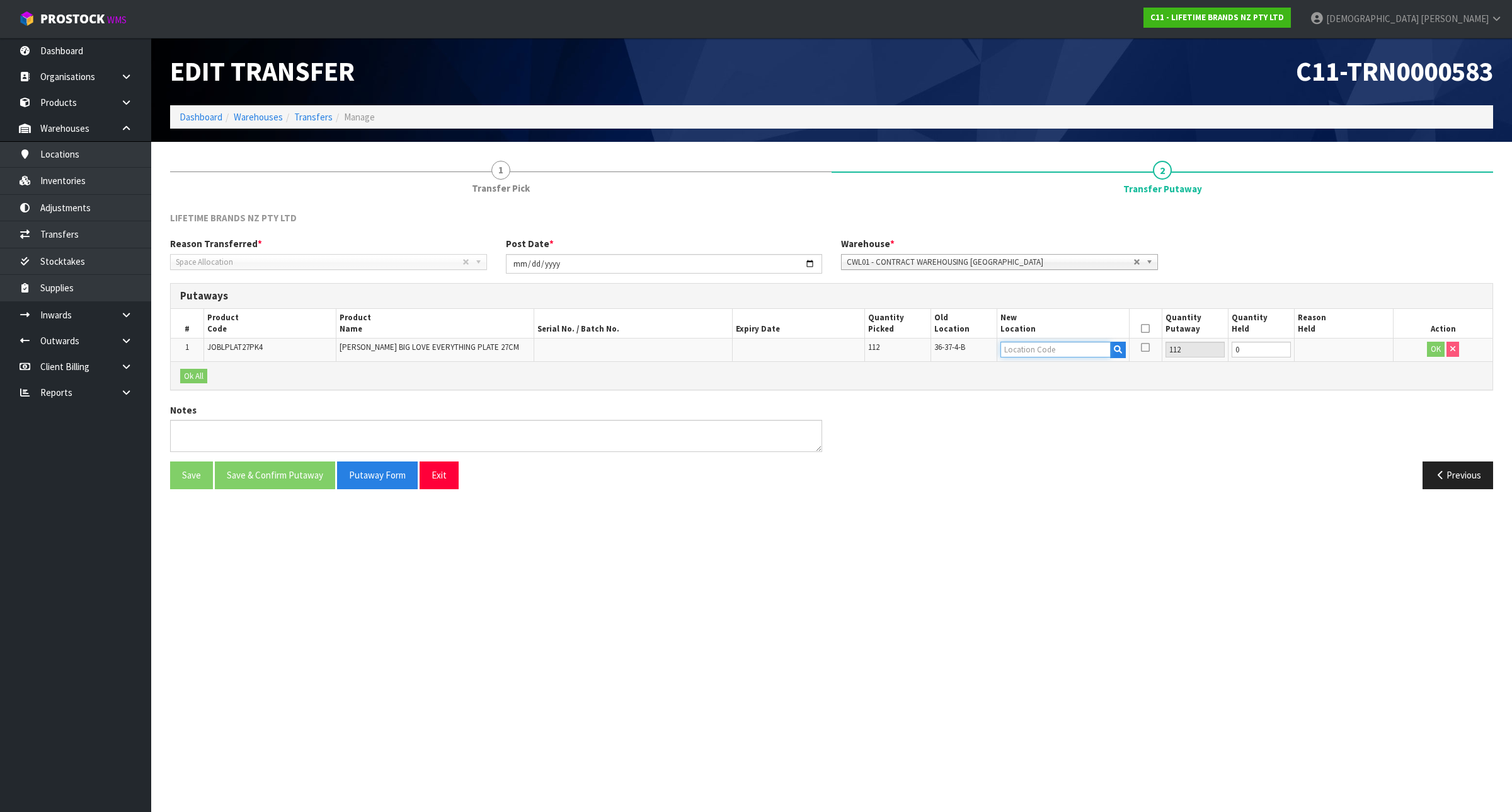
paste input "38-09-1-B"
type input "38-09-1-B"
click at [1432, 347] on button "OK" at bounding box center [1436, 349] width 18 height 15
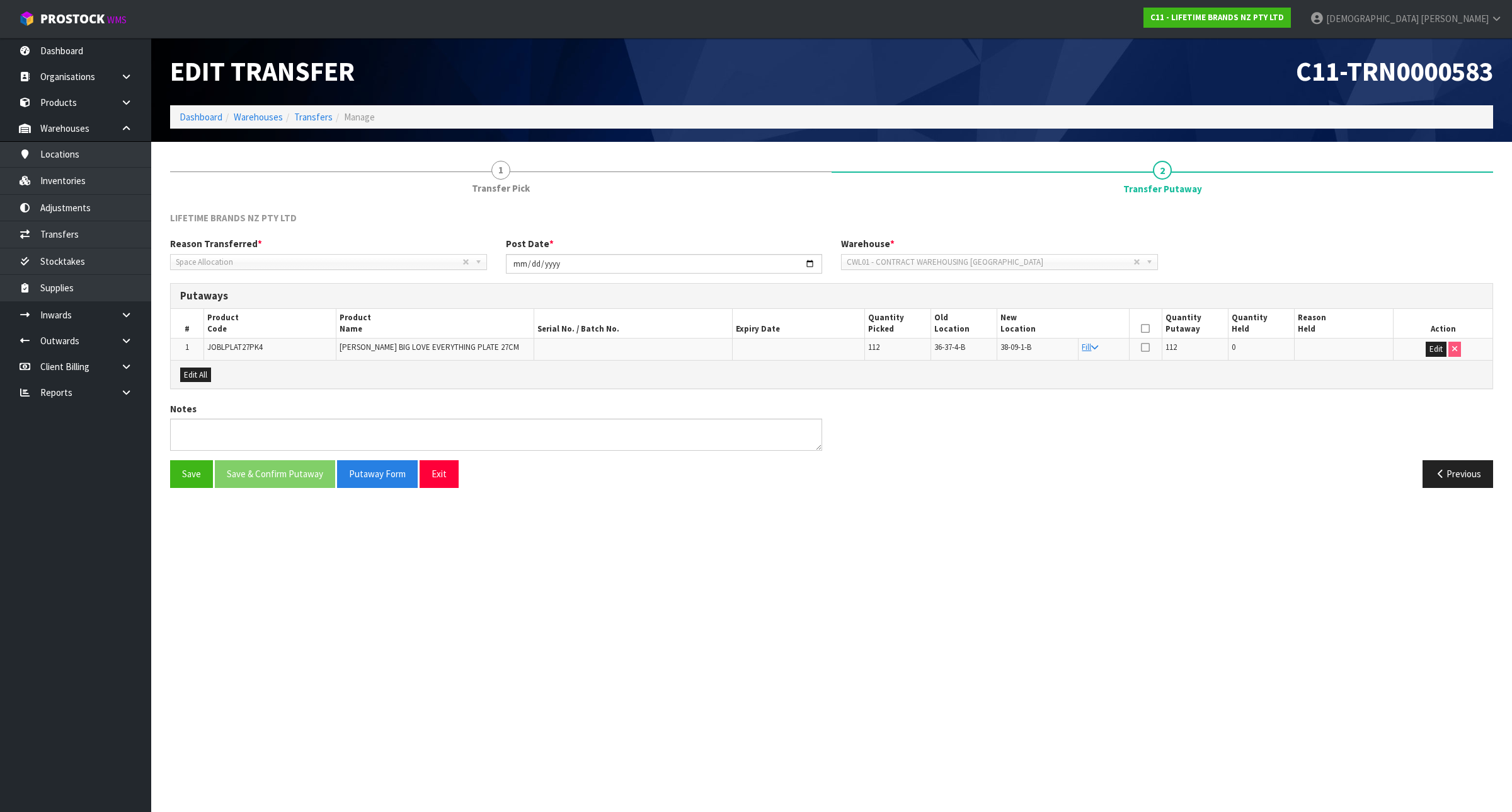
click at [1145, 328] on icon at bounding box center [1145, 328] width 9 height 1
click at [273, 474] on button "Save & Confirm Putaway" at bounding box center [274, 474] width 120 height 27
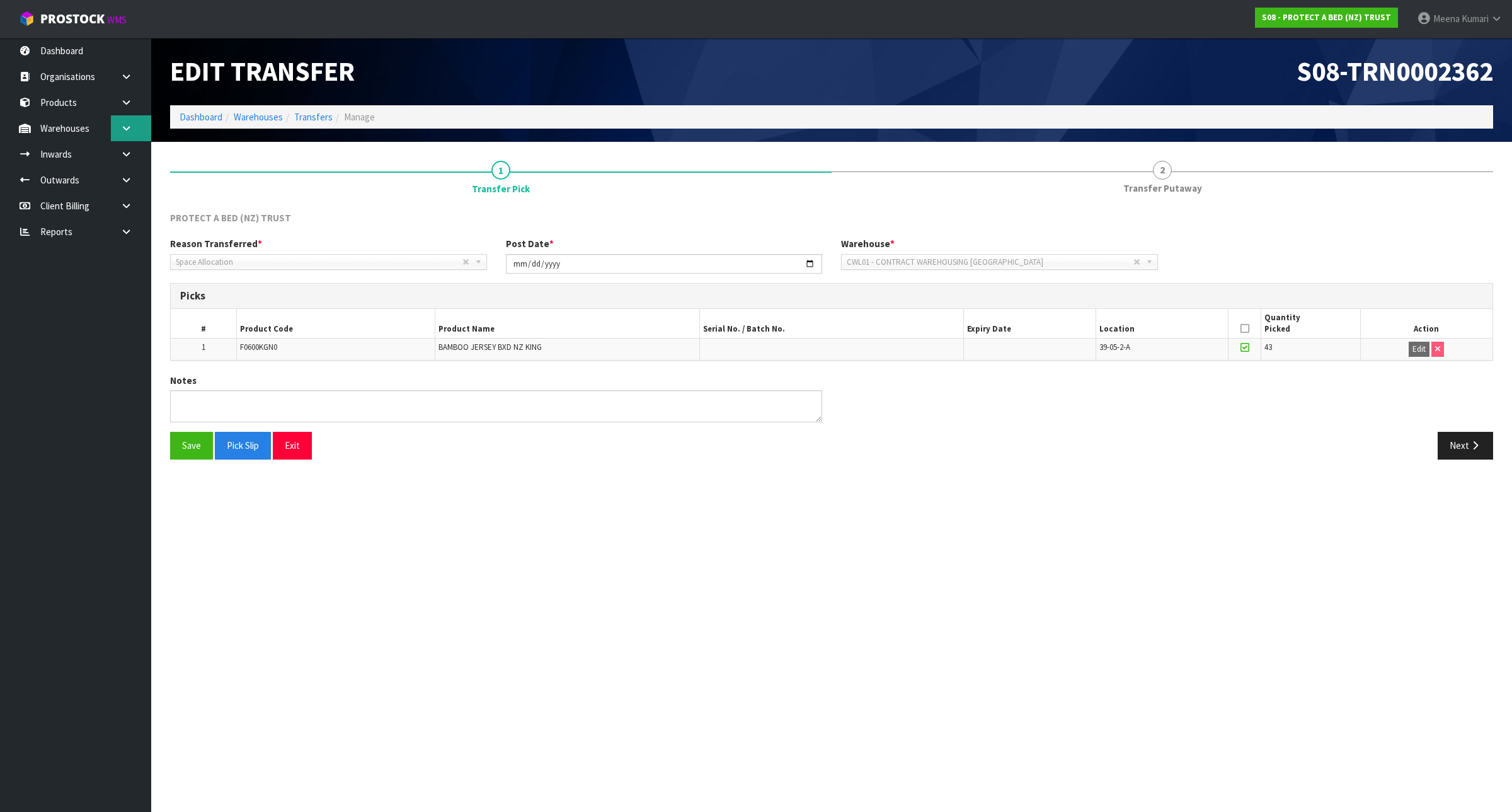
click at [124, 129] on icon at bounding box center [126, 128] width 12 height 10
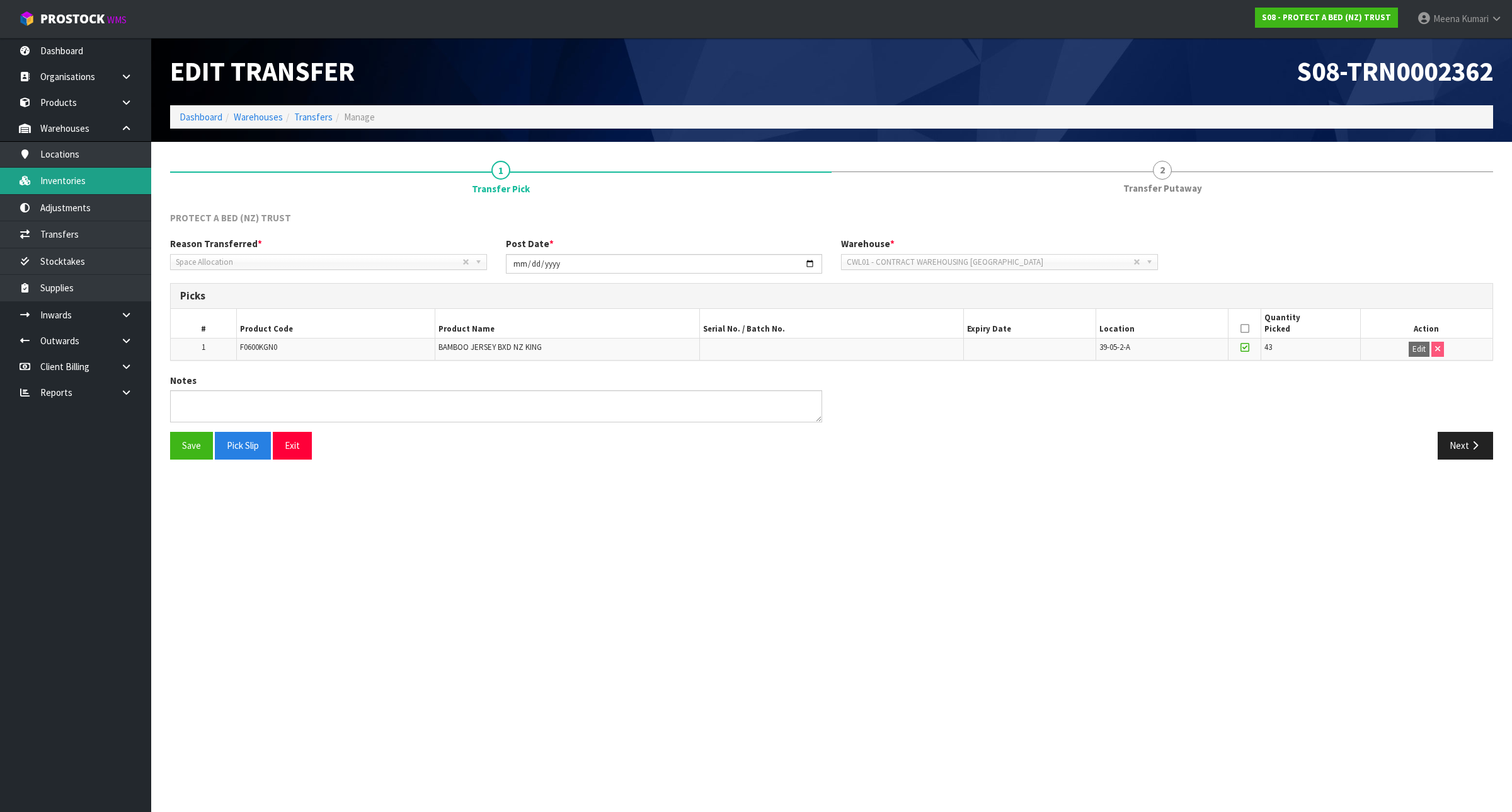
click at [118, 178] on link "Inventories" at bounding box center [75, 181] width 151 height 25
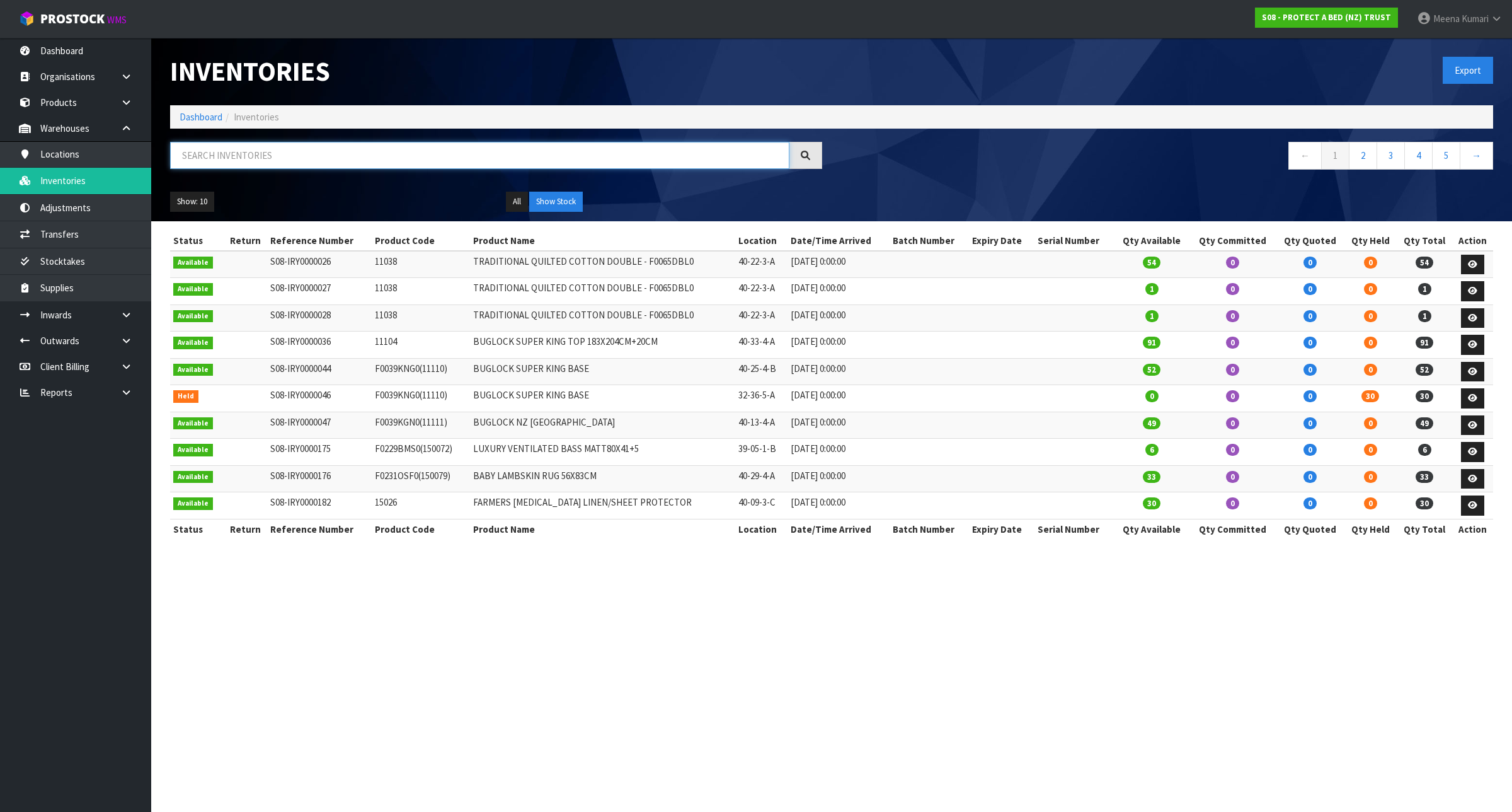
click at [370, 162] on input "text" at bounding box center [480, 155] width 619 height 27
paste input "F0600KGN0"
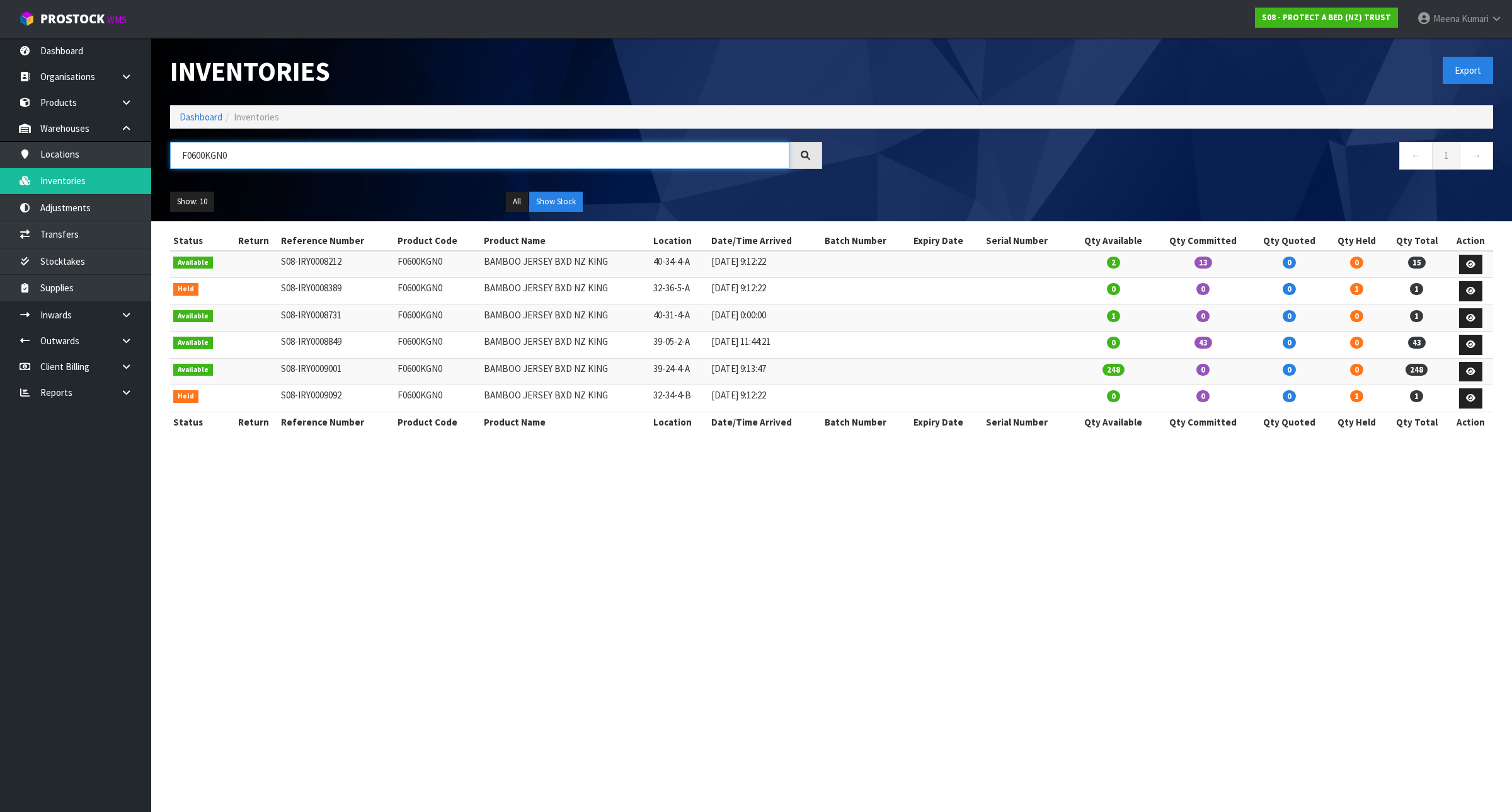
type input "F0600KGN0"
